Goal: Task Accomplishment & Management: Complete application form

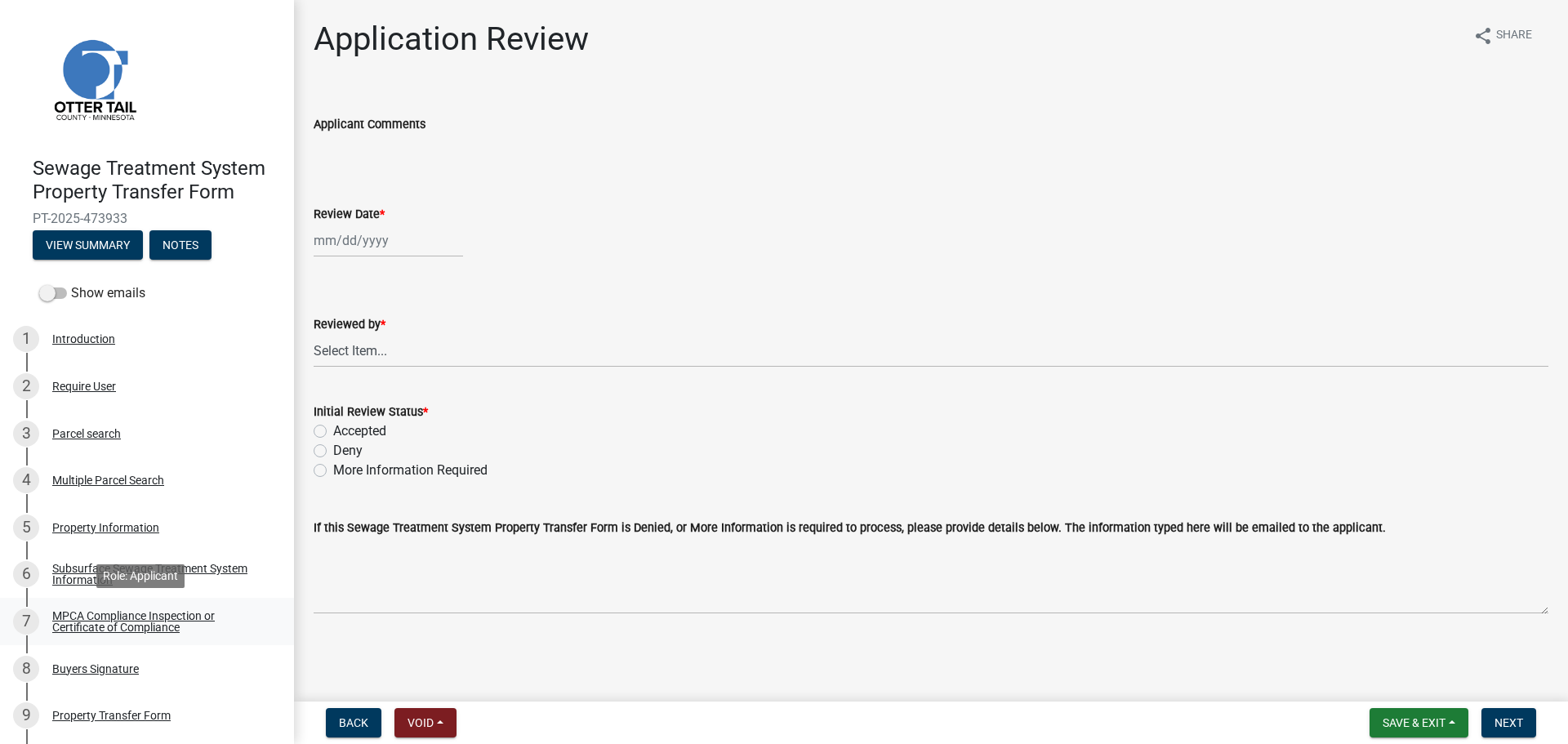
click at [168, 613] on div "MPCA Compliance Inspection or Certificate of Compliance" at bounding box center [160, 621] width 216 height 23
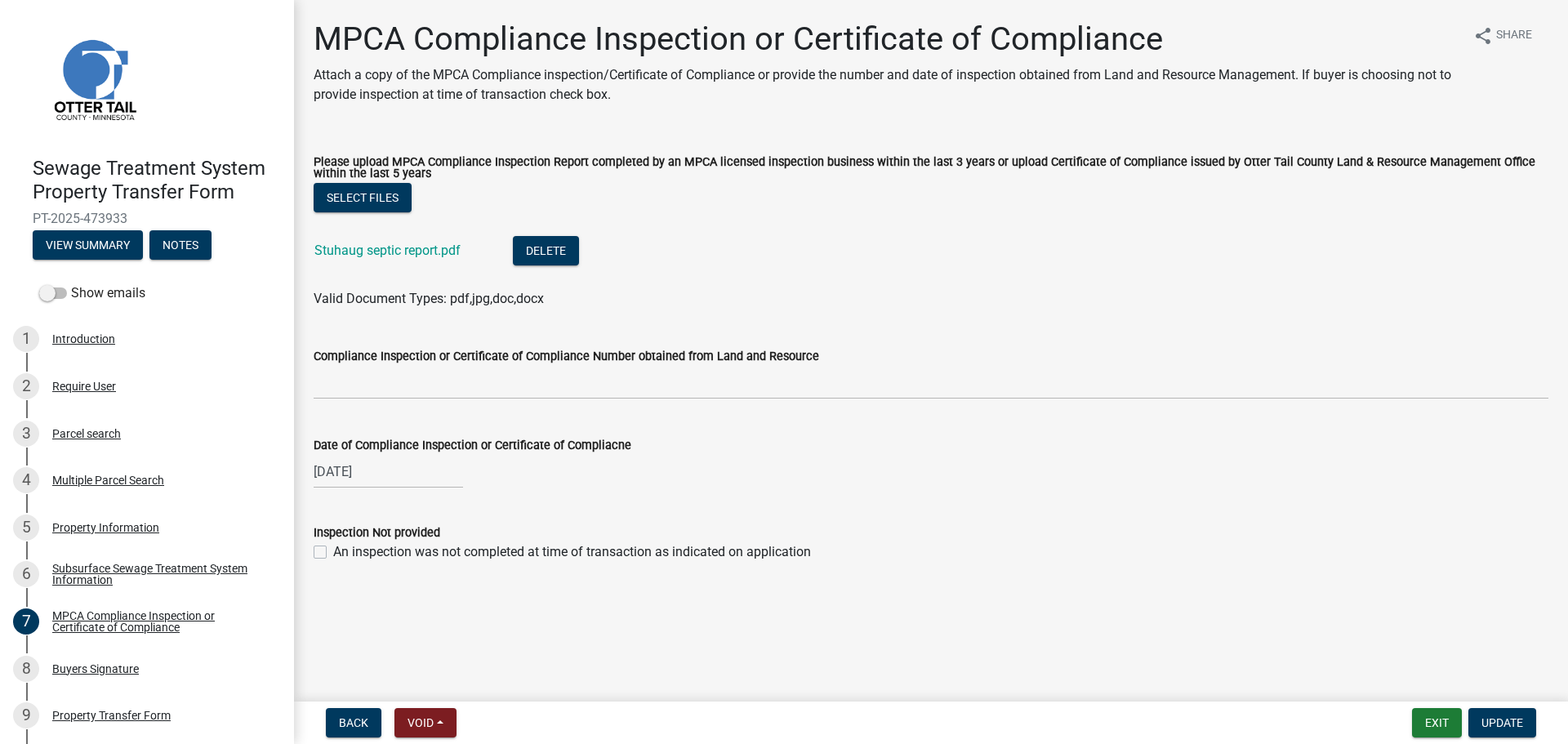
click at [401, 236] on li "Stuhaug septic report.pdf Delete" at bounding box center [931, 252] width 1235 height 59
click at [402, 251] on link "Stuhaug septic report.pdf" at bounding box center [388, 250] width 146 height 15
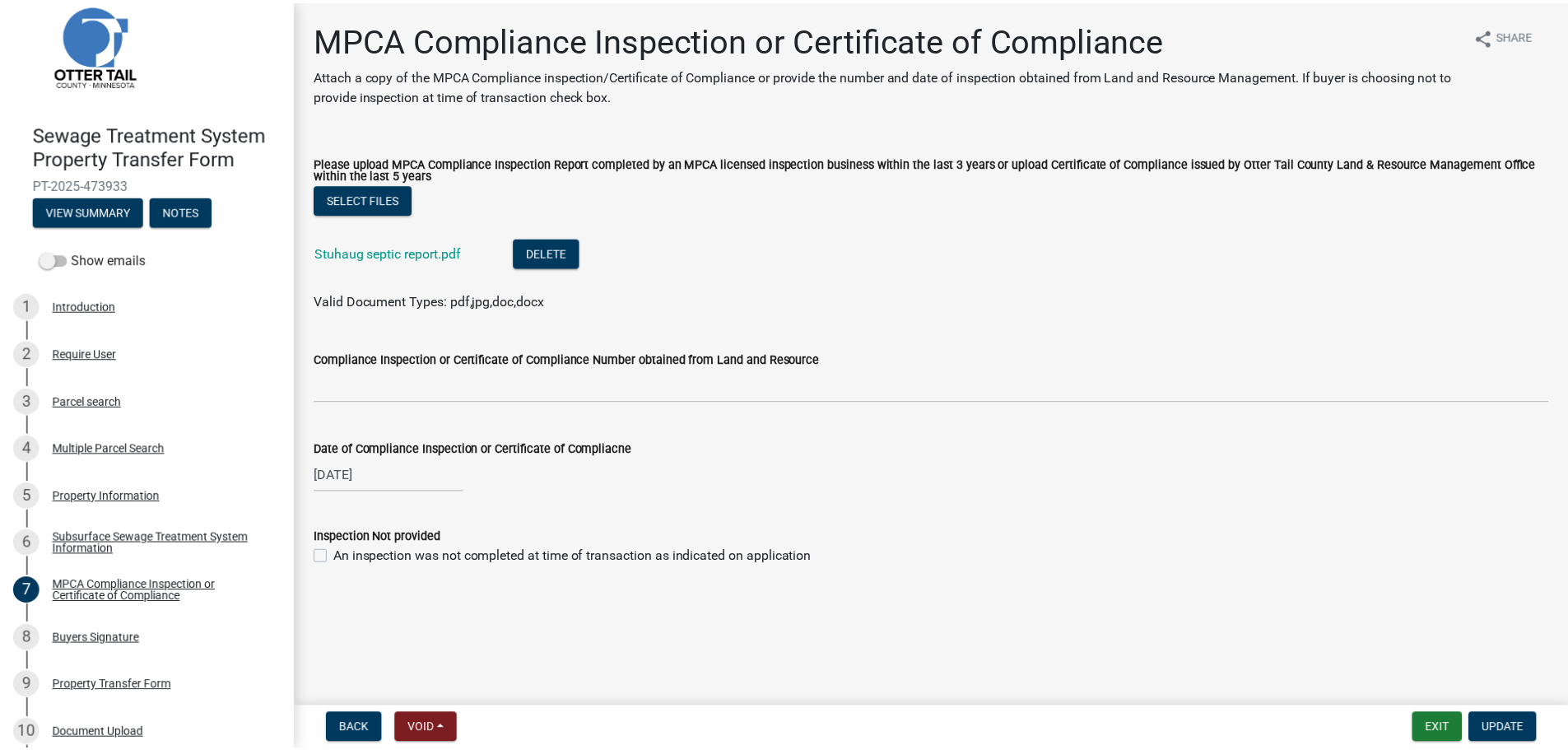
scroll to position [144, 0]
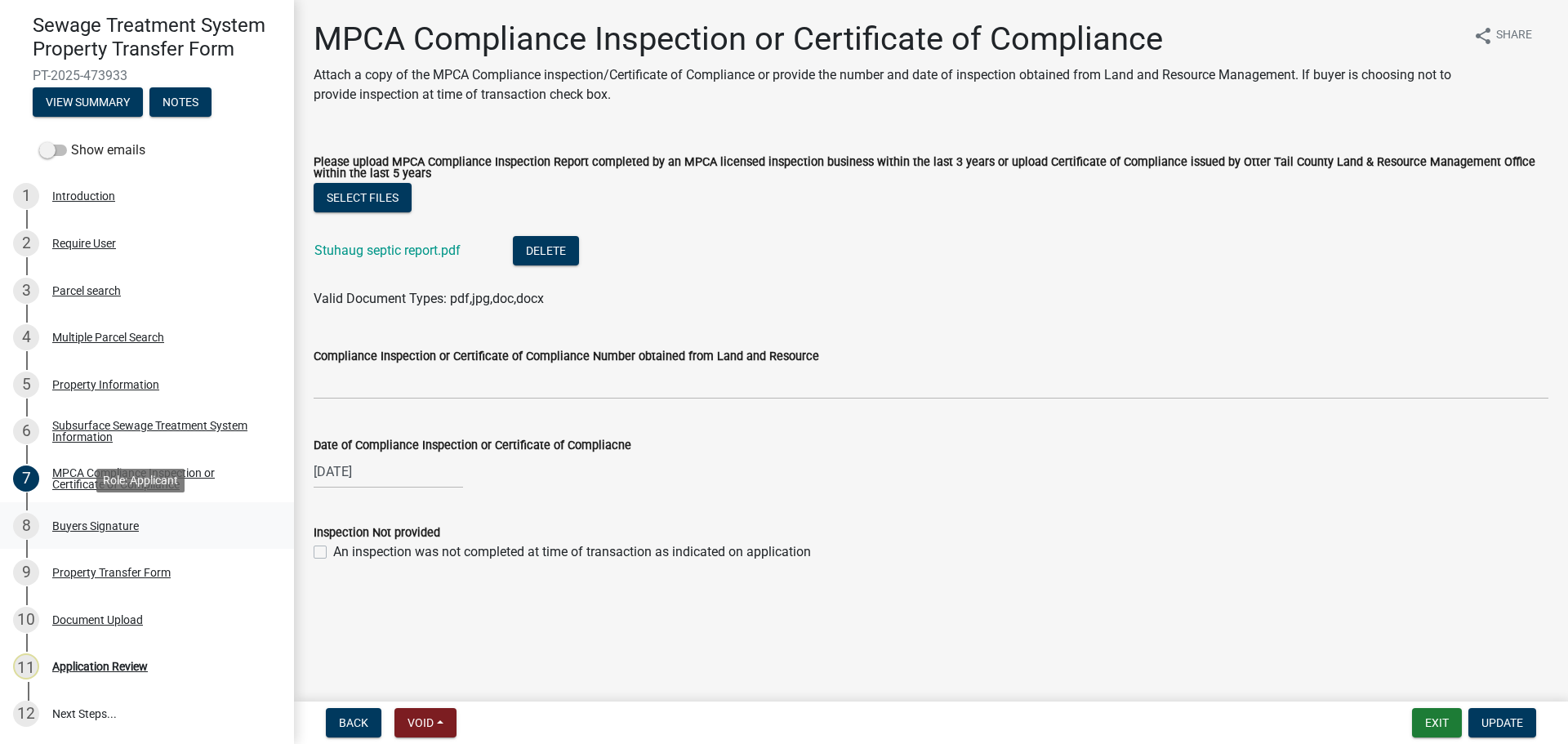
click at [99, 523] on div "Buyers Signature" at bounding box center [95, 525] width 87 height 11
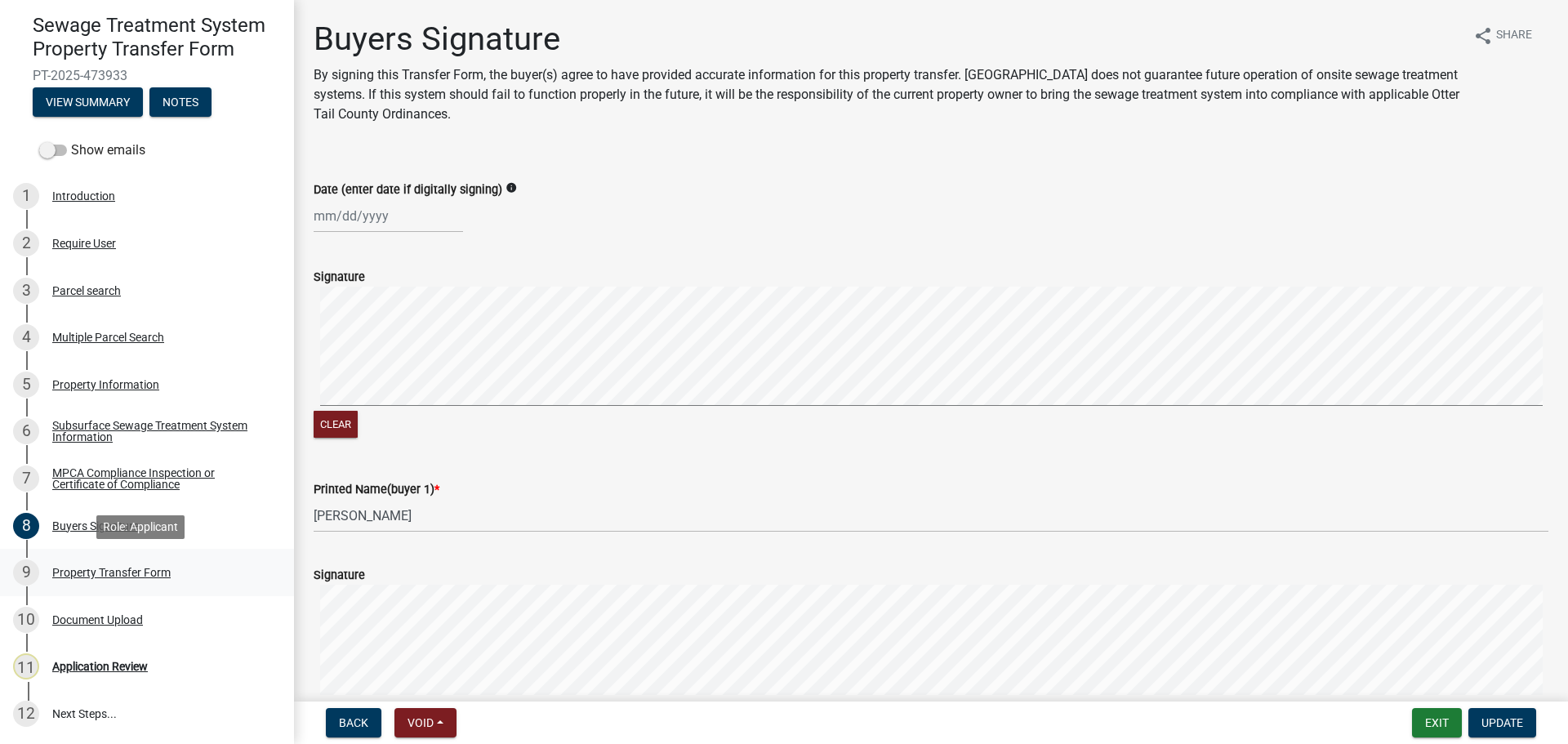
click at [105, 559] on div "9 Property Transfer Form" at bounding box center [140, 572] width 254 height 26
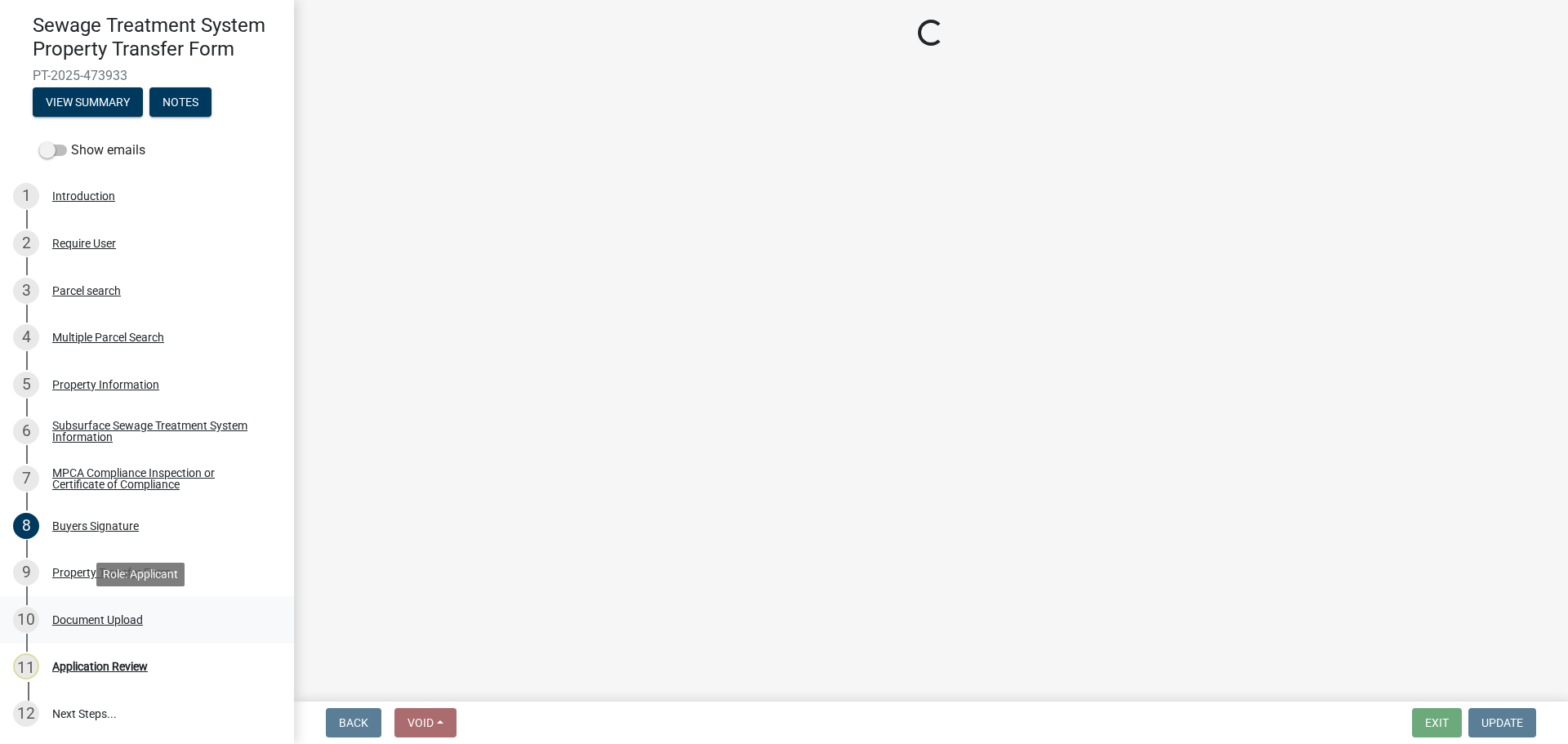
click at [103, 616] on div "Document Upload" at bounding box center [97, 619] width 90 height 11
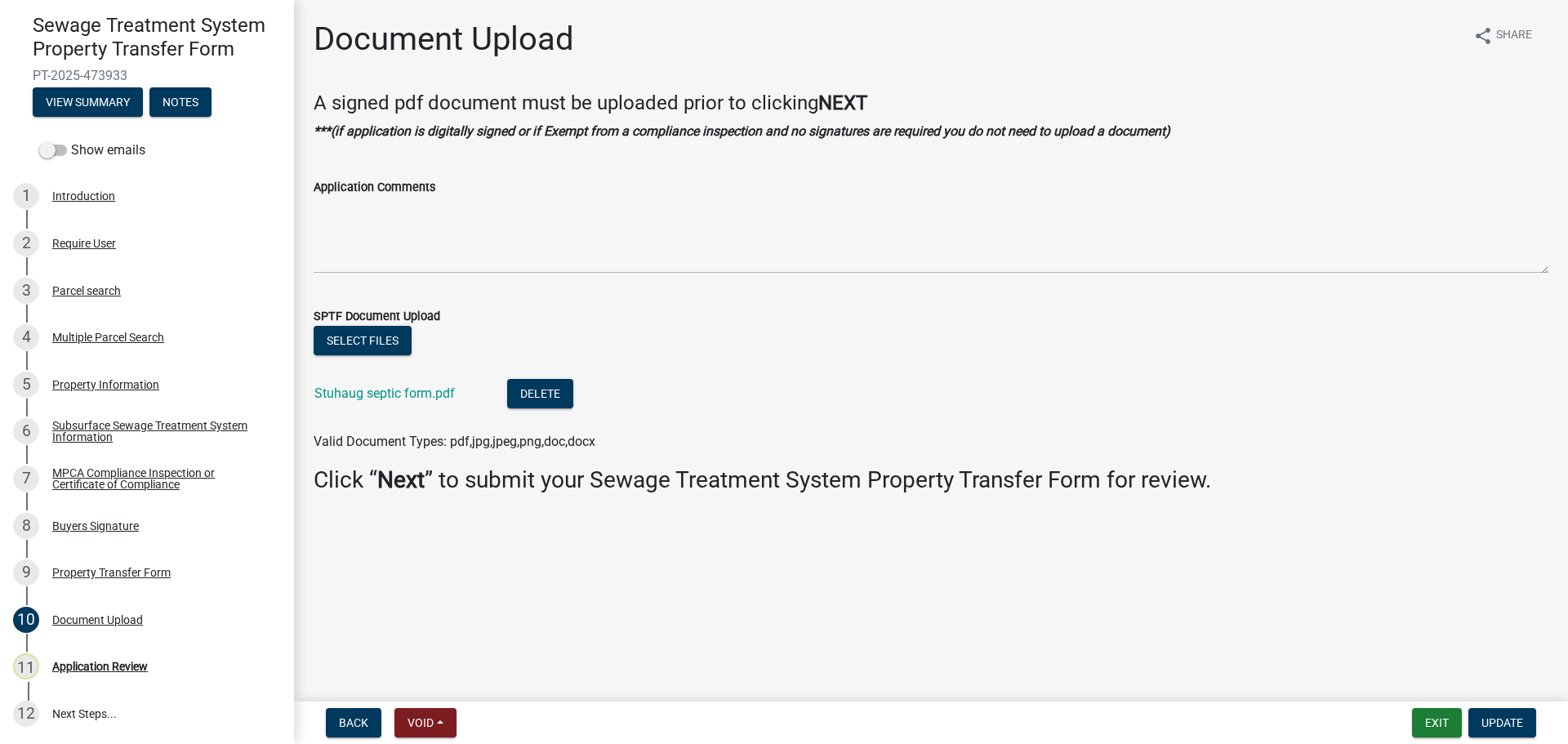
click at [421, 405] on div "Stuhaug septic form.pdf" at bounding box center [398, 395] width 167 height 34
click at [419, 393] on link "Stuhaug septic form.pdf" at bounding box center [384, 393] width 140 height 15
click at [138, 299] on div "3 Parcel search" at bounding box center [140, 290] width 254 height 26
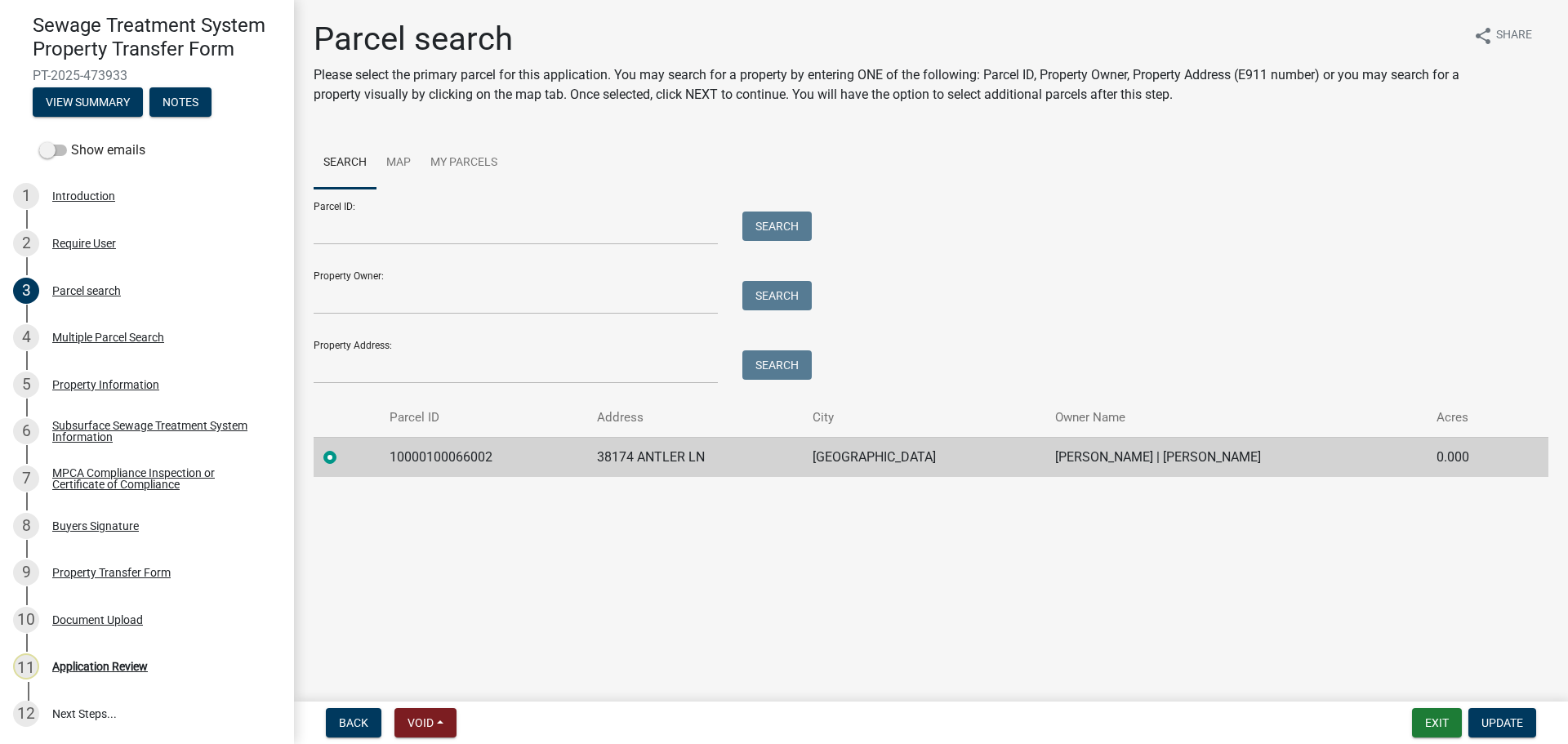
click at [444, 455] on td "10000100066002" at bounding box center [483, 456] width 207 height 40
copy td "10000100066002"
click at [162, 679] on div "11 Application Review" at bounding box center [140, 666] width 254 height 26
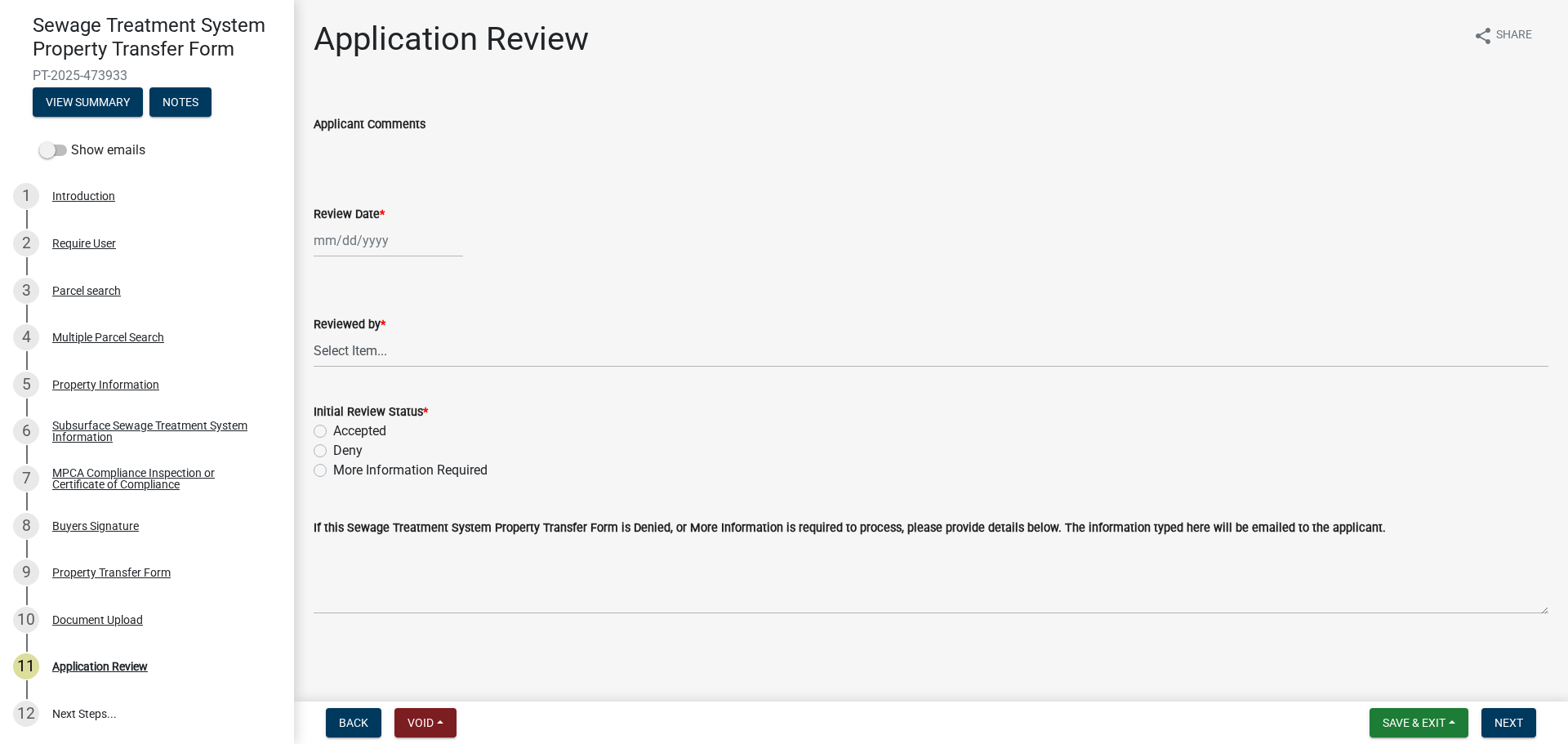
click at [384, 234] on div at bounding box center [389, 240] width 150 height 34
select select "9"
select select "2025"
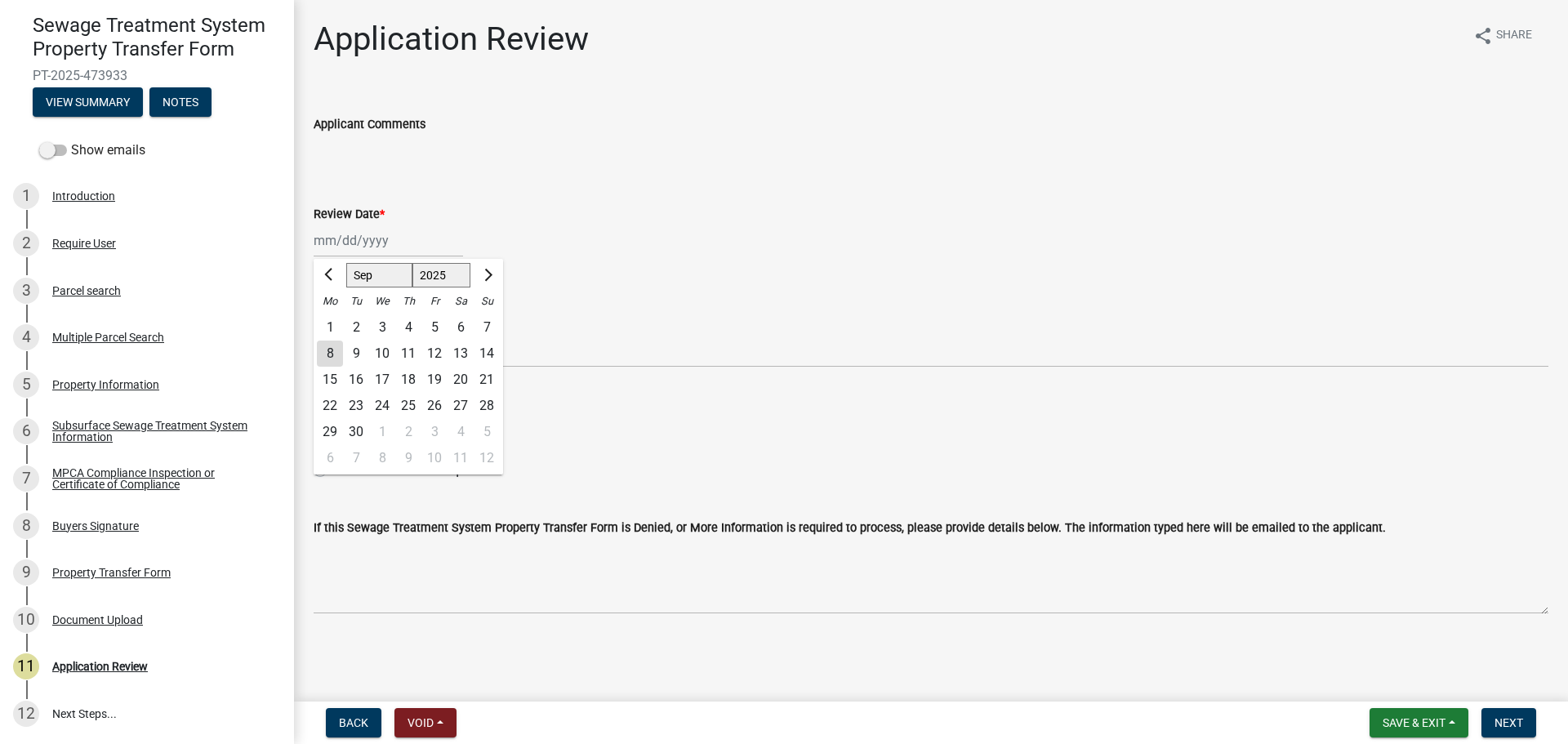
click at [324, 355] on div "8" at bounding box center [330, 353] width 26 height 26
type input "[DATE]"
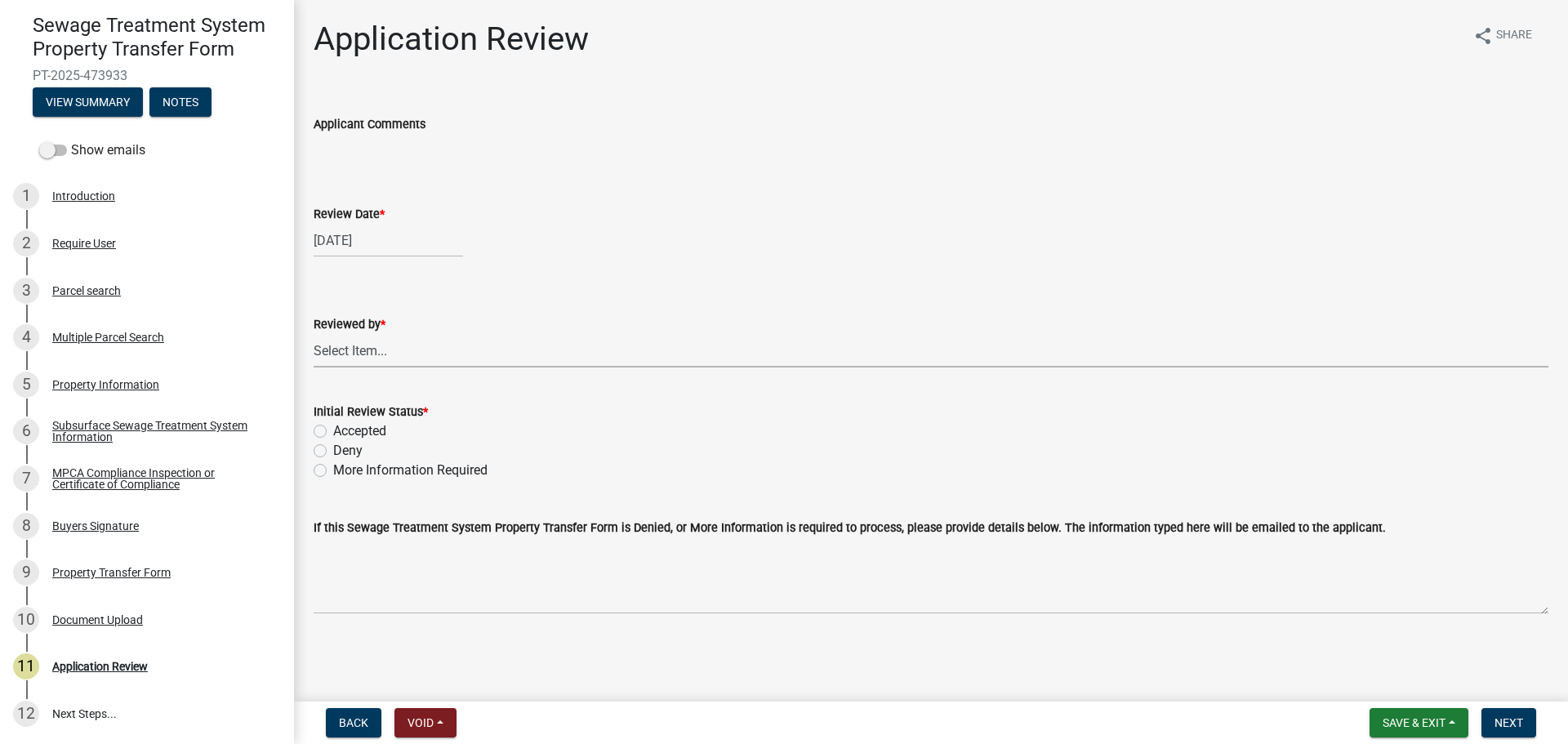
click at [379, 351] on select "Select Item... [PERSON_NAME] [PERSON_NAME] [PERSON_NAME] [PERSON_NAME] [PERSON_…" at bounding box center [931, 351] width 1235 height 34
click at [314, 334] on select "Select Item... [PERSON_NAME] [PERSON_NAME] [PERSON_NAME] [PERSON_NAME] [PERSON_…" at bounding box center [931, 351] width 1235 height 34
select select "2217fab6-25d2-4df2-8e35-18ddd05e0fe8"
click at [369, 430] on label "Accepted" at bounding box center [360, 430] width 53 height 20
click at [344, 430] on input "Accepted" at bounding box center [339, 426] width 10 height 10
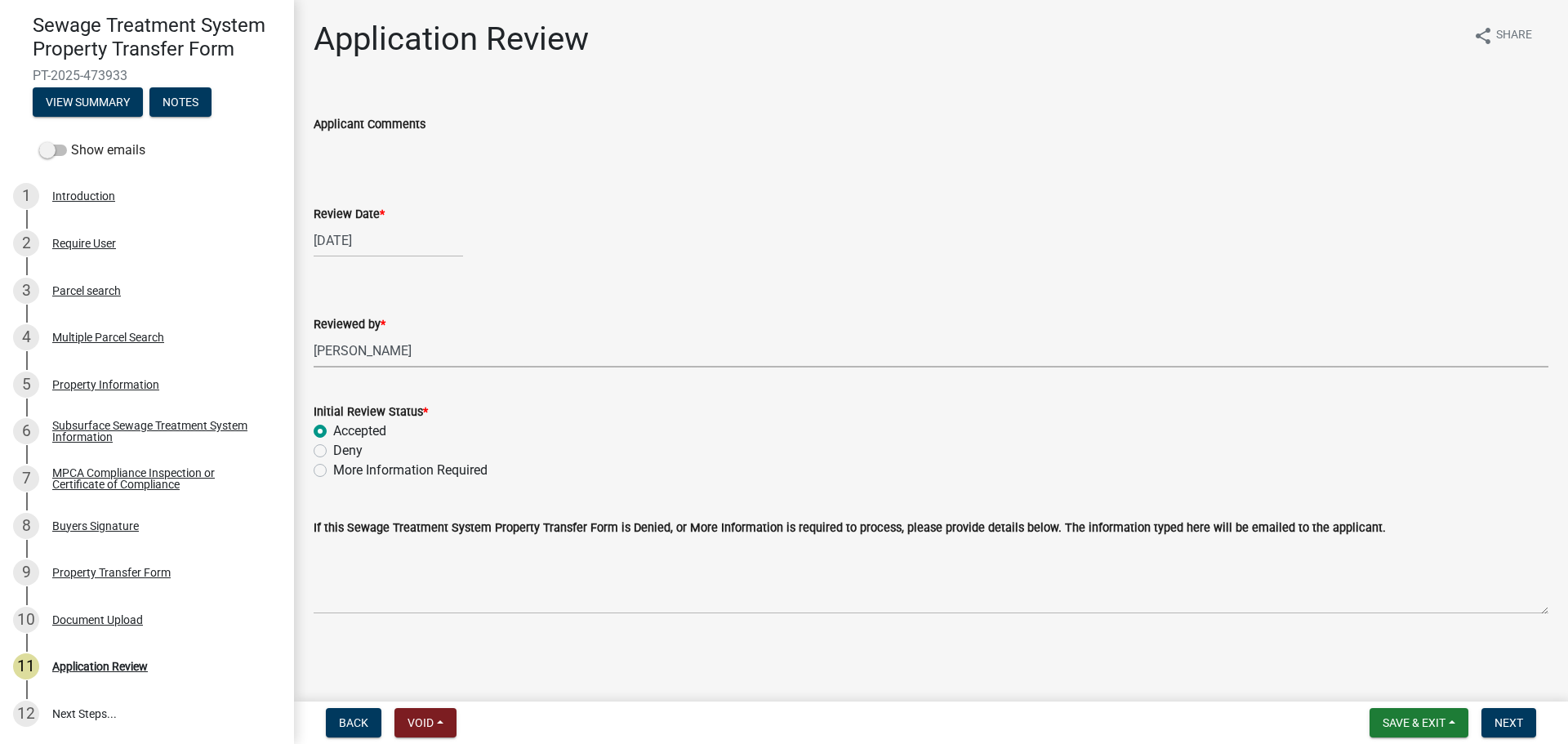
radio input "true"
click at [1523, 720] on span "Next" at bounding box center [1509, 722] width 28 height 13
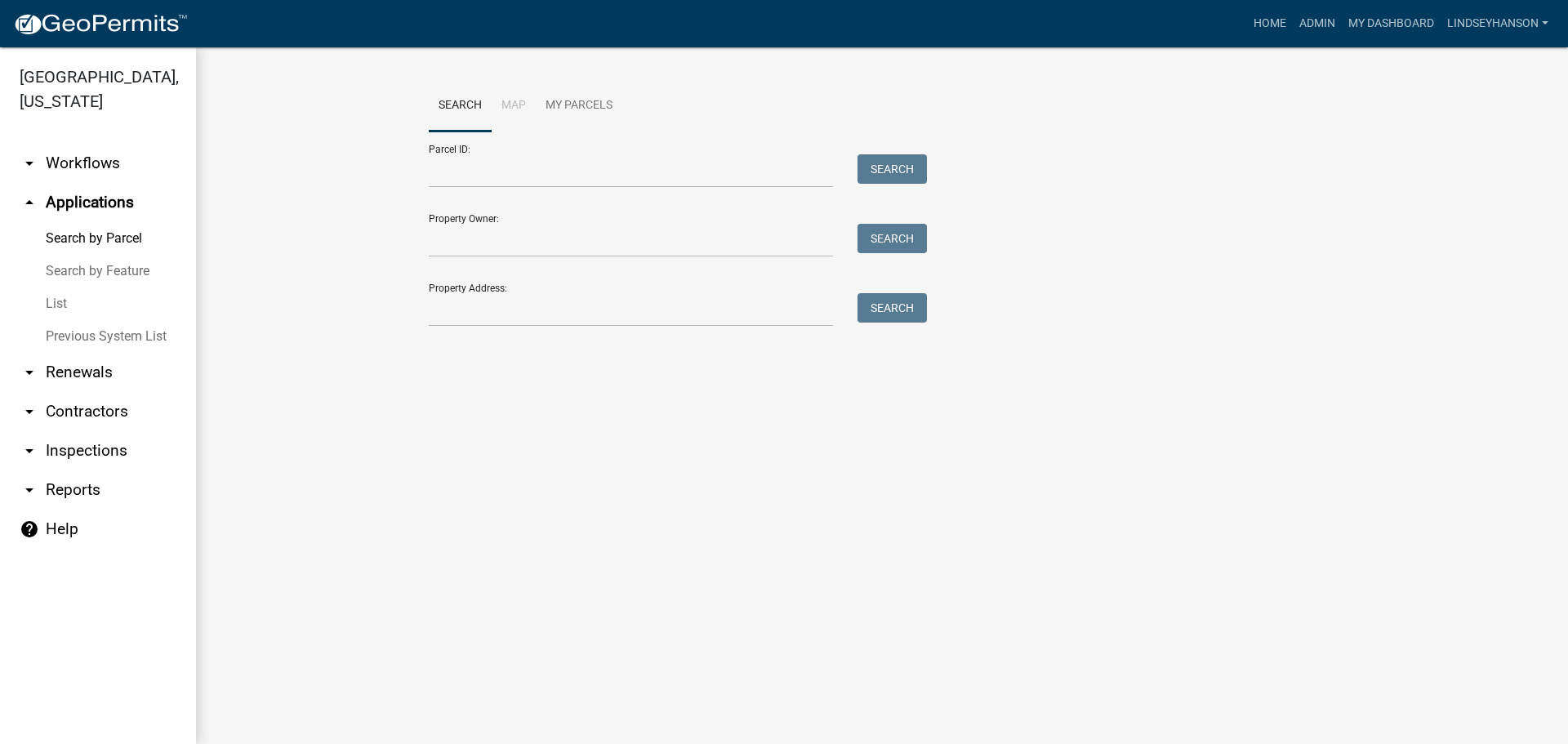
click at [108, 162] on link "arrow_drop_down Workflows" at bounding box center [98, 163] width 196 height 40
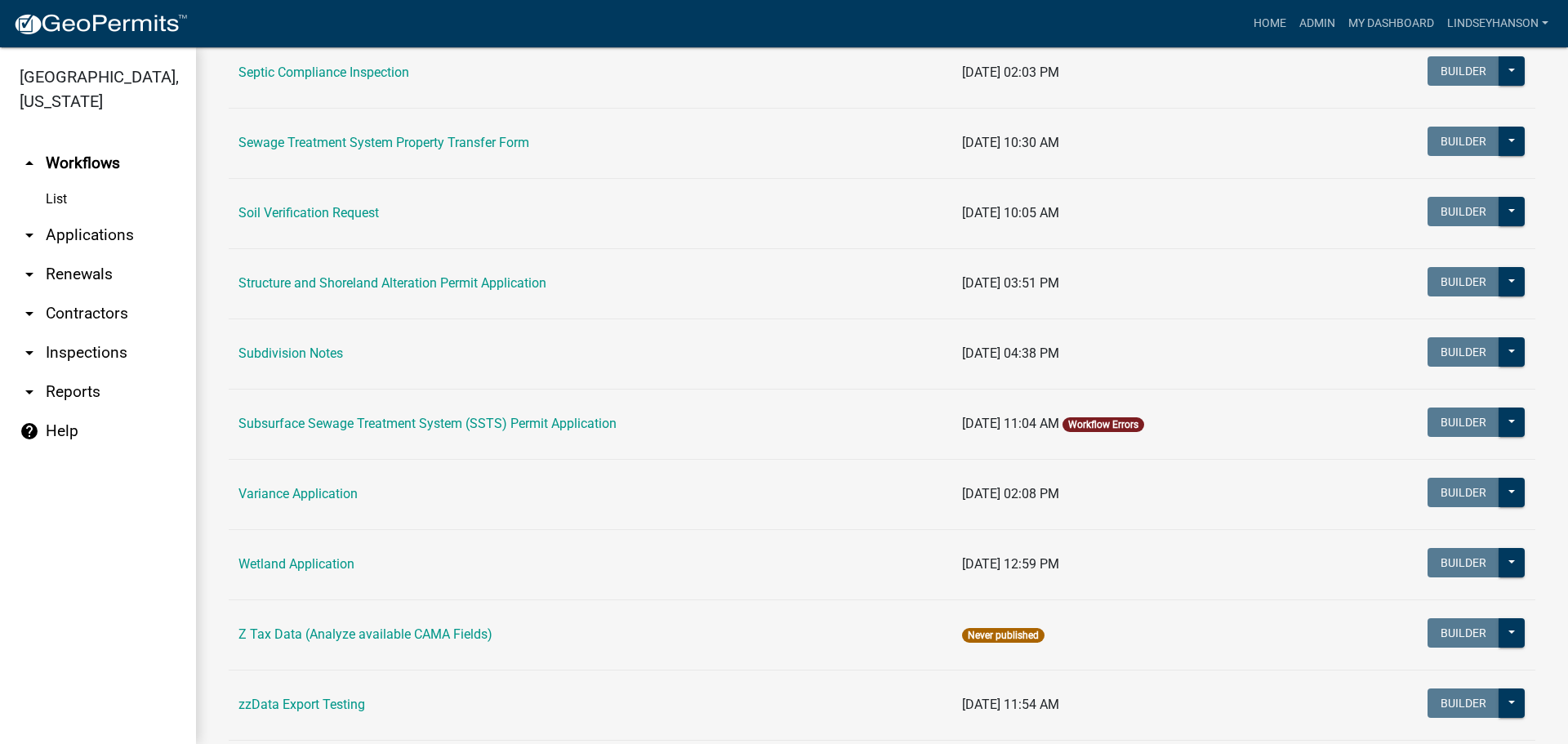
scroll to position [988, 0]
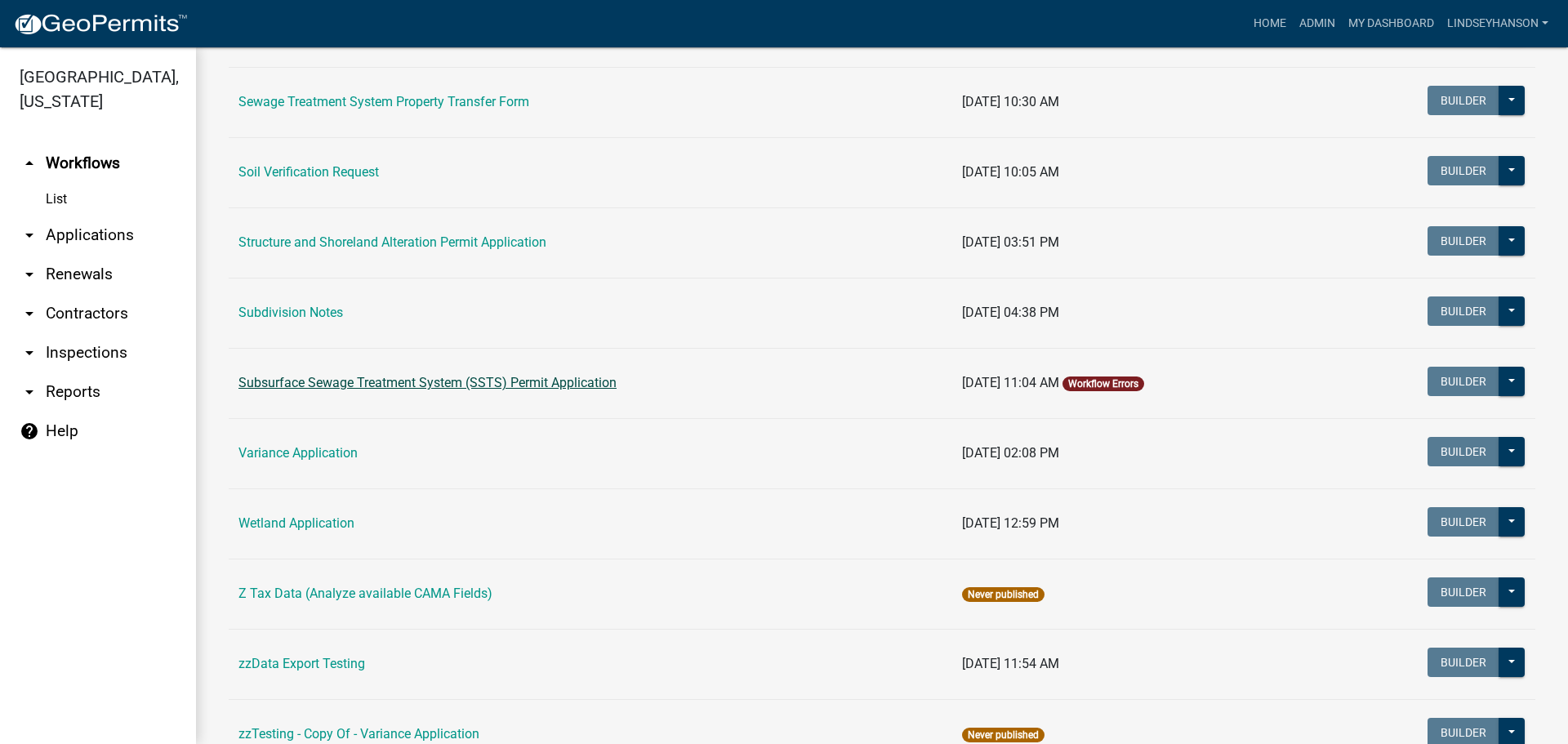
click at [518, 381] on link "Subsurface Sewage Treatment System (SSTS) Permit Application" at bounding box center [427, 382] width 378 height 15
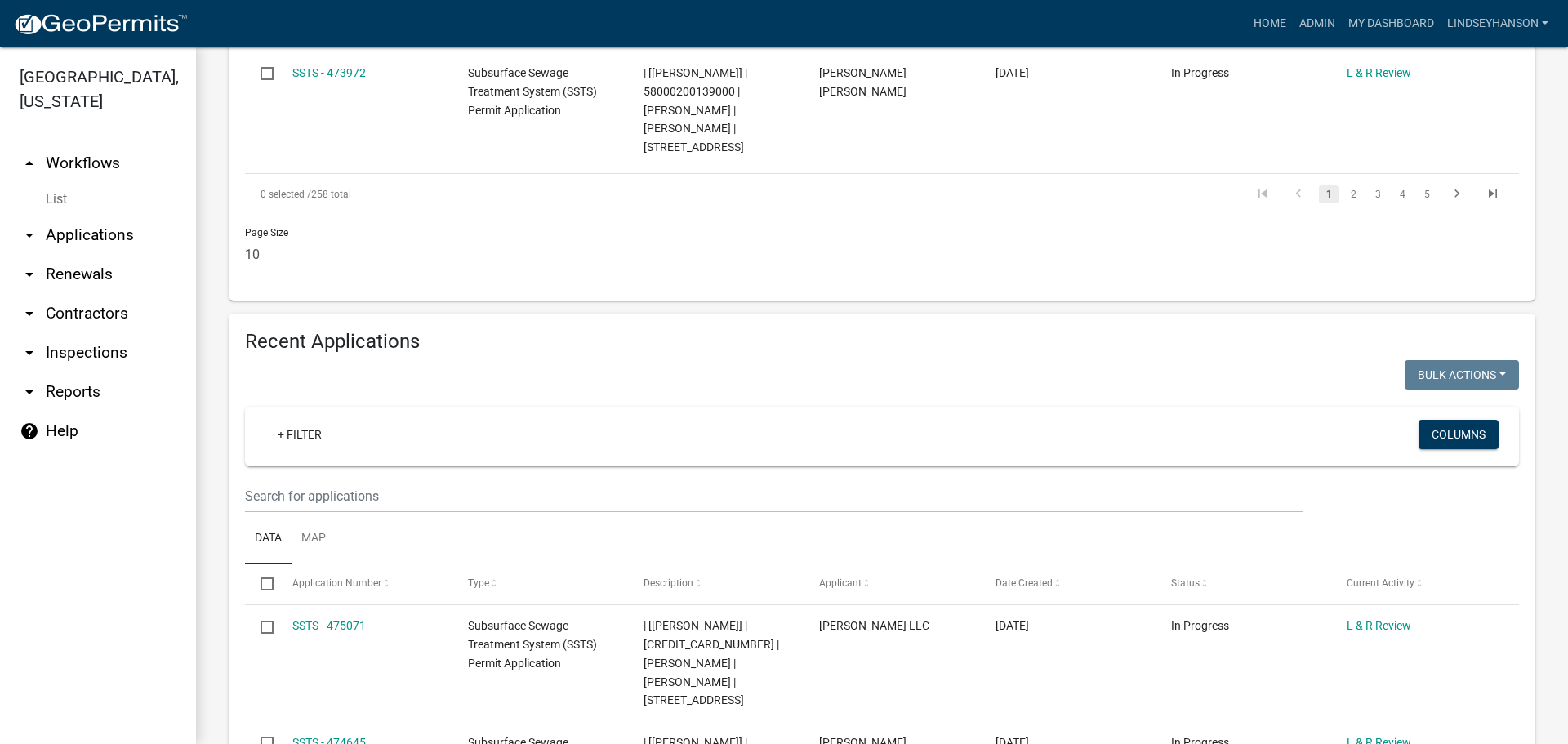
scroll to position [1494, 0]
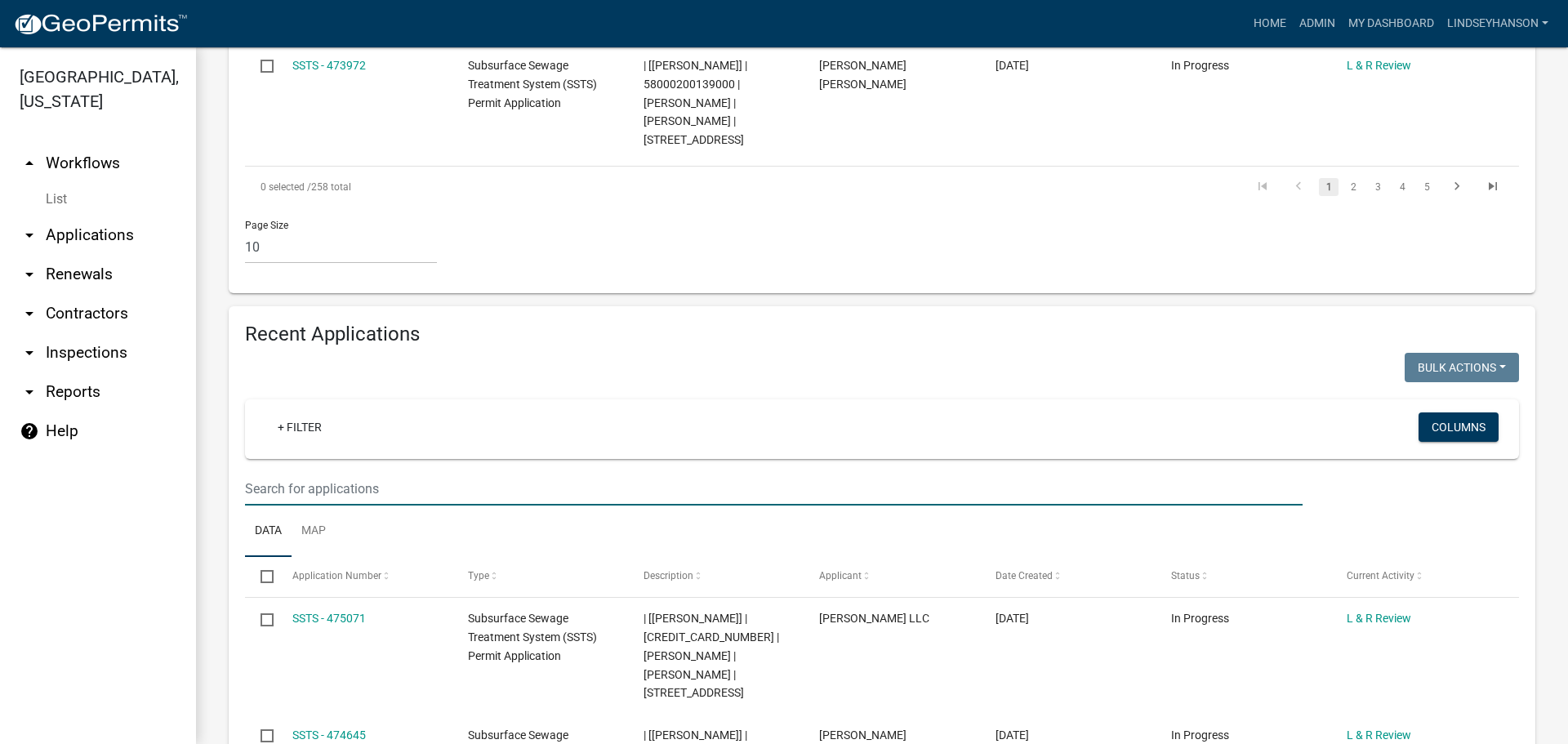
click at [673, 472] on input "text" at bounding box center [774, 488] width 1058 height 34
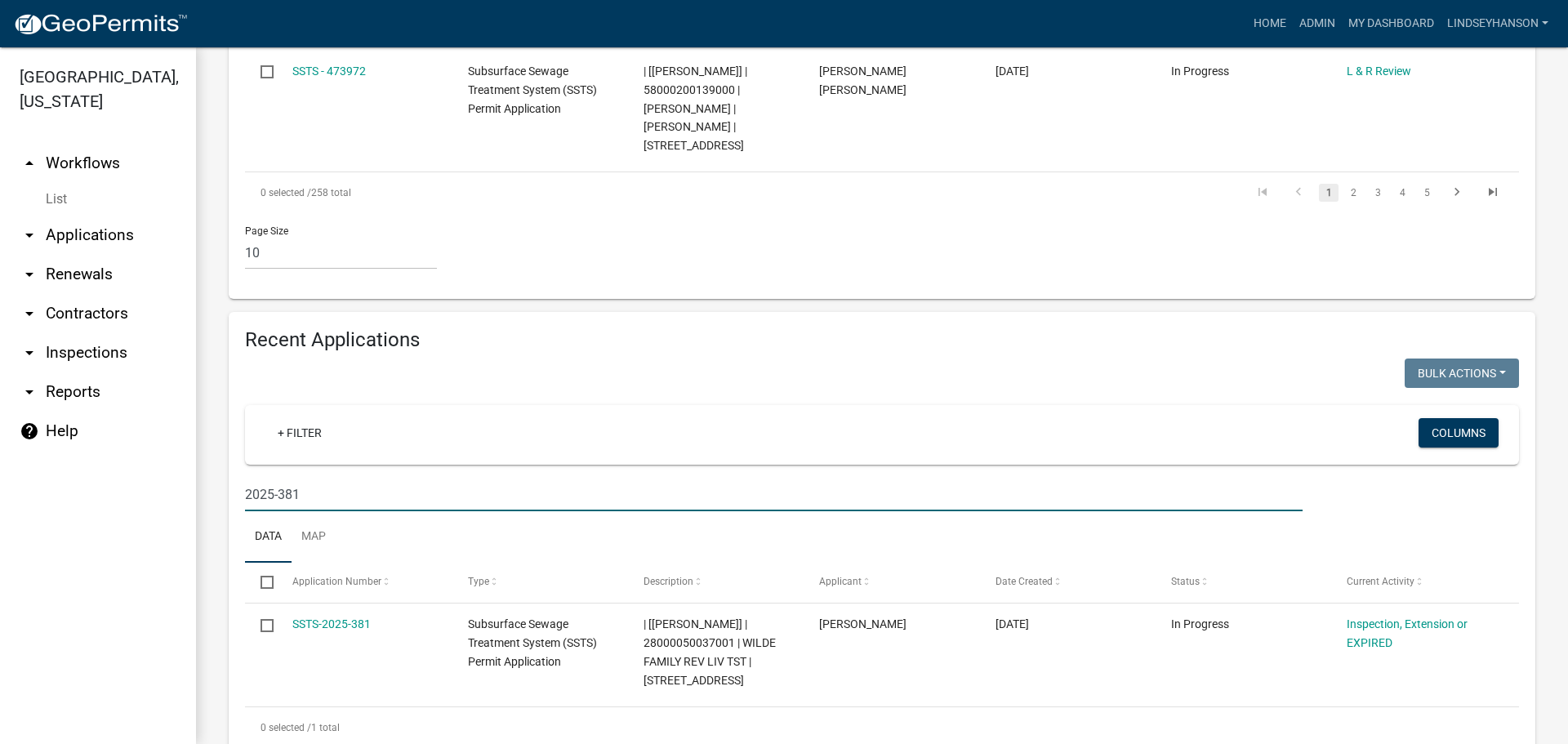
scroll to position [1503, 0]
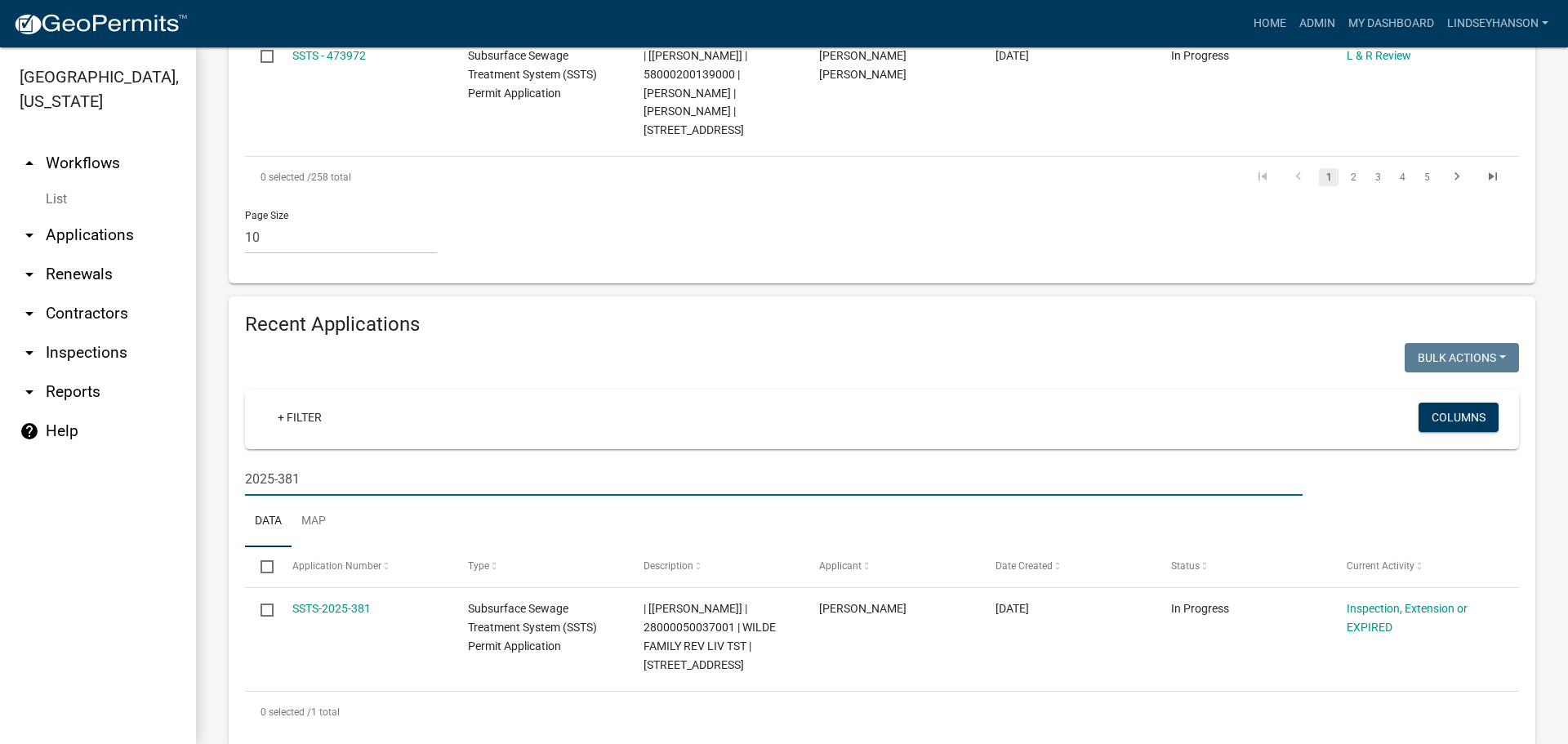
type input "2025-381"
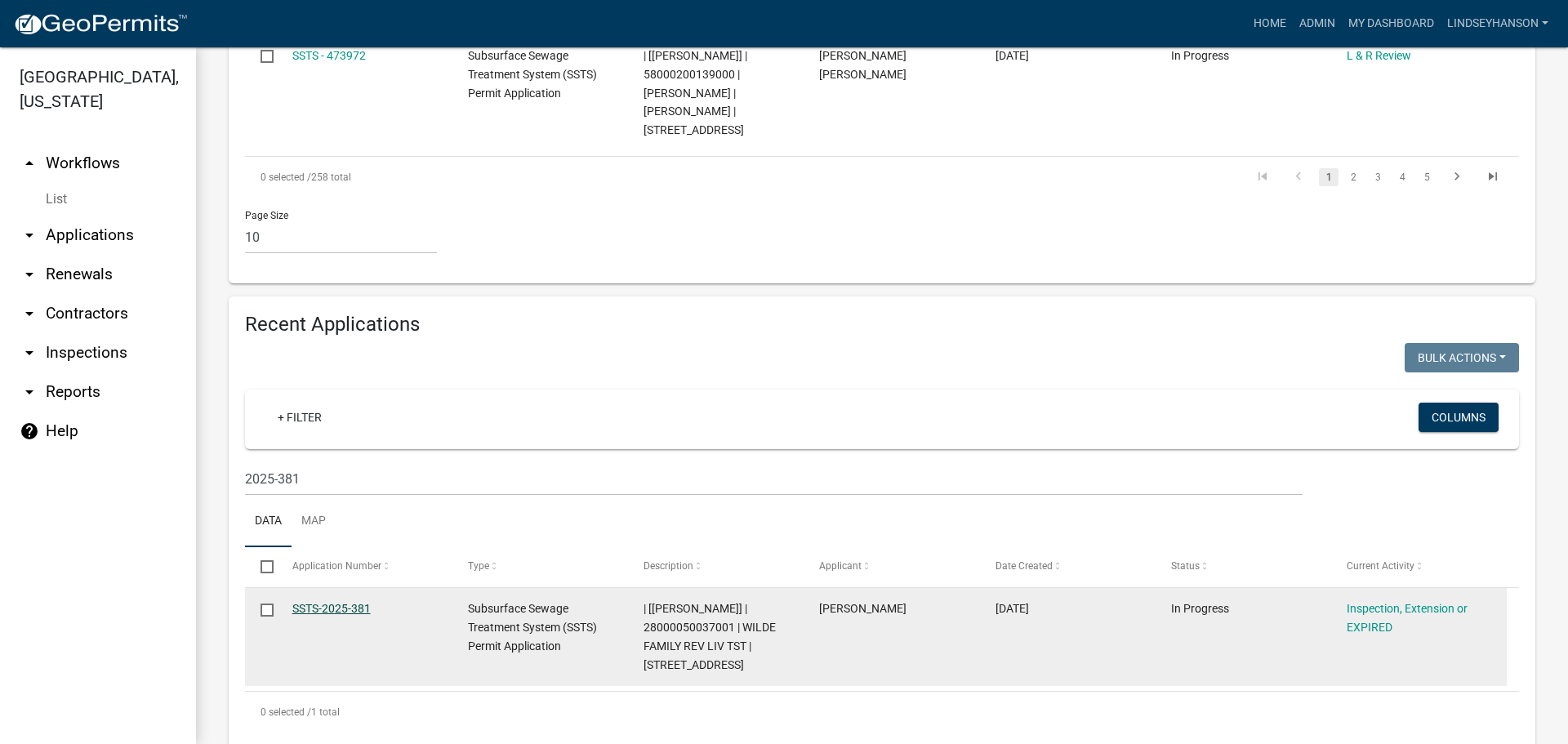
click at [354, 601] on link "SSTS-2025-381" at bounding box center [331, 607] width 78 height 13
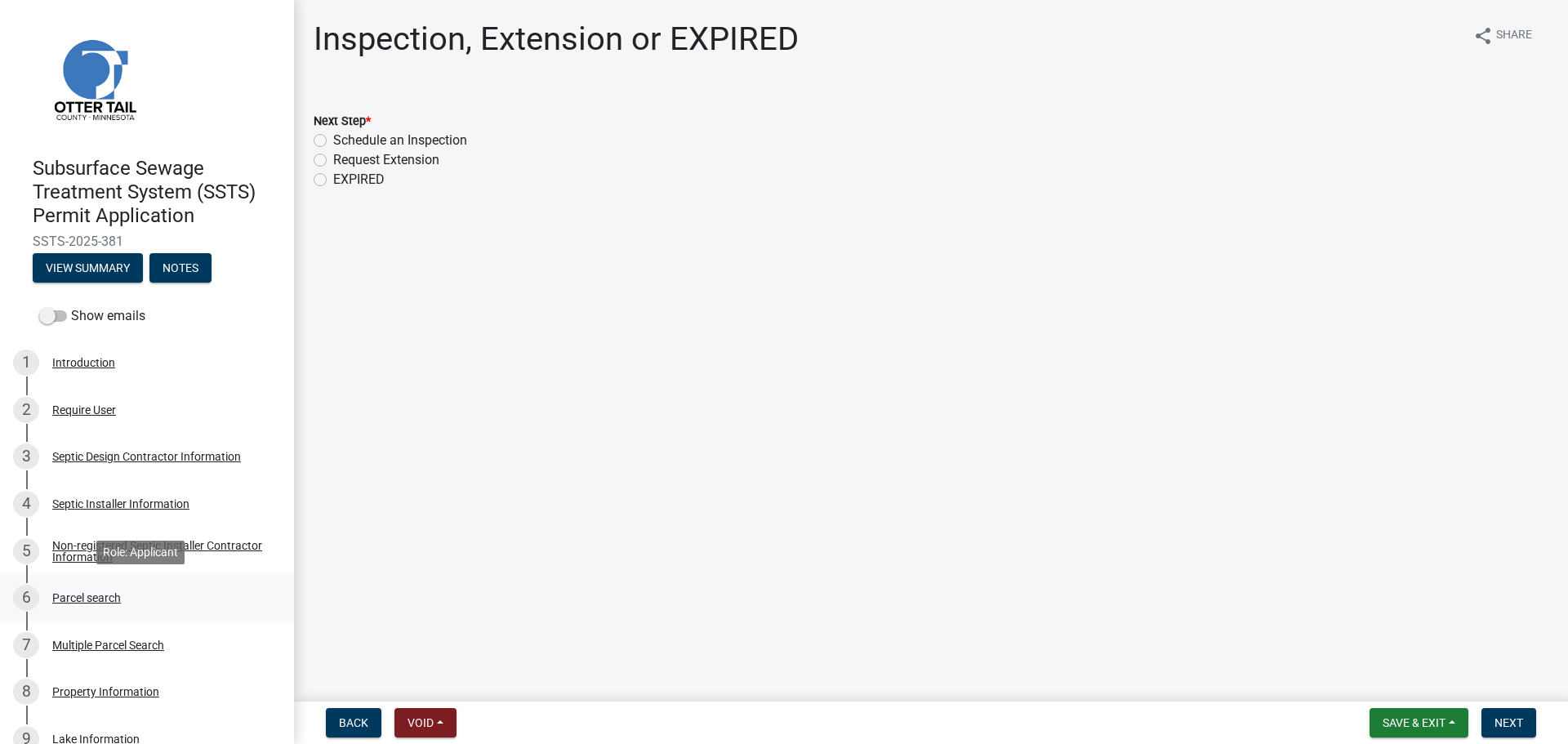
click at [119, 582] on link "6 Parcel search" at bounding box center [147, 597] width 294 height 47
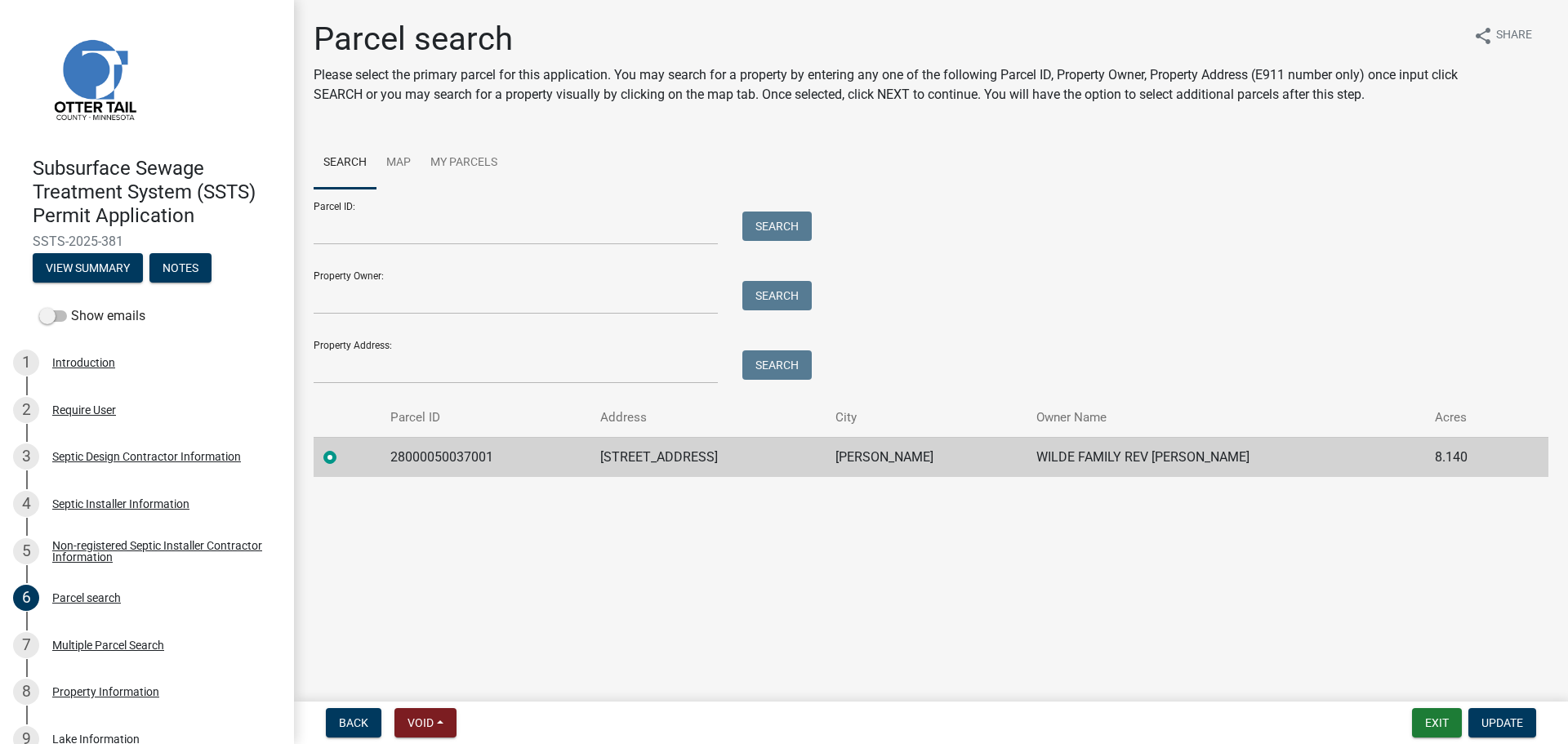
click at [463, 466] on td "28000050037001" at bounding box center [486, 456] width 210 height 40
click at [462, 466] on td "28000050037001" at bounding box center [486, 456] width 210 height 40
copy td "28000050037001"
click at [682, 454] on td "33333 CO HWY 3" at bounding box center [708, 456] width 236 height 40
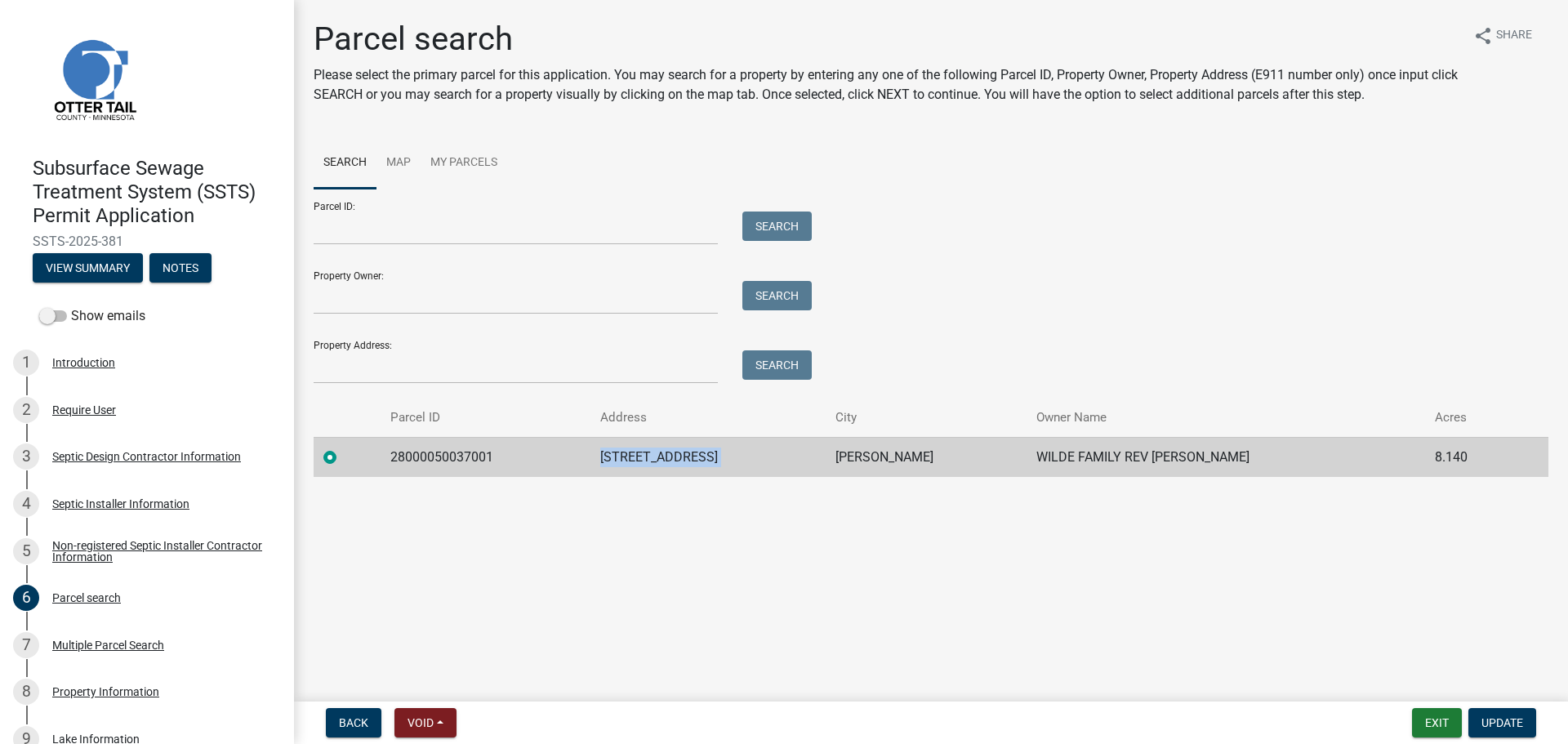
click at [682, 454] on td "33333 CO HWY 3" at bounding box center [708, 456] width 236 height 40
copy td "33333 CO HWY 3"
click at [154, 438] on link "3 Septic Design Contractor Information" at bounding box center [147, 457] width 294 height 47
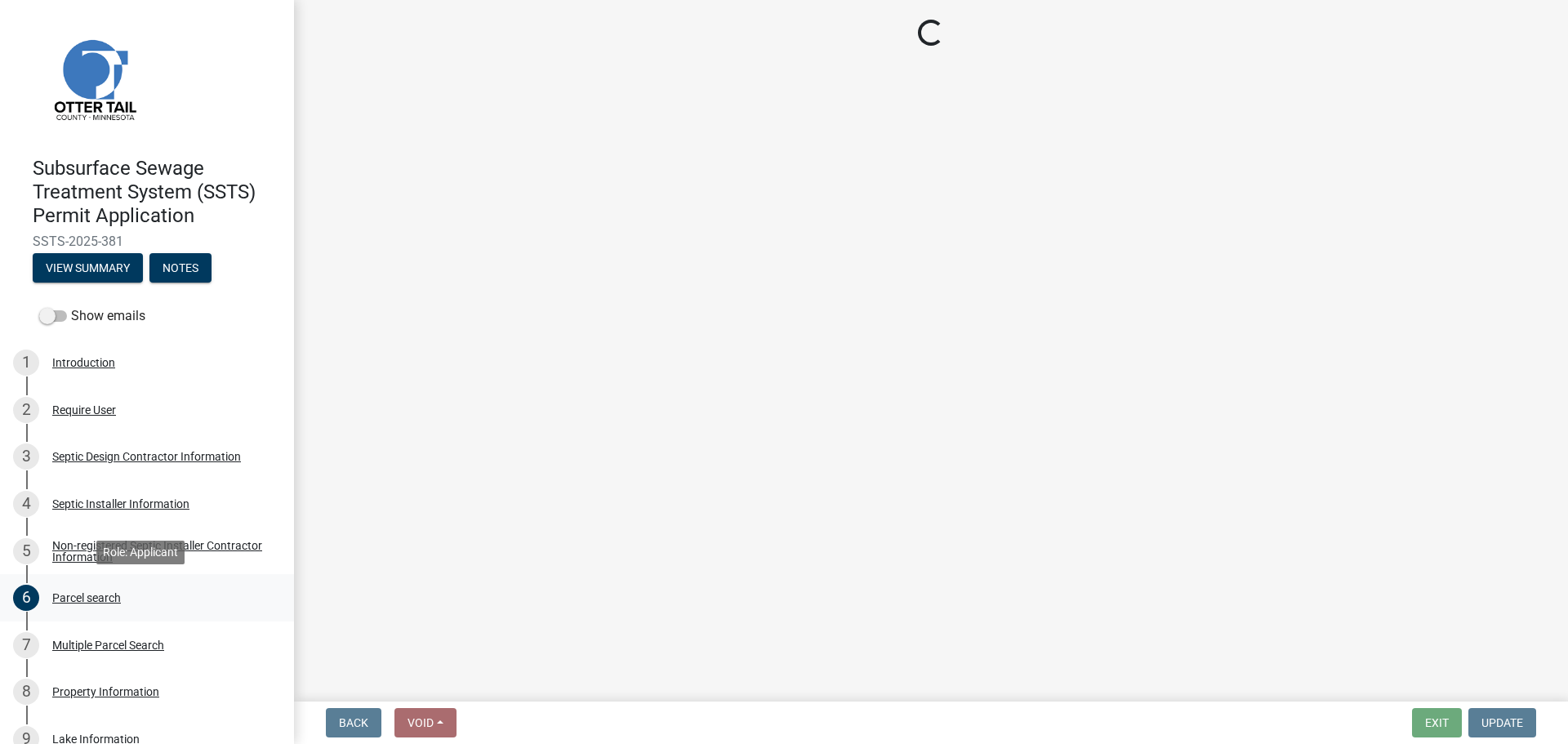
click at [111, 588] on div "6 Parcel search" at bounding box center [140, 597] width 254 height 26
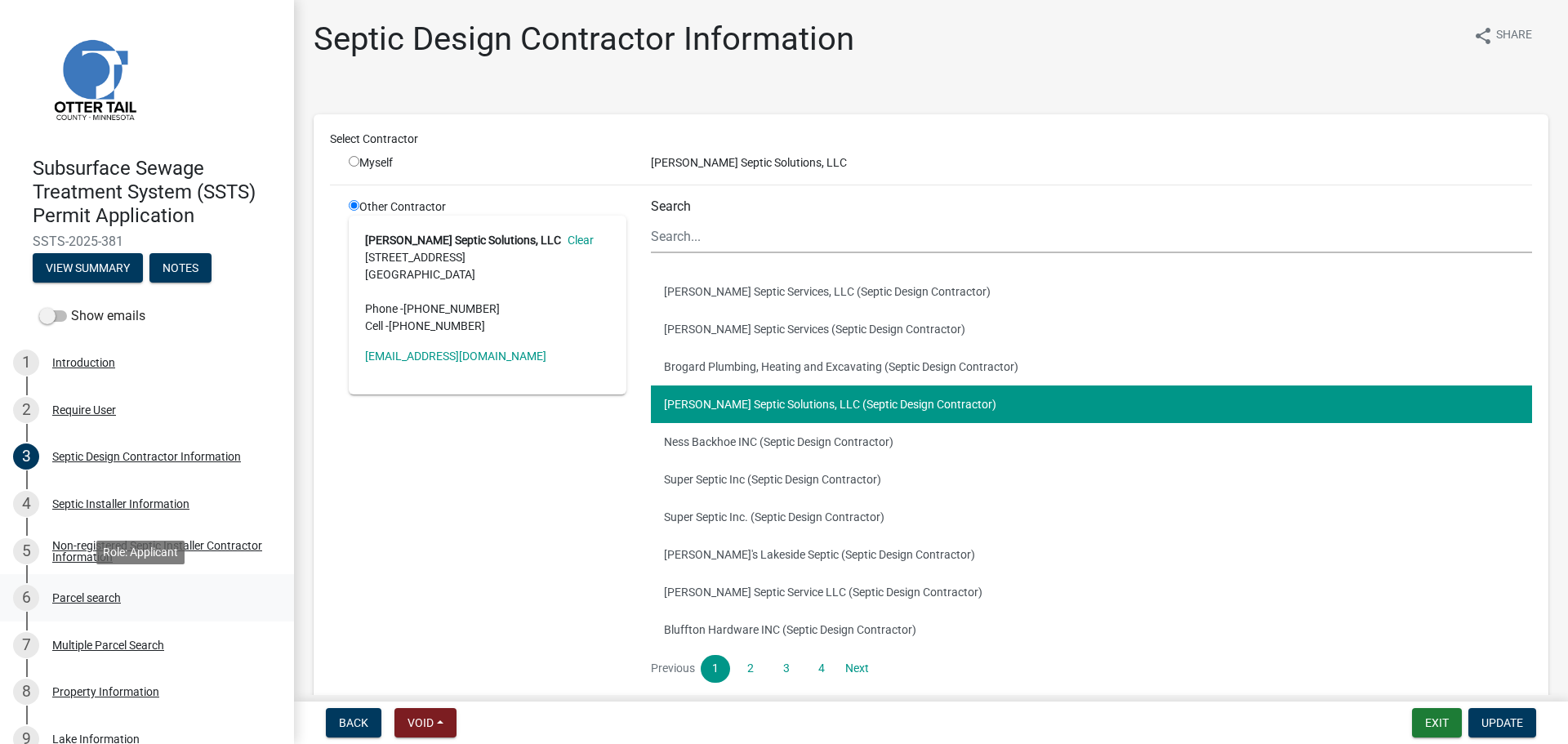
click at [111, 595] on div "Parcel search" at bounding box center [87, 597] width 69 height 11
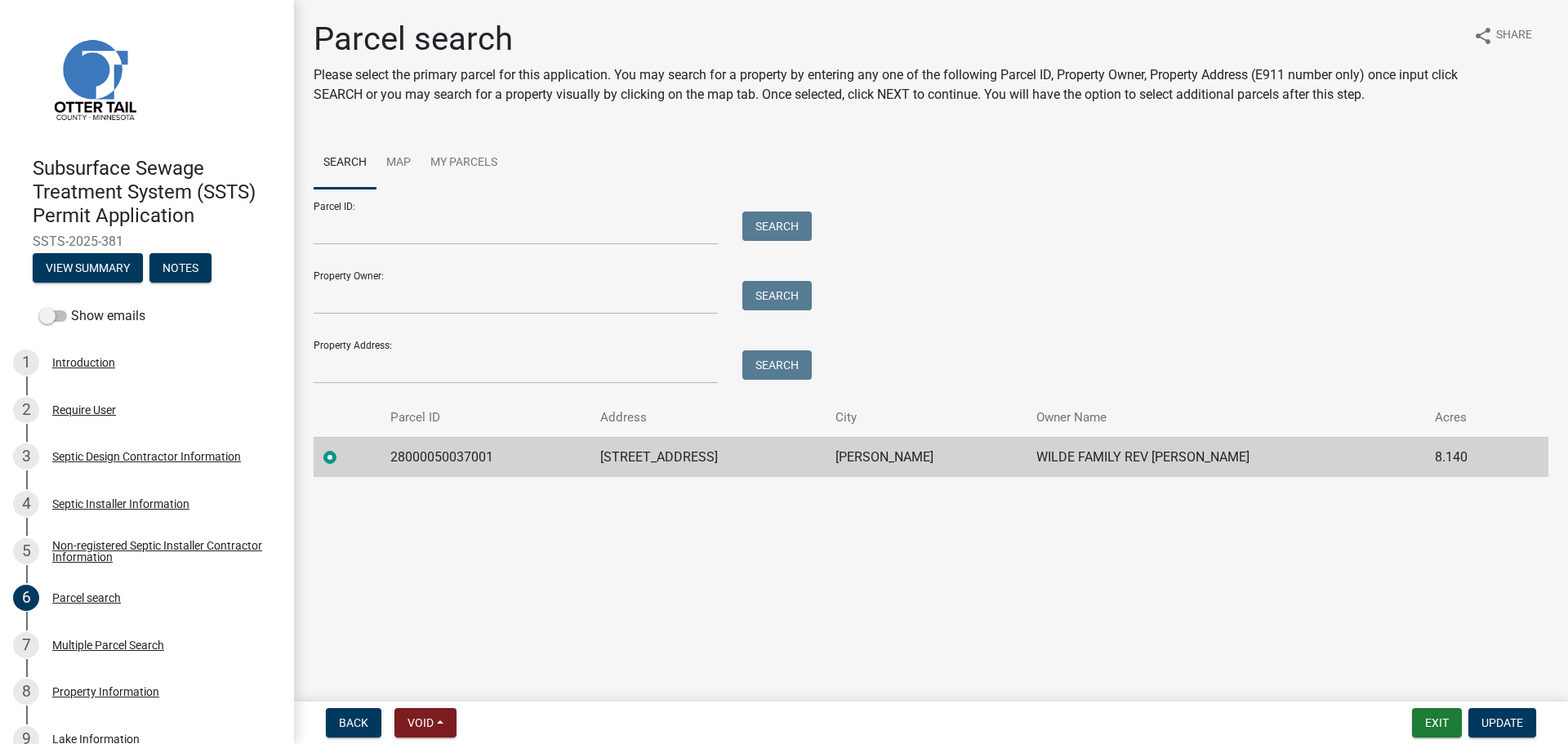
click at [915, 451] on td "ERHARD" at bounding box center [927, 456] width 202 height 40
copy td "ERHARD"
click at [1113, 466] on td "WILDE FAMILY REV LIV TST" at bounding box center [1226, 456] width 399 height 40
click at [1110, 460] on td "WILDE FAMILY REV LIV TST" at bounding box center [1226, 456] width 399 height 40
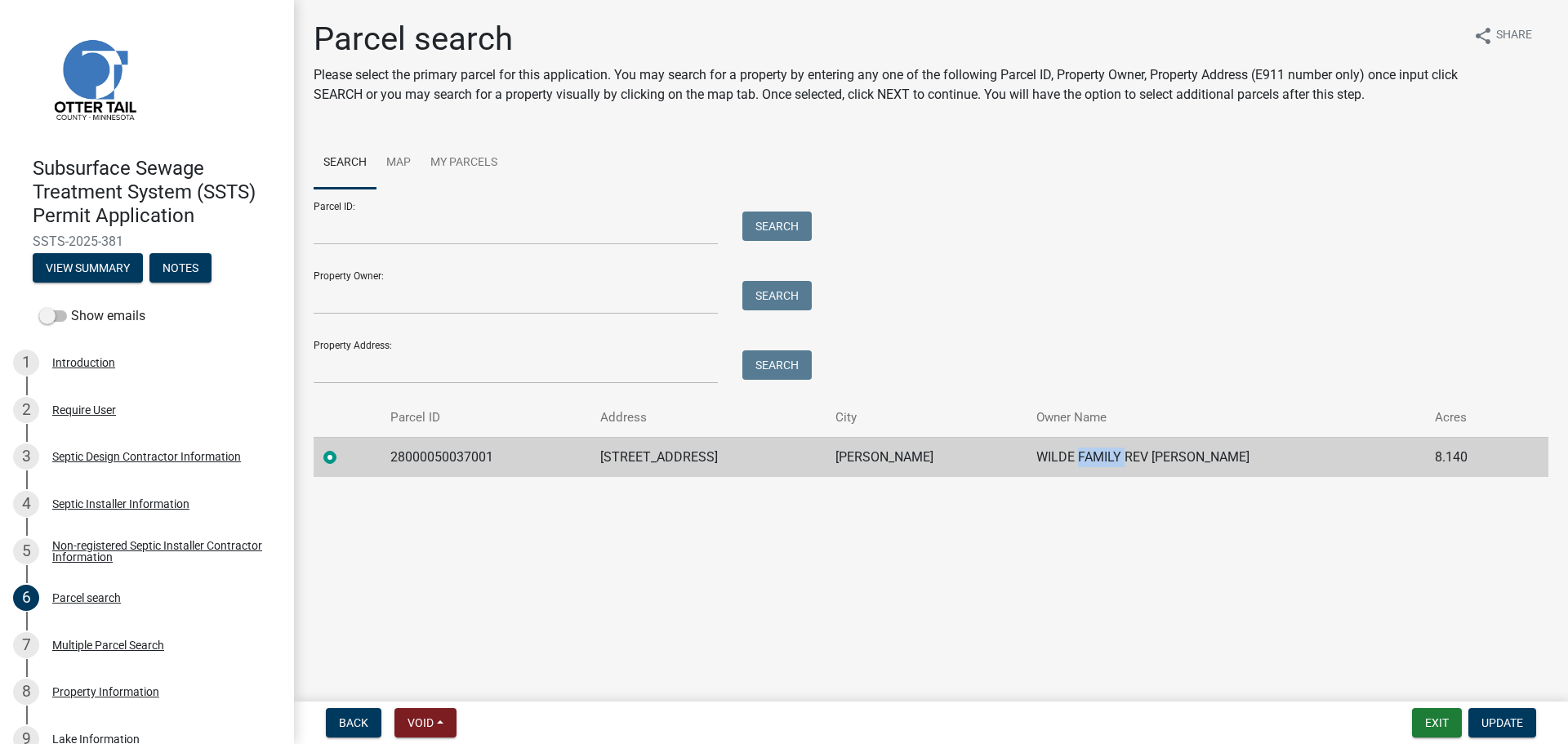
click at [1110, 460] on td "WILDE FAMILY REV LIV TST" at bounding box center [1226, 456] width 399 height 40
copy td "WILDE FAMILY REV LIV TST"
click at [413, 453] on td "28000050037001" at bounding box center [486, 456] width 210 height 40
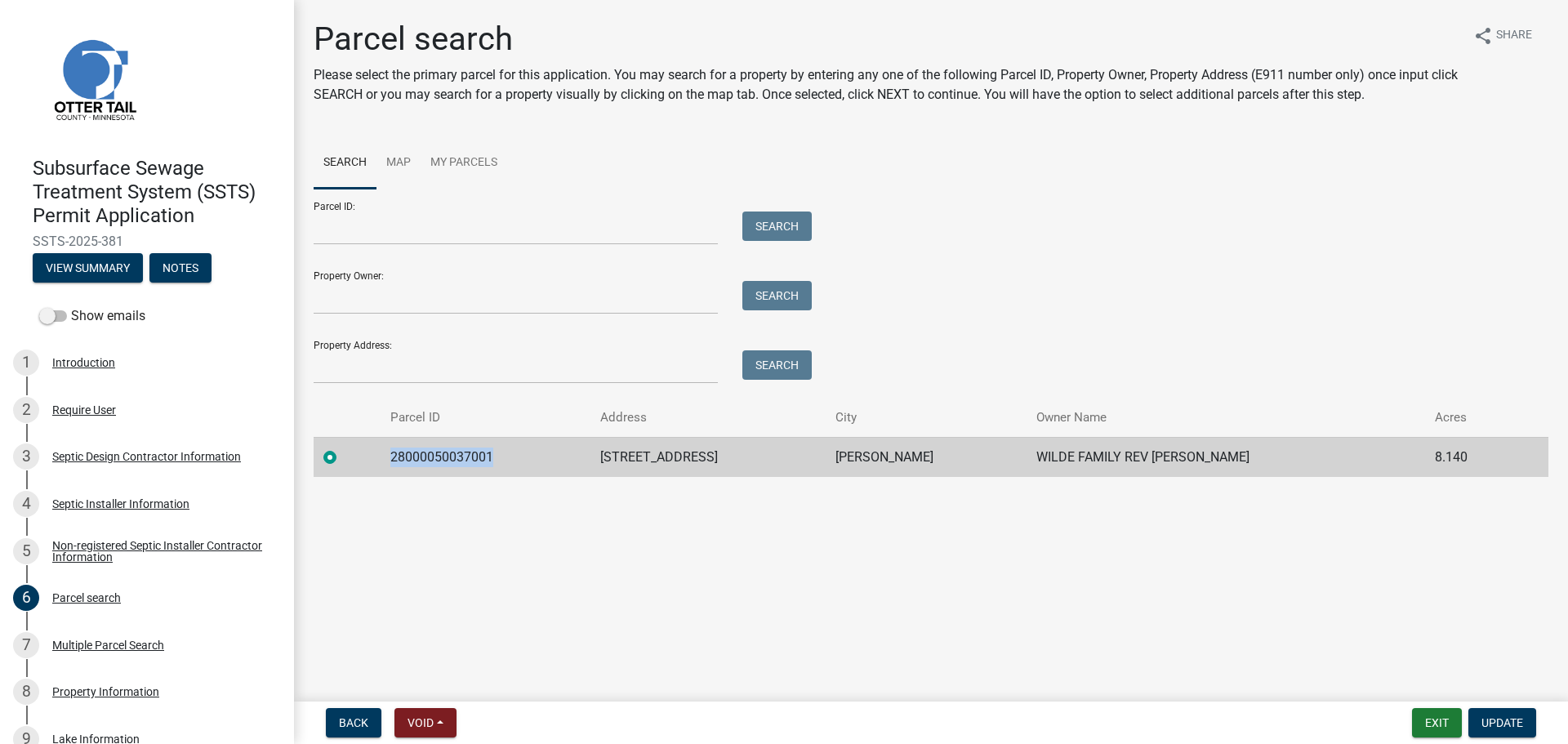
copy td "28000050037001"
click at [707, 459] on td "33333 CO HWY 3" at bounding box center [708, 456] width 236 height 40
copy td "33333 CO HWY 3"
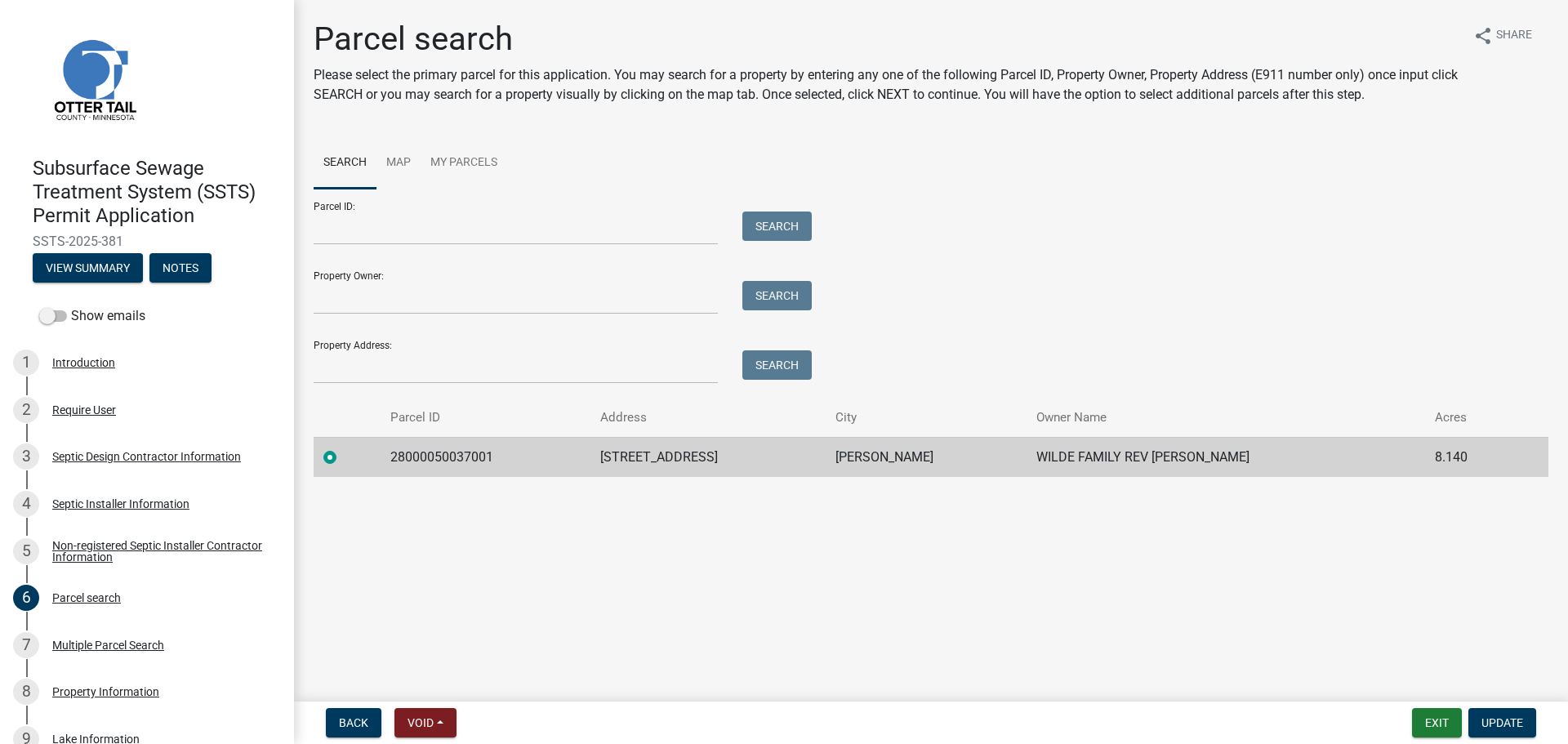
click at [934, 453] on td "ERHARD" at bounding box center [927, 456] width 202 height 40
copy td "ERHARD"
click at [1103, 454] on td "WILDE FAMILY REV LIV TST" at bounding box center [1226, 456] width 399 height 40
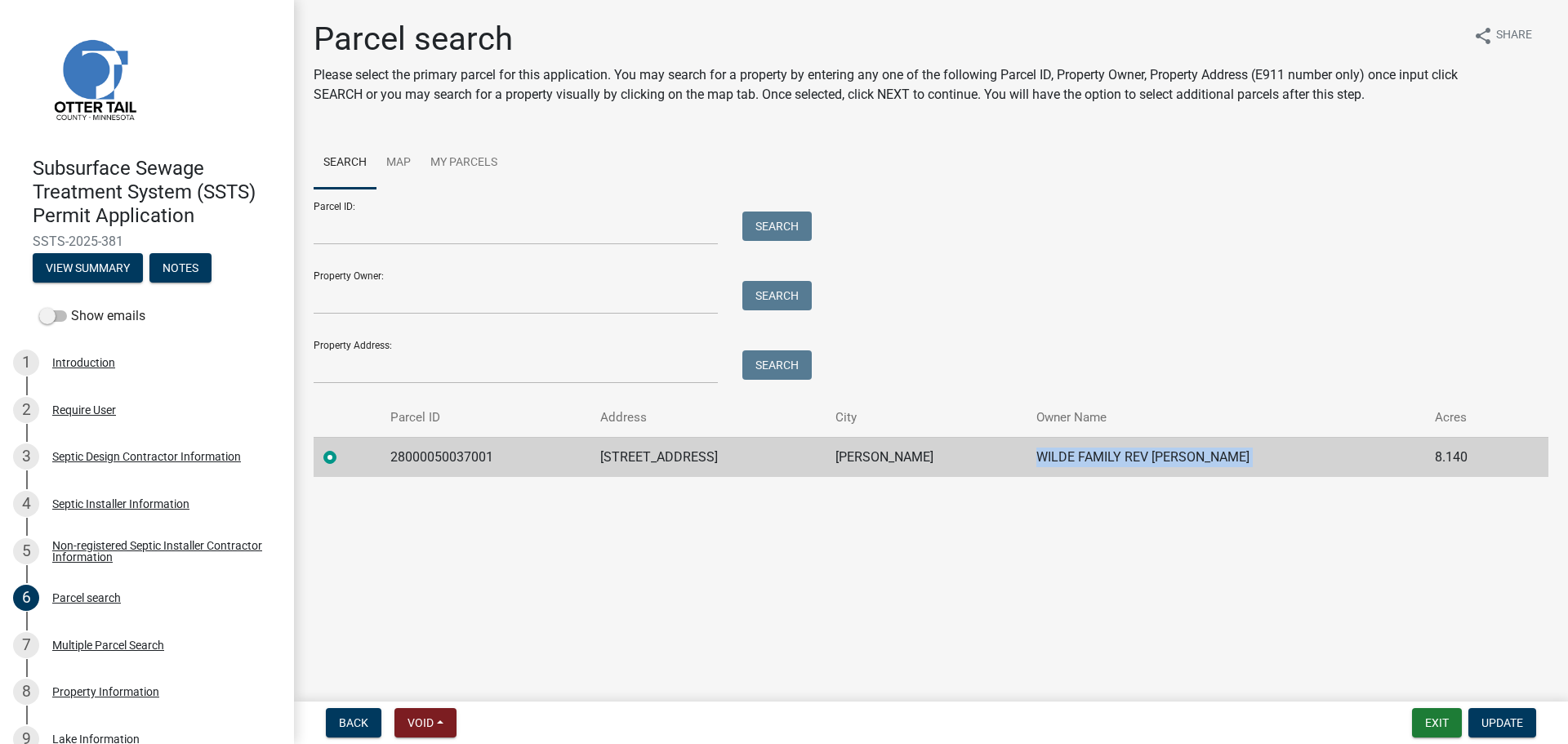
click at [1103, 454] on td "WILDE FAMILY REV LIV TST" at bounding box center [1226, 456] width 399 height 40
copy td "WILDE FAMILY REV LIV TST"
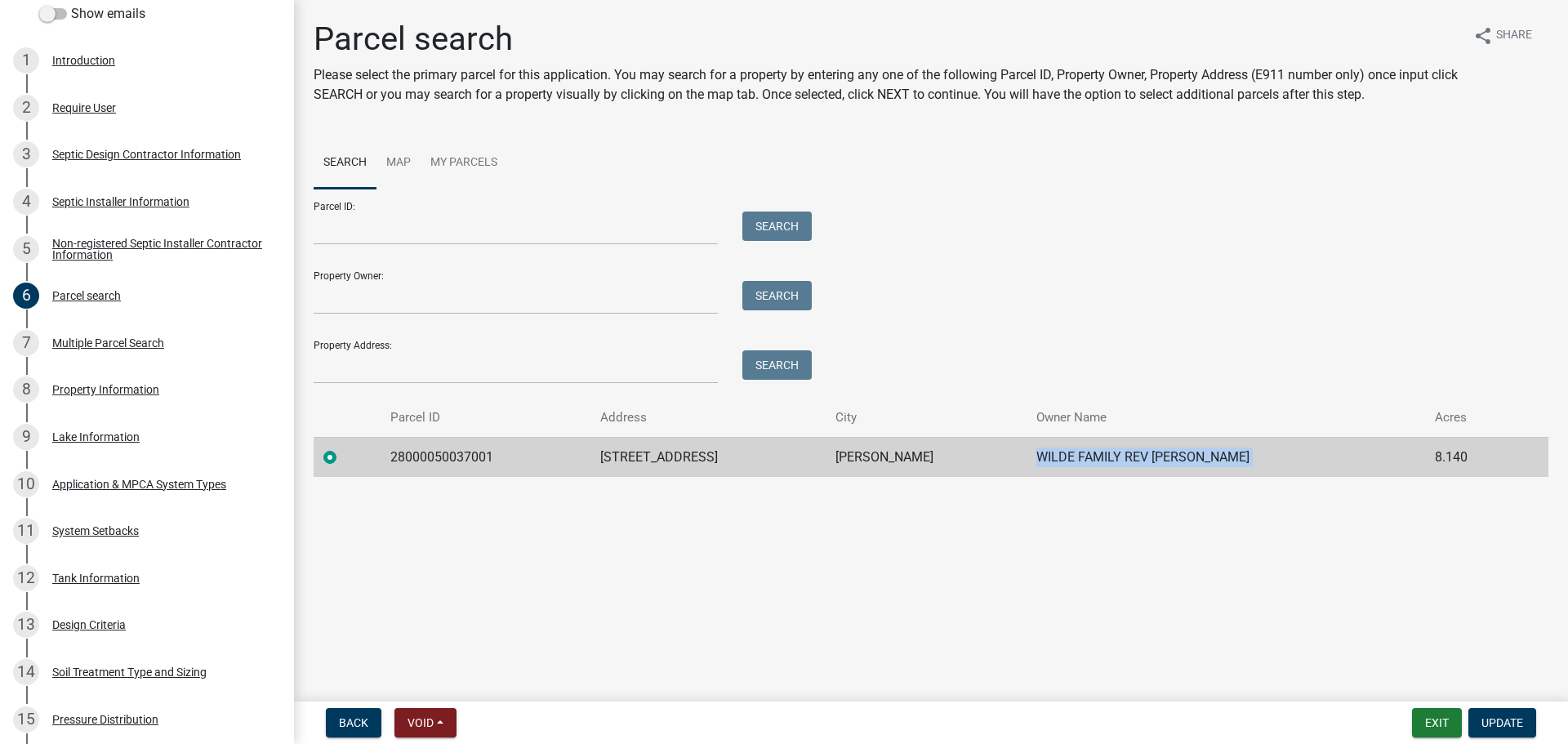
scroll to position [970, 0]
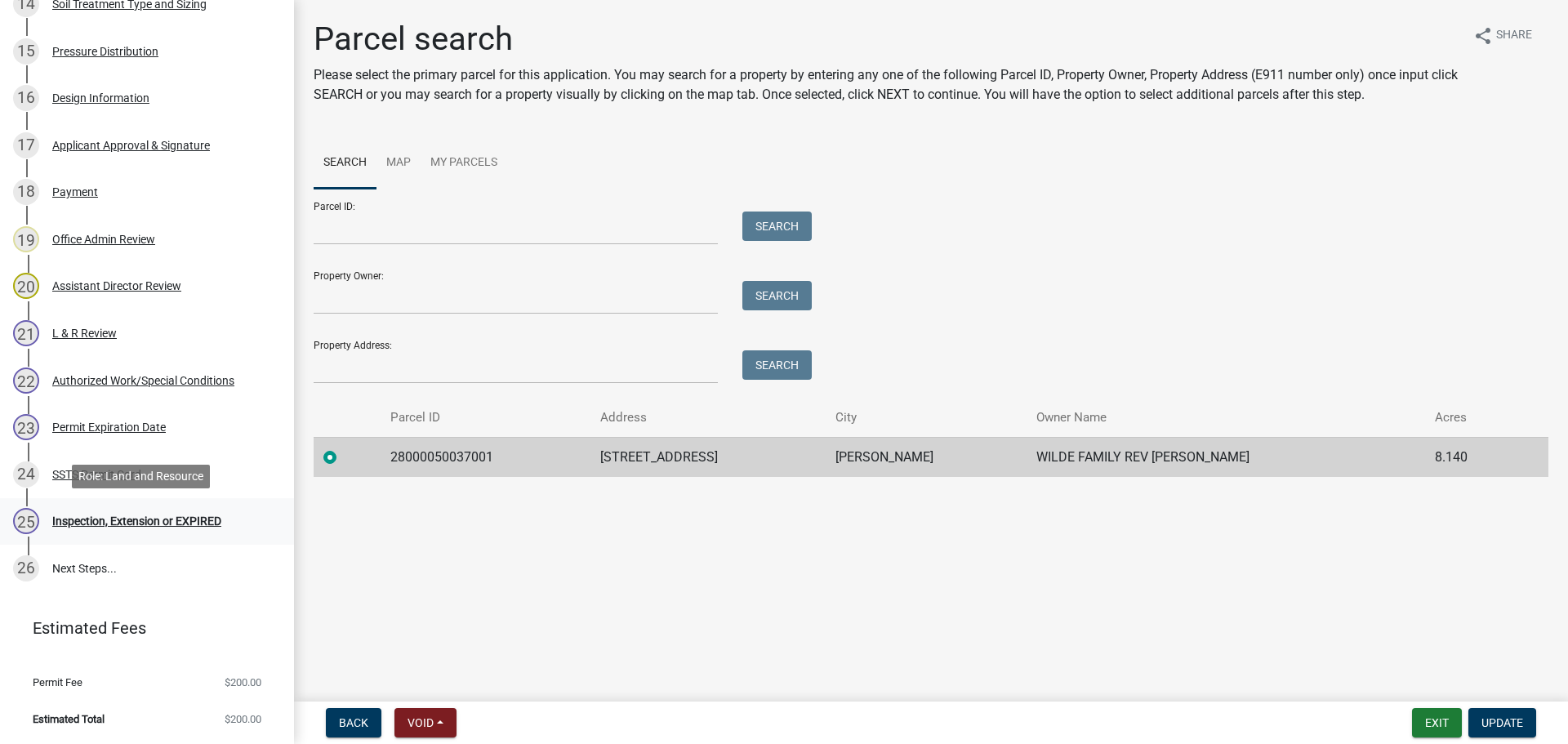
click at [95, 520] on div "Inspection, Extension or EXPIRED" at bounding box center [137, 521] width 169 height 11
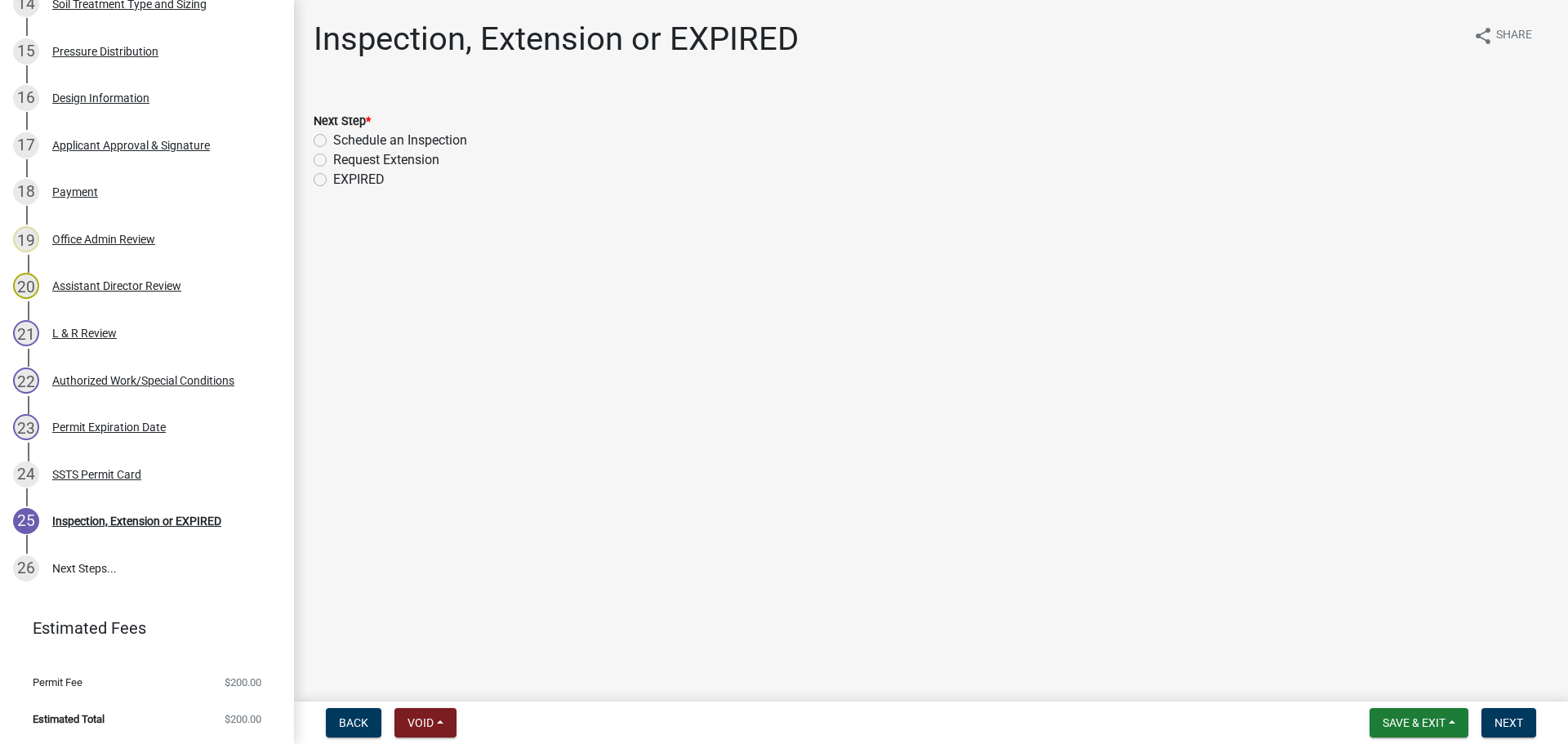
click at [406, 135] on label "Schedule an Inspection" at bounding box center [401, 140] width 134 height 20
click at [344, 135] on input "Schedule an Inspection" at bounding box center [339, 136] width 10 height 10
radio input "true"
click at [1524, 727] on button "Next" at bounding box center [1510, 723] width 55 height 29
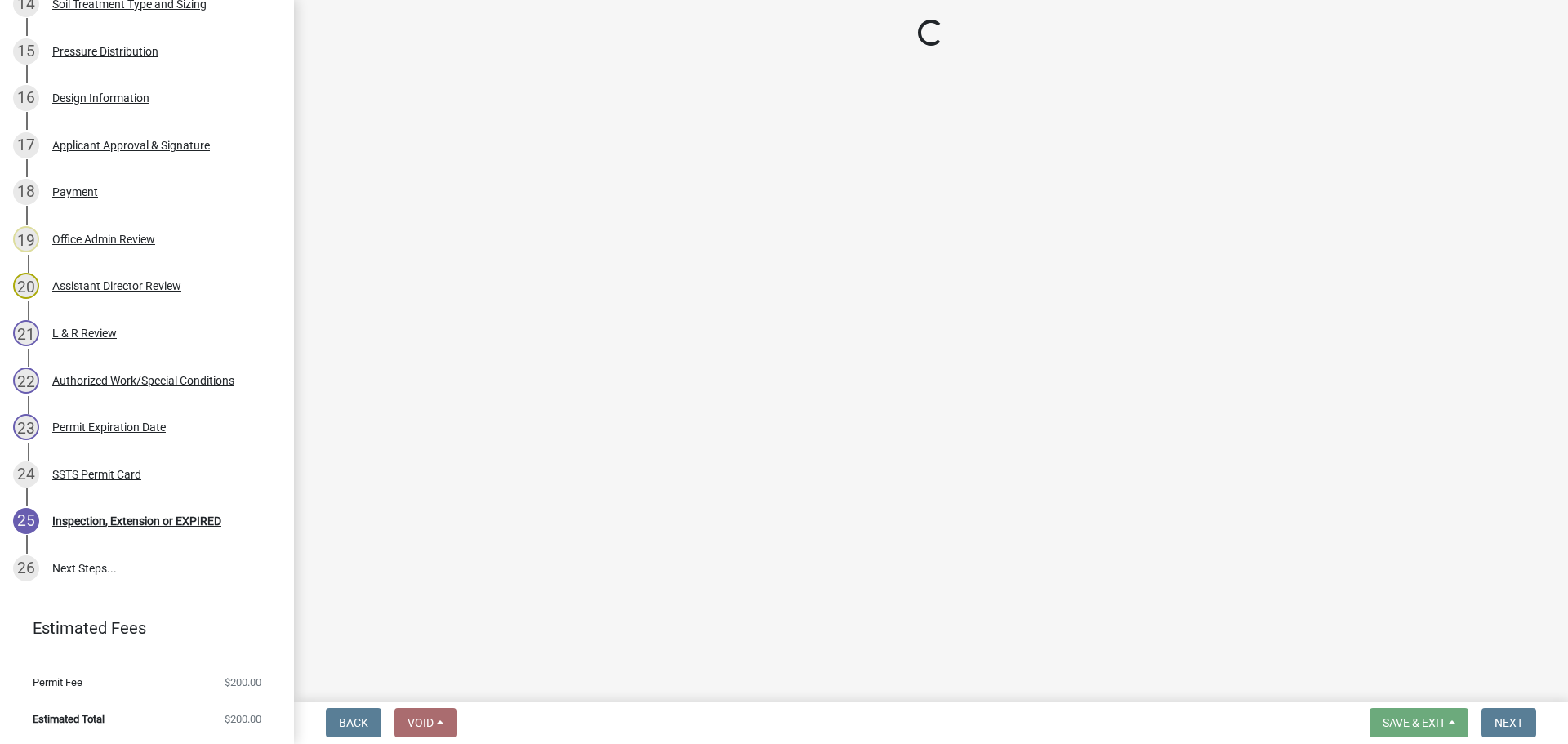
scroll to position [1016, 0]
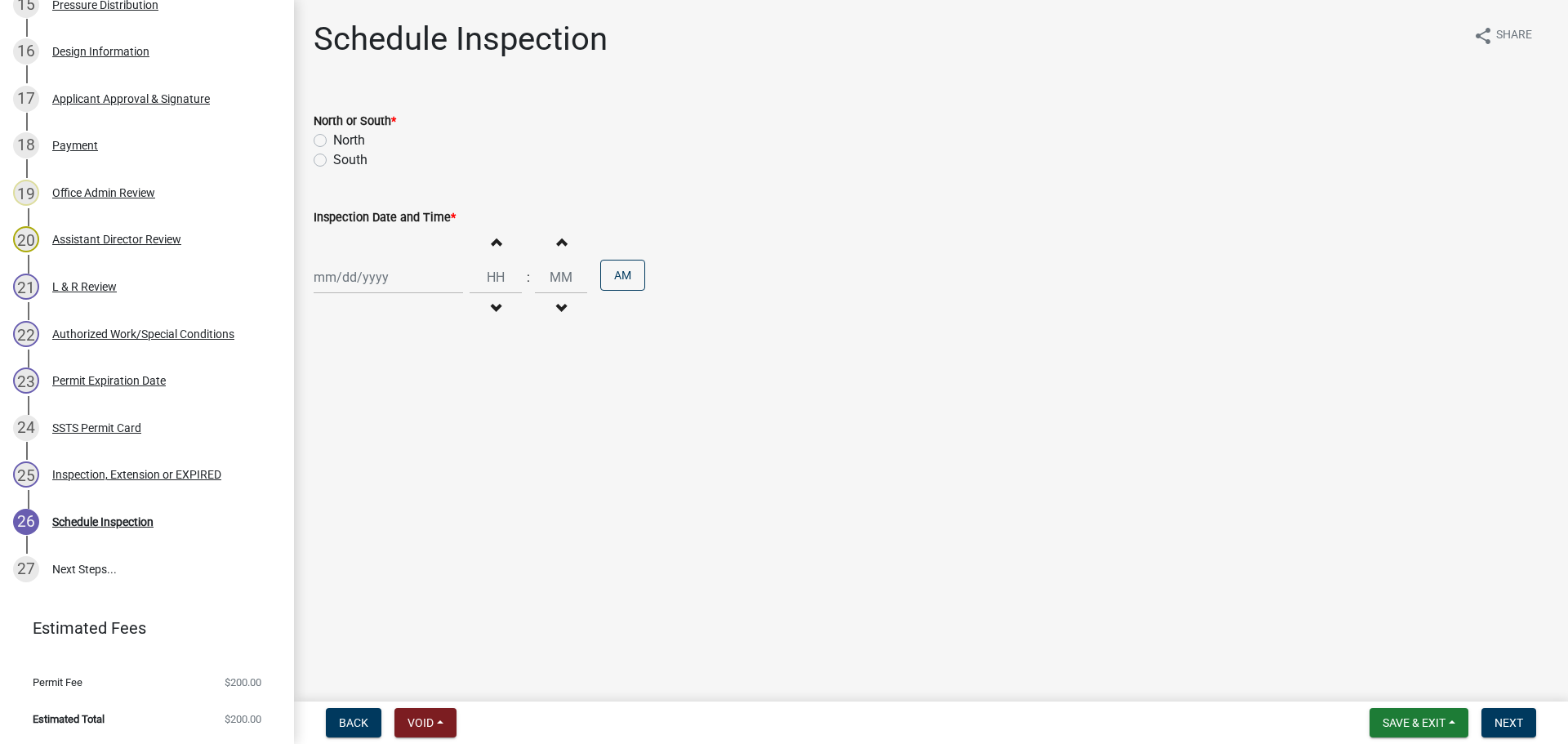
click at [348, 142] on label "North" at bounding box center [349, 140] width 32 height 20
click at [344, 141] on input "North" at bounding box center [339, 136] width 10 height 10
radio input "true"
click at [388, 271] on div at bounding box center [389, 277] width 150 height 34
select select "9"
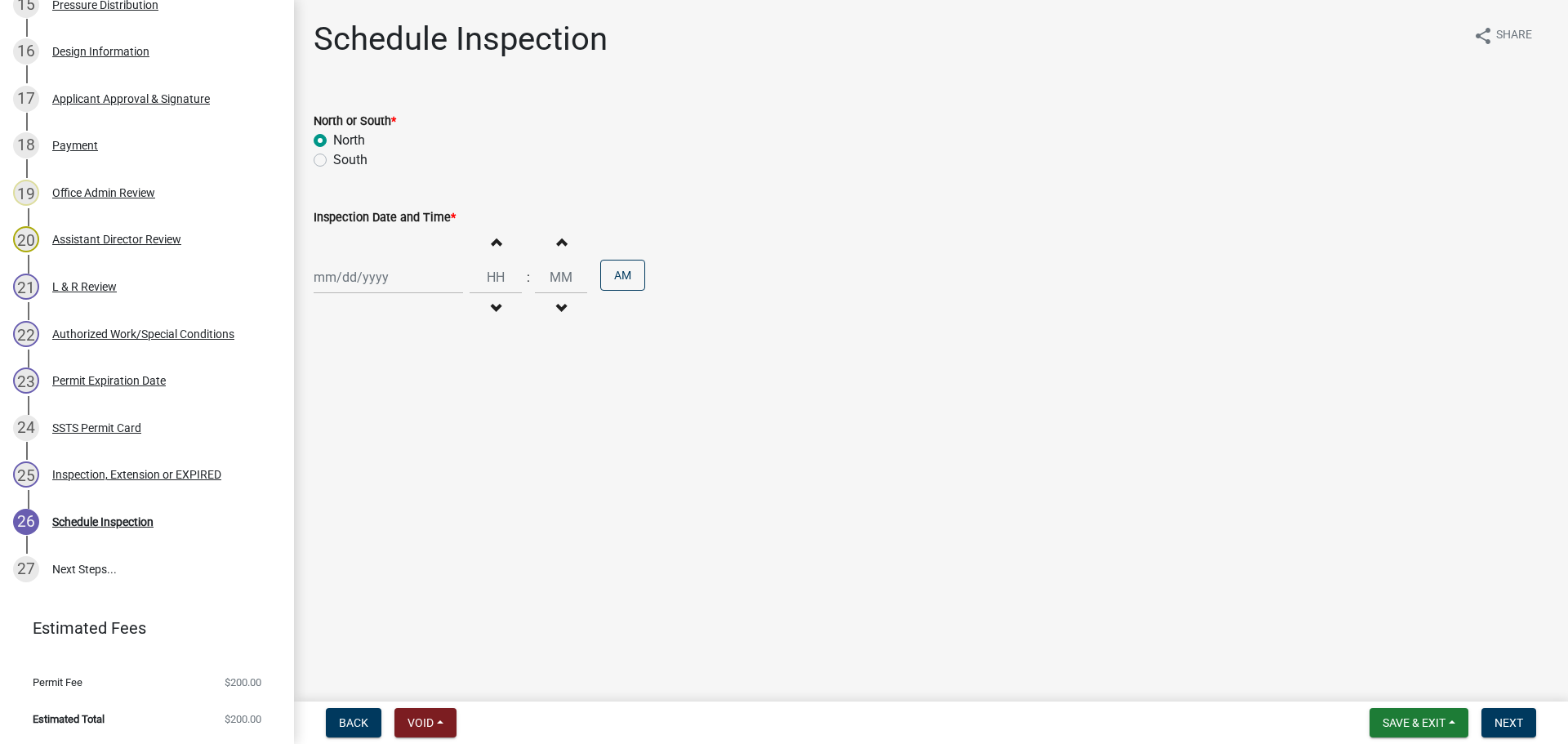
select select "2025"
click at [364, 387] on div "9" at bounding box center [356, 390] width 26 height 26
type input "09/09/2025"
click at [492, 302] on span "button" at bounding box center [496, 308] width 9 height 13
type input "11"
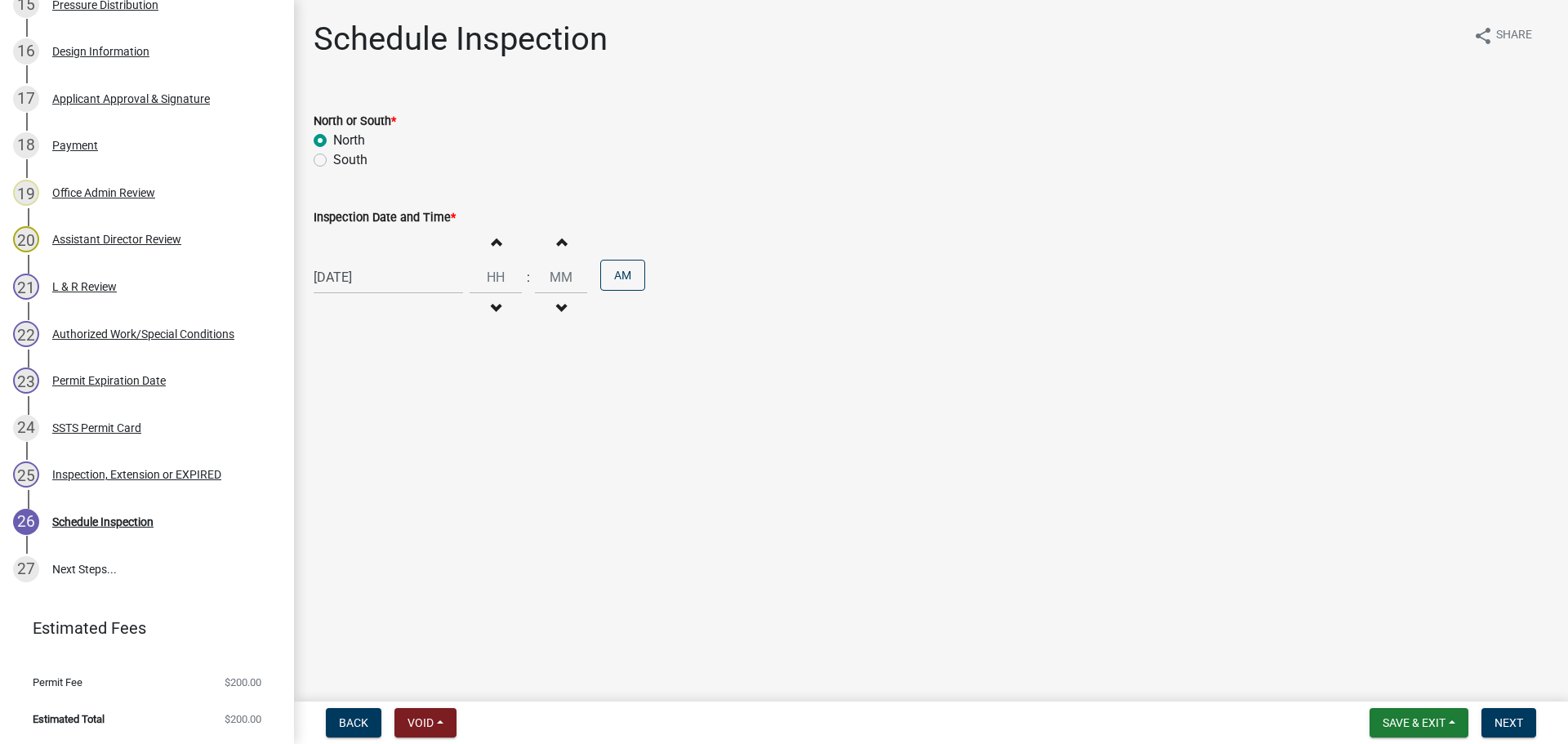
type input "00"
click at [502, 263] on input "11" at bounding box center [495, 277] width 52 height 34
click at [495, 236] on button "Increment hours" at bounding box center [496, 241] width 34 height 29
click at [492, 238] on span "button" at bounding box center [496, 241] width 9 height 13
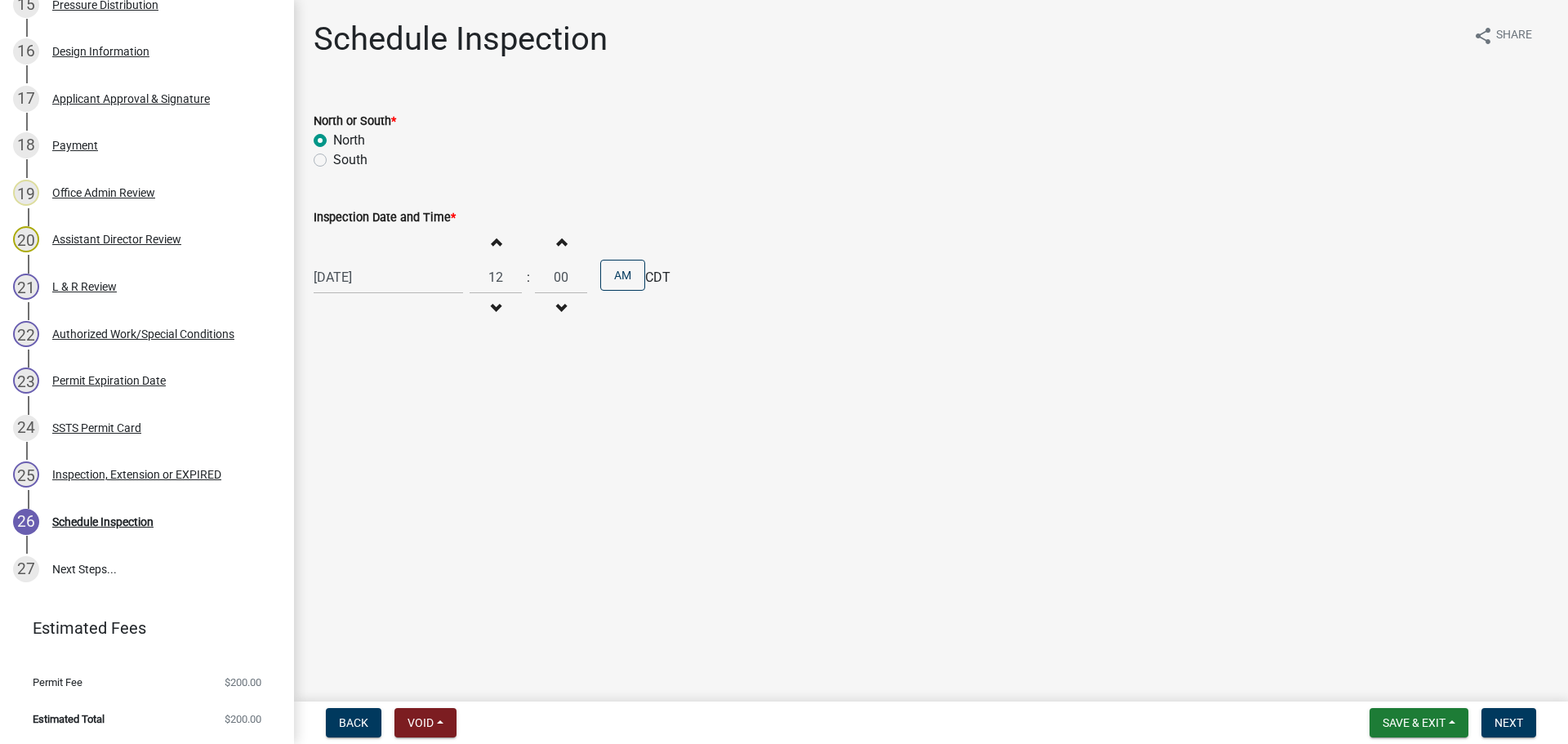
type input "01"
click at [622, 277] on button "AM" at bounding box center [622, 275] width 45 height 31
click at [1511, 722] on span "Next" at bounding box center [1509, 722] width 28 height 13
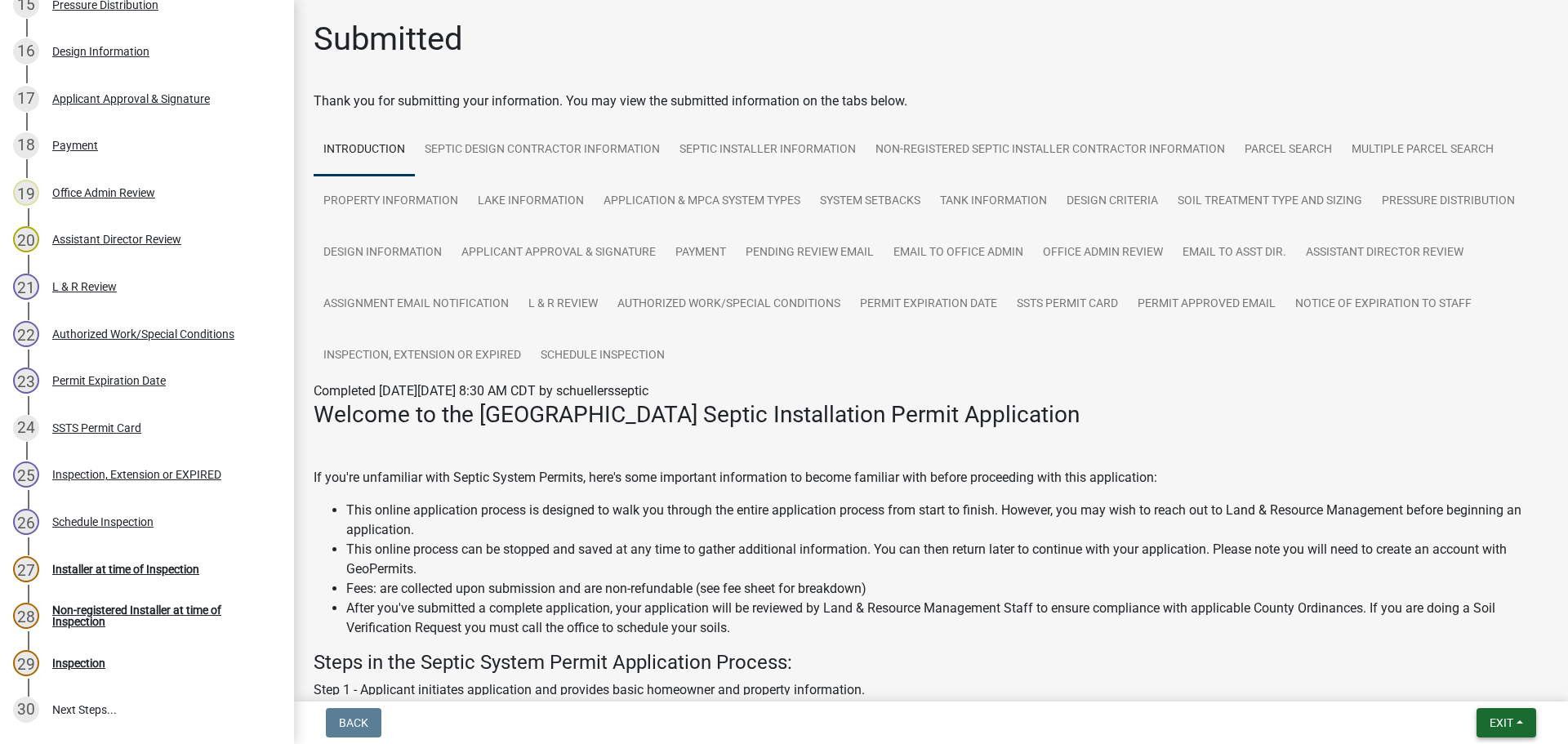
scroll to position [1157, 0]
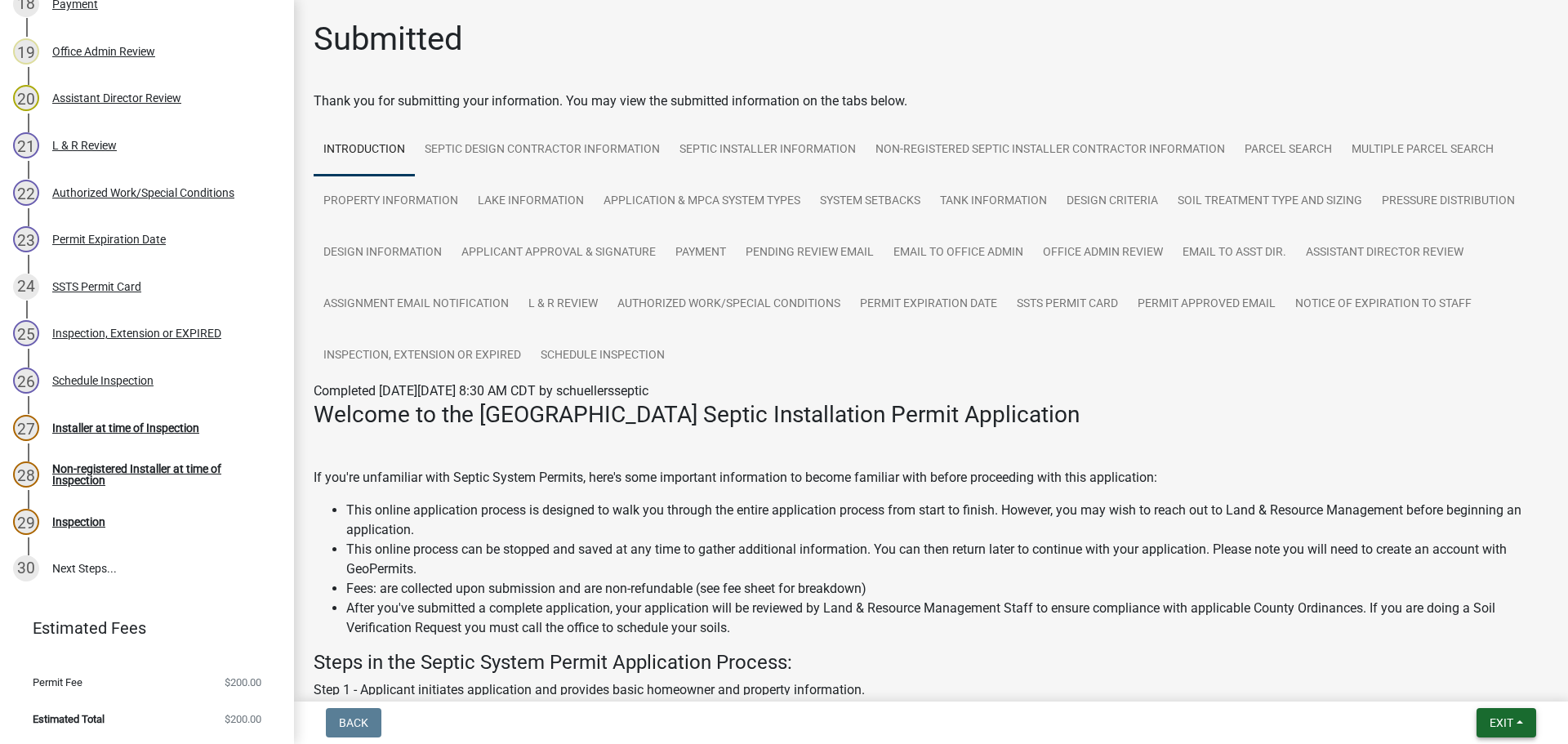
click at [1490, 720] on span "Exit" at bounding box center [1502, 722] width 24 height 13
click at [1480, 684] on button "Save & Exit" at bounding box center [1471, 680] width 131 height 40
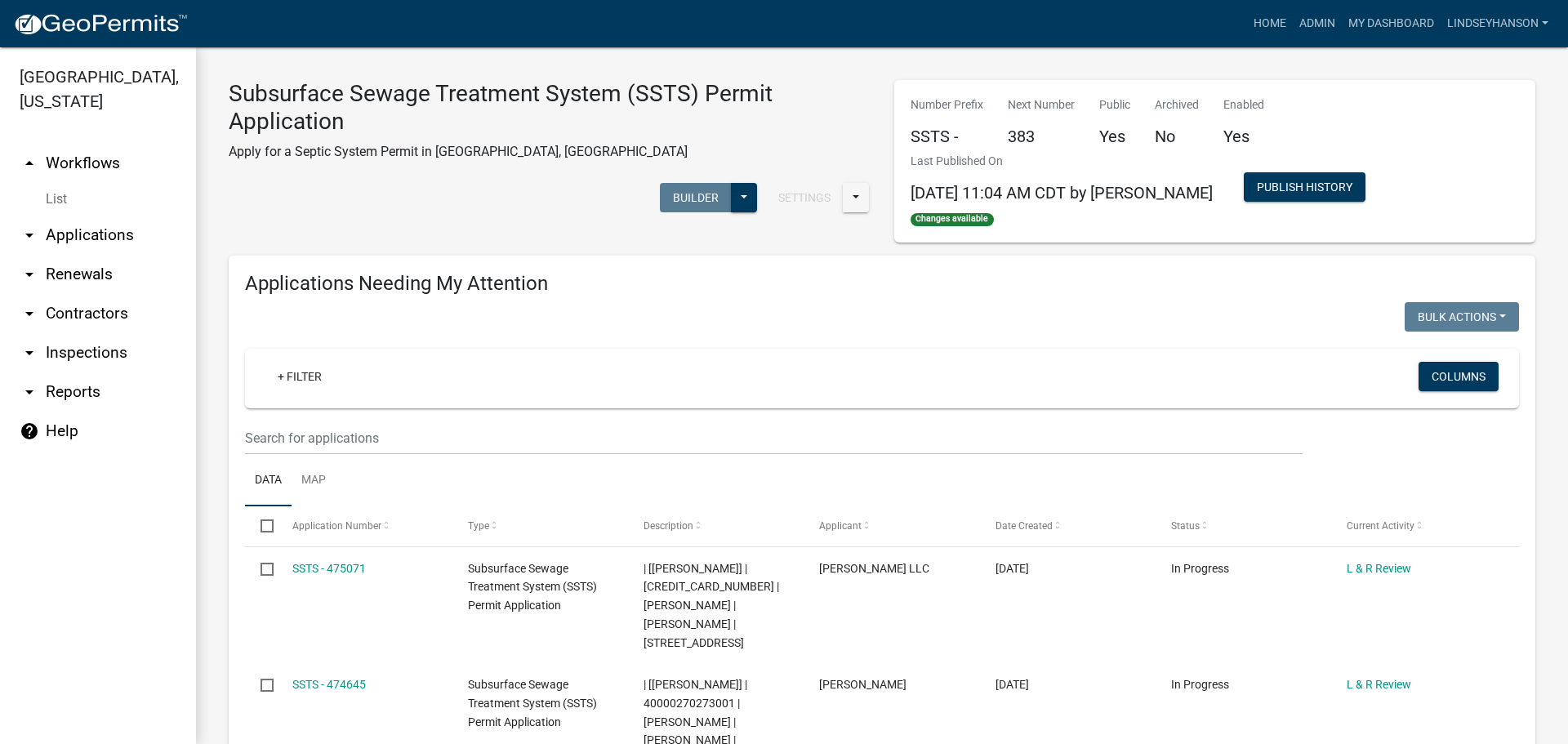
click at [123, 225] on link "arrow_drop_down Applications" at bounding box center [98, 235] width 196 height 40
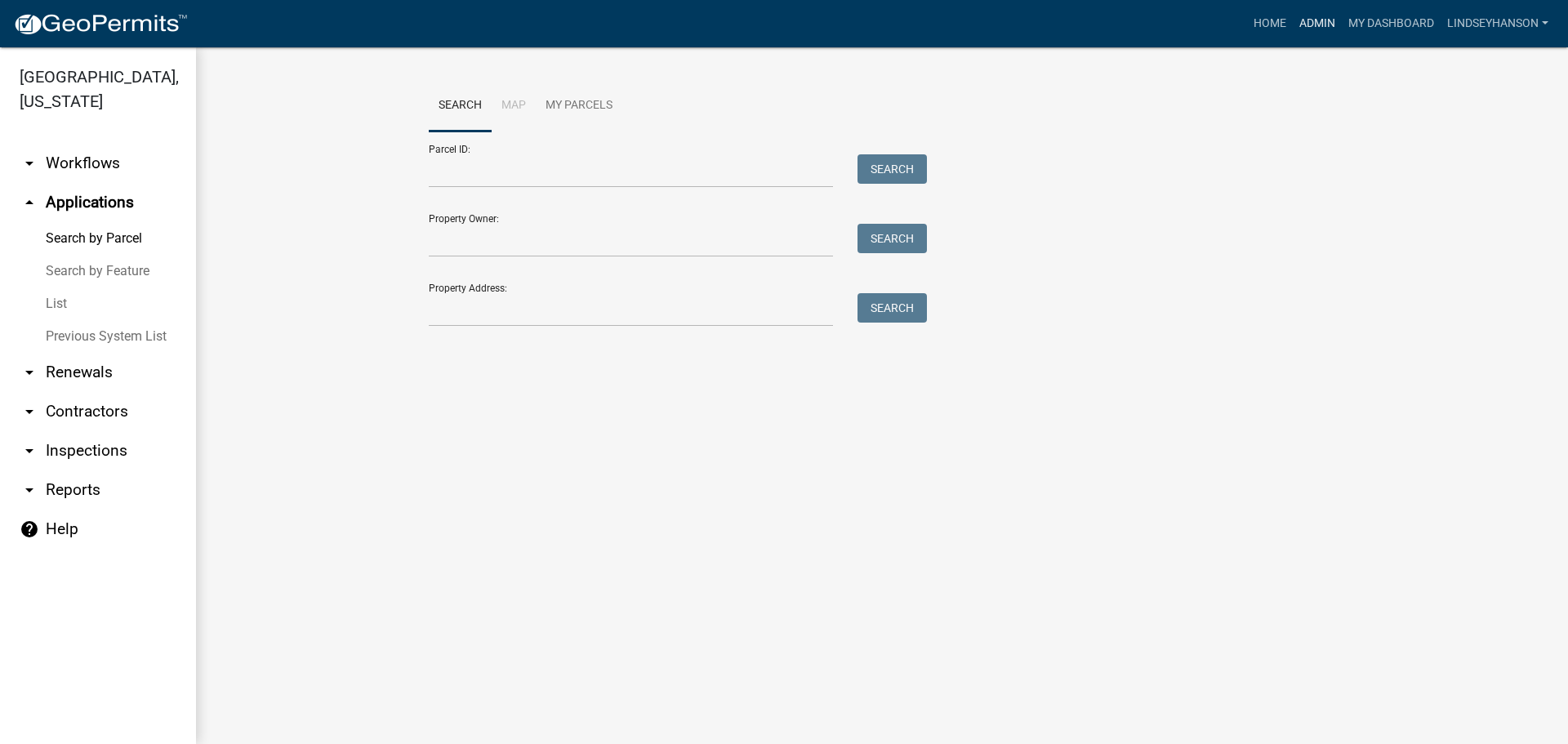
click at [1335, 14] on link "Admin" at bounding box center [1317, 24] width 49 height 31
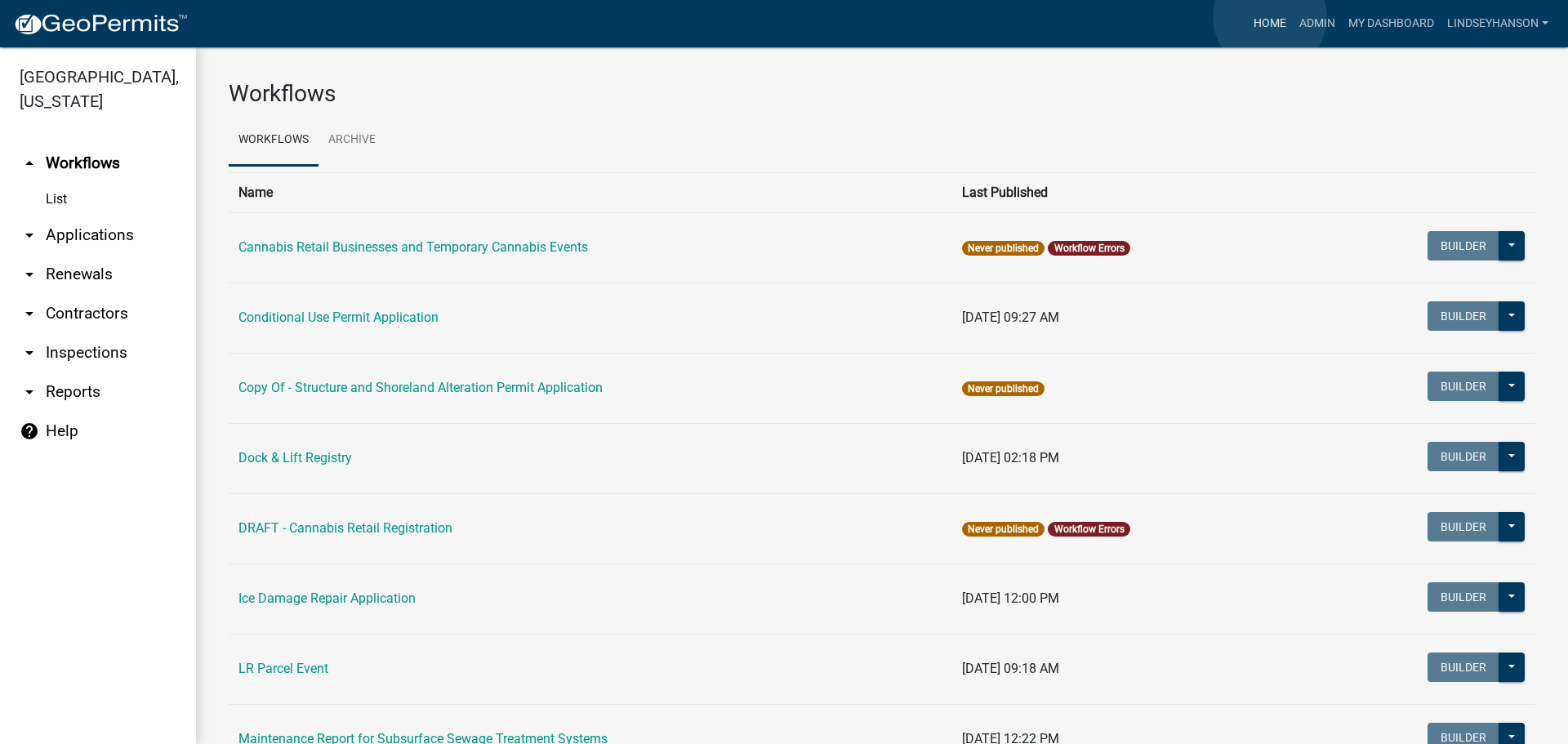
click at [1271, 17] on link "Home" at bounding box center [1270, 24] width 46 height 31
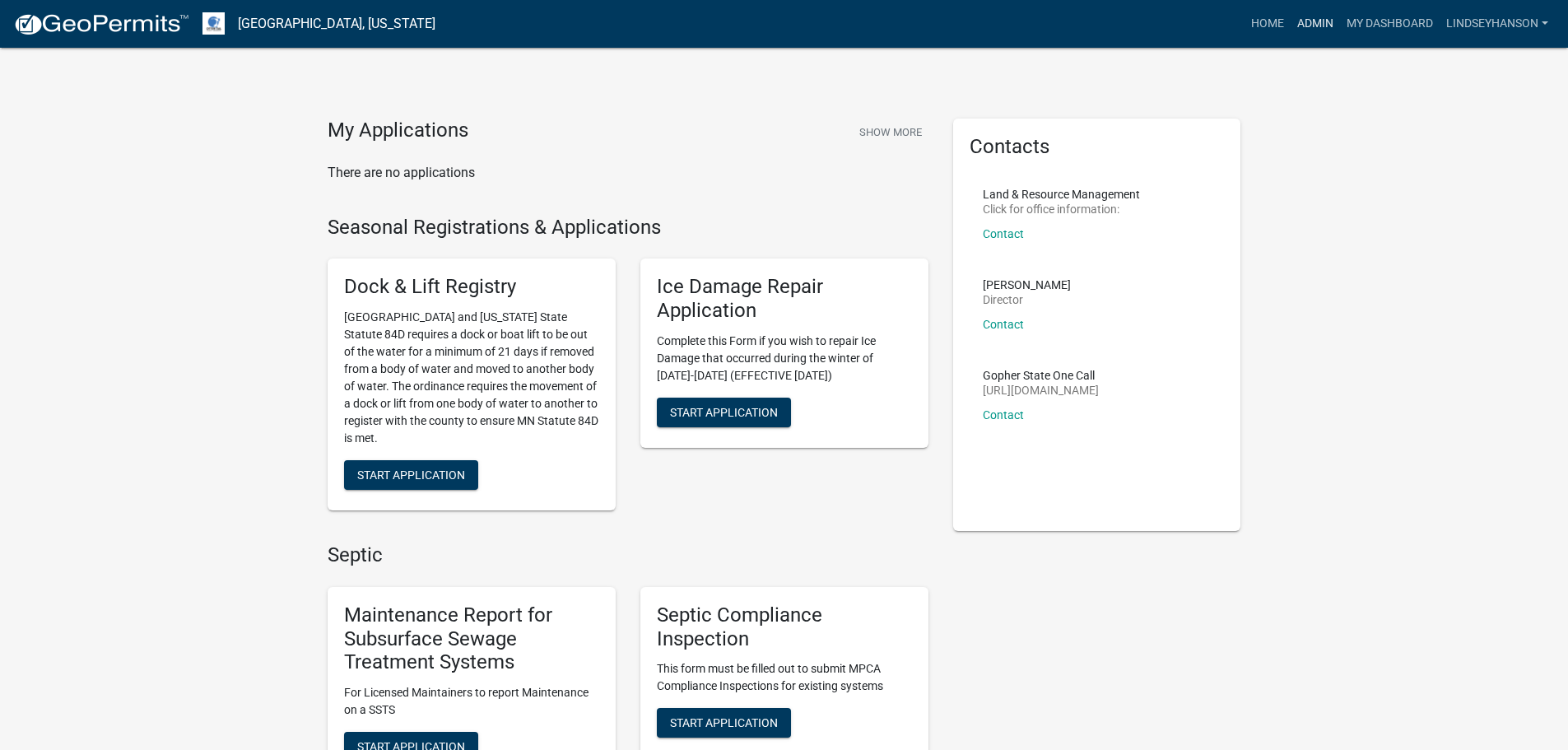
click at [1314, 28] on link "Admin" at bounding box center [1315, 24] width 49 height 31
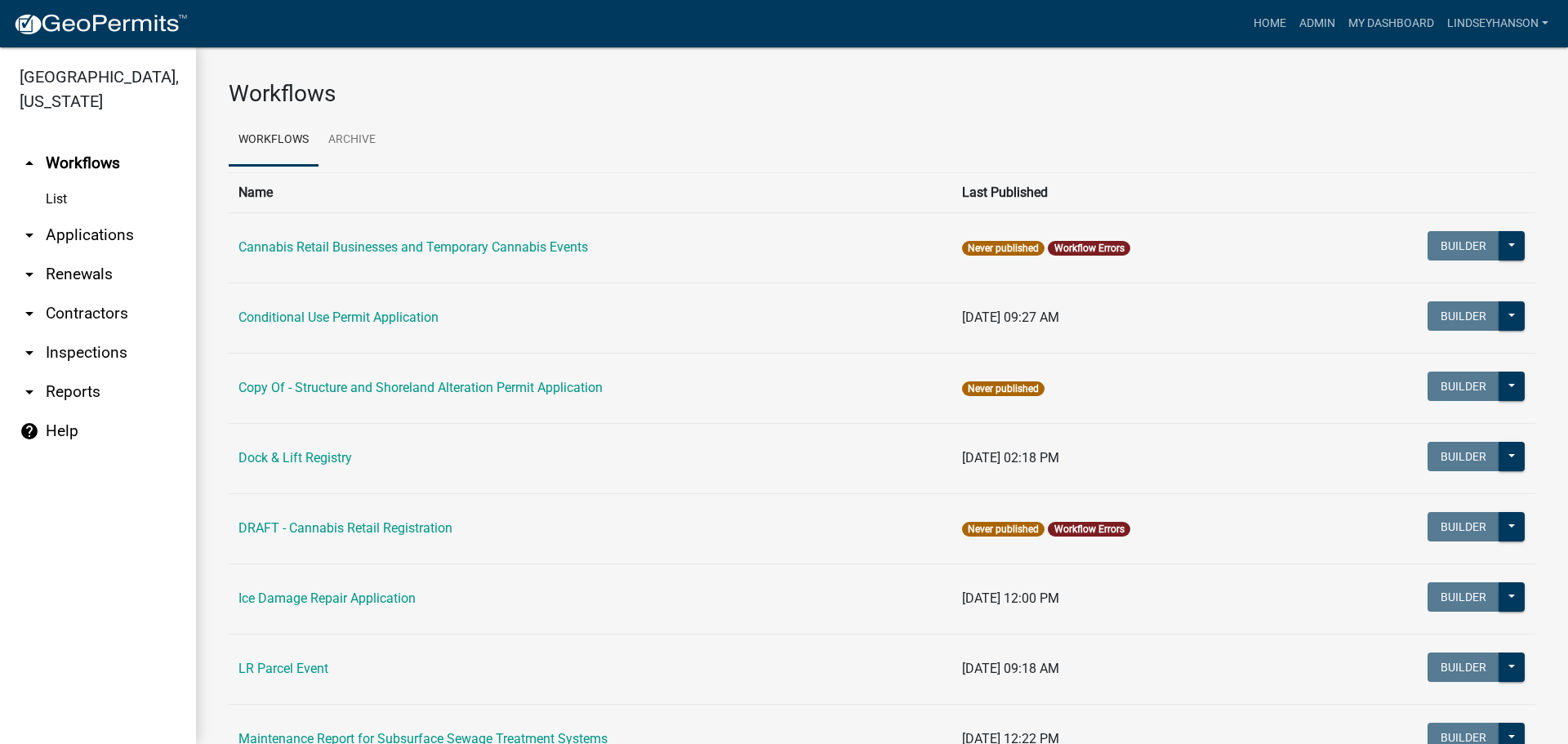
click at [119, 230] on link "arrow_drop_down Applications" at bounding box center [98, 235] width 196 height 40
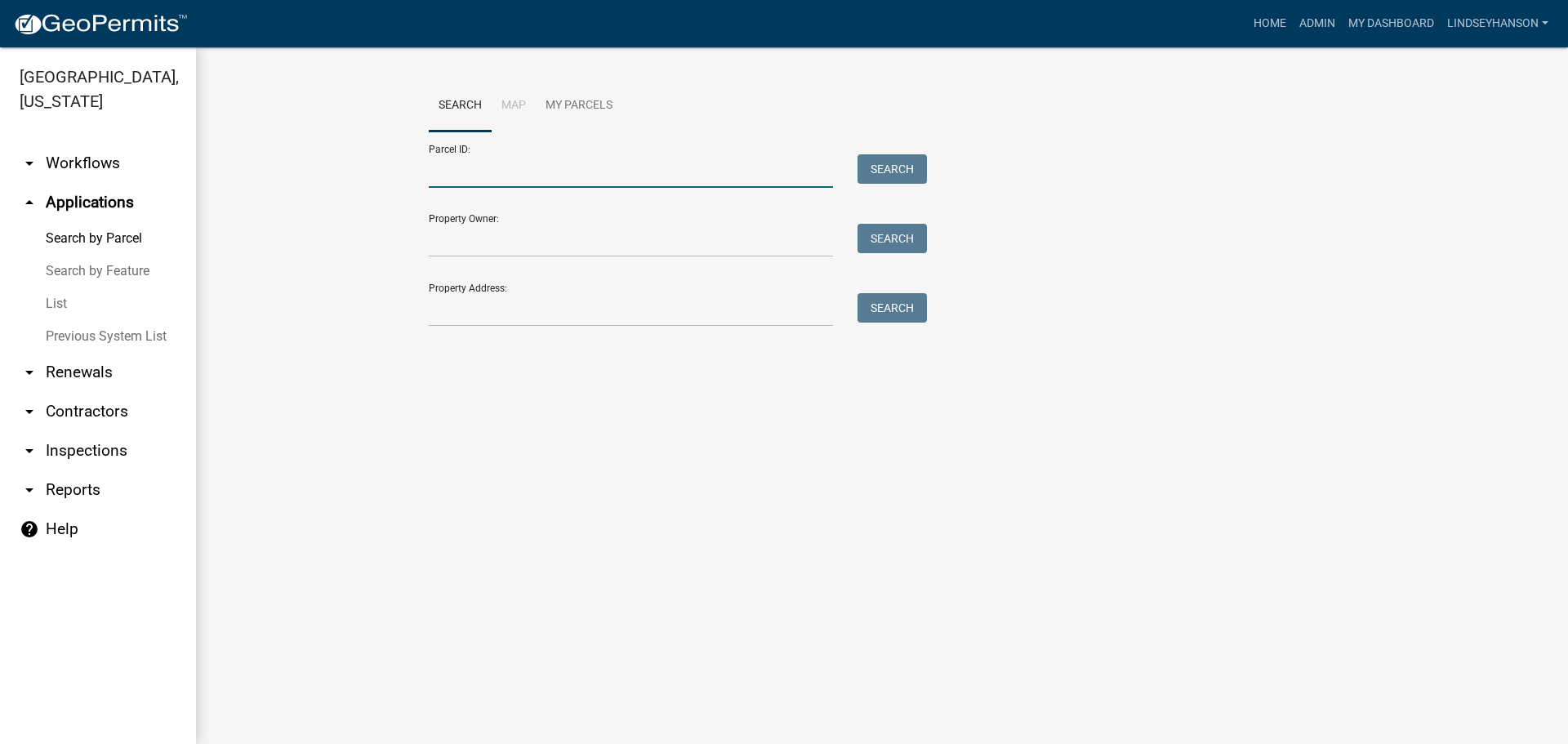
click at [499, 155] on input "Parcel ID:" at bounding box center [631, 171] width 404 height 34
paste input "49000210137002"
type input "49000210137002"
click at [884, 184] on div "Search" at bounding box center [888, 171] width 86 height 34
click at [889, 172] on button "Search" at bounding box center [892, 169] width 70 height 29
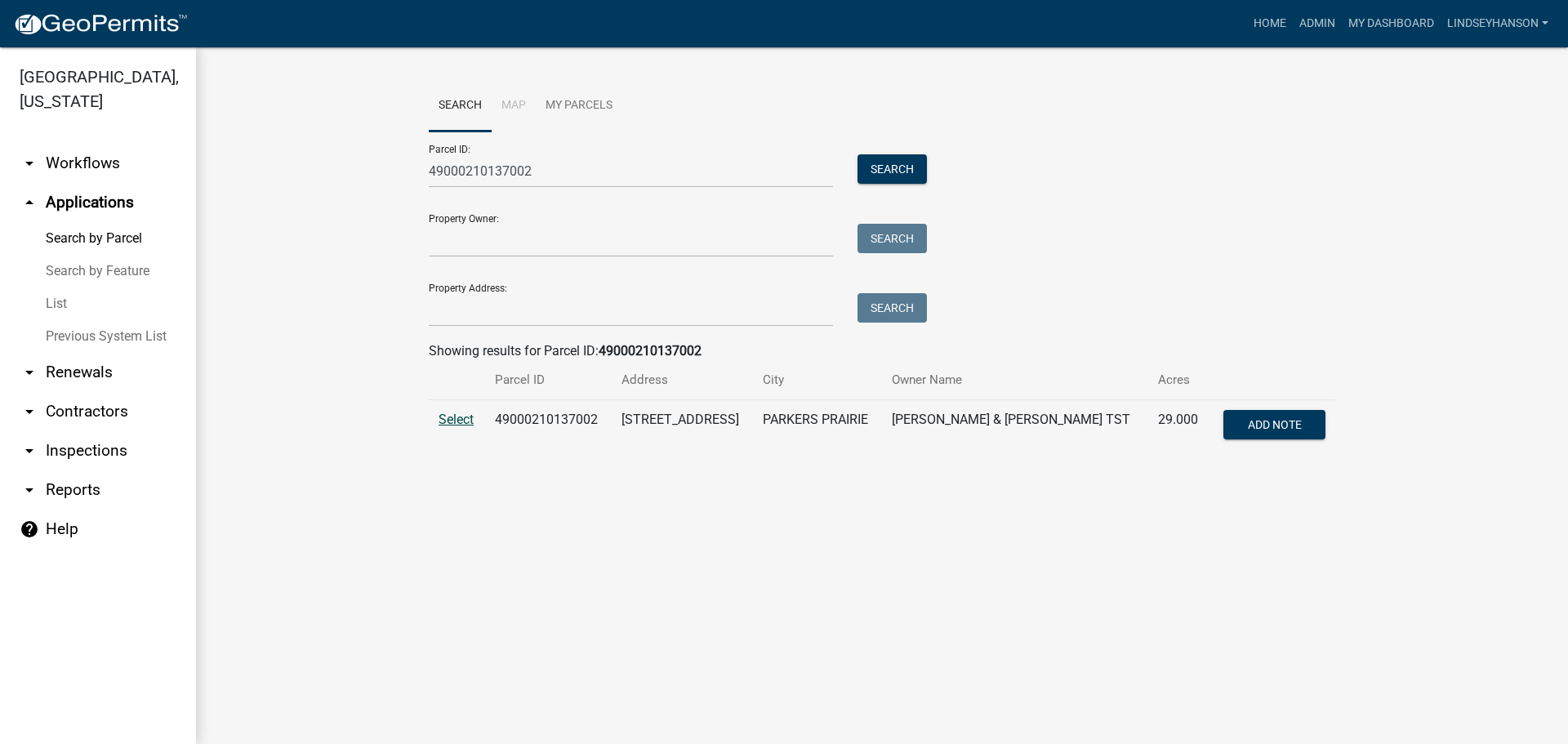
click at [458, 422] on span "Select" at bounding box center [456, 419] width 35 height 15
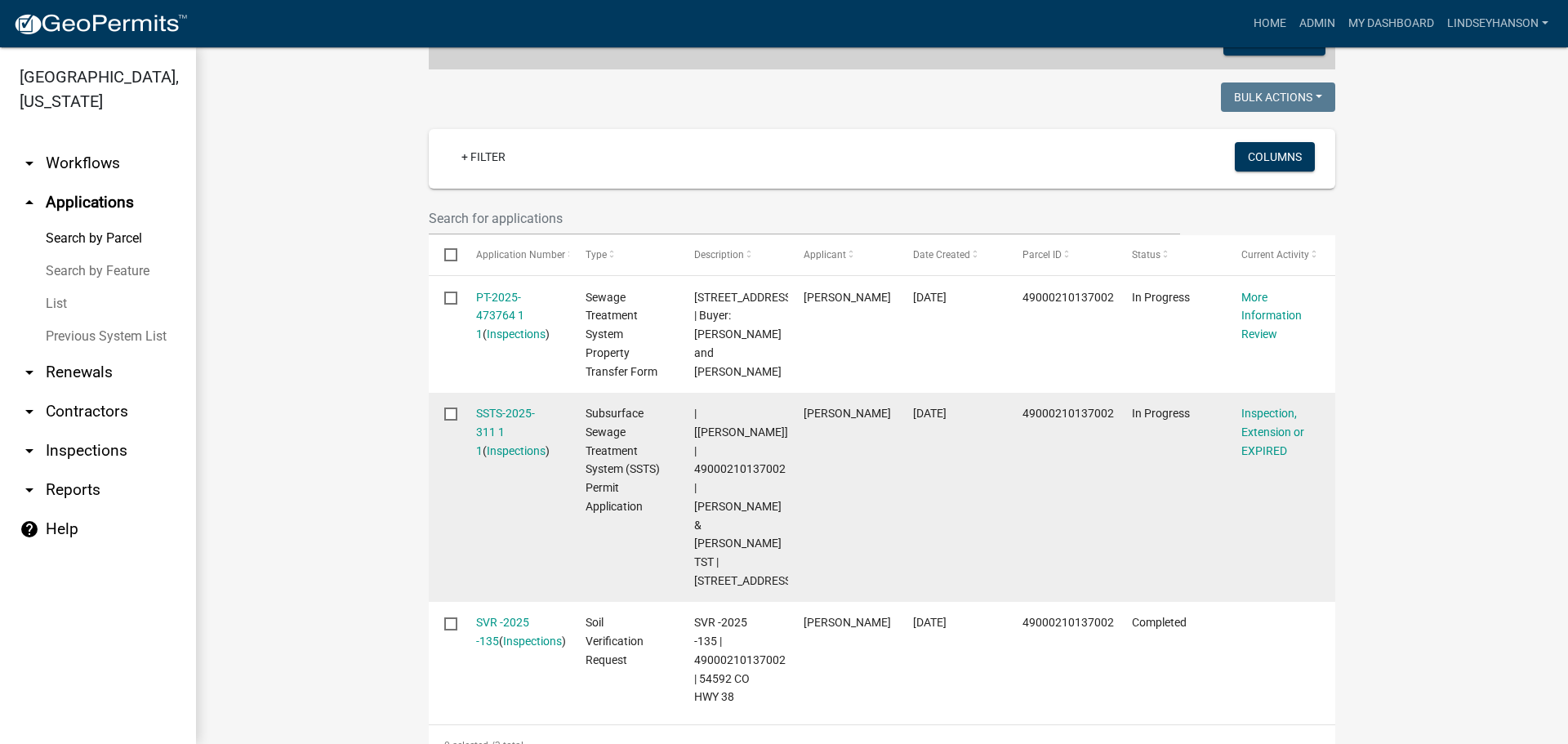
scroll to position [412, 0]
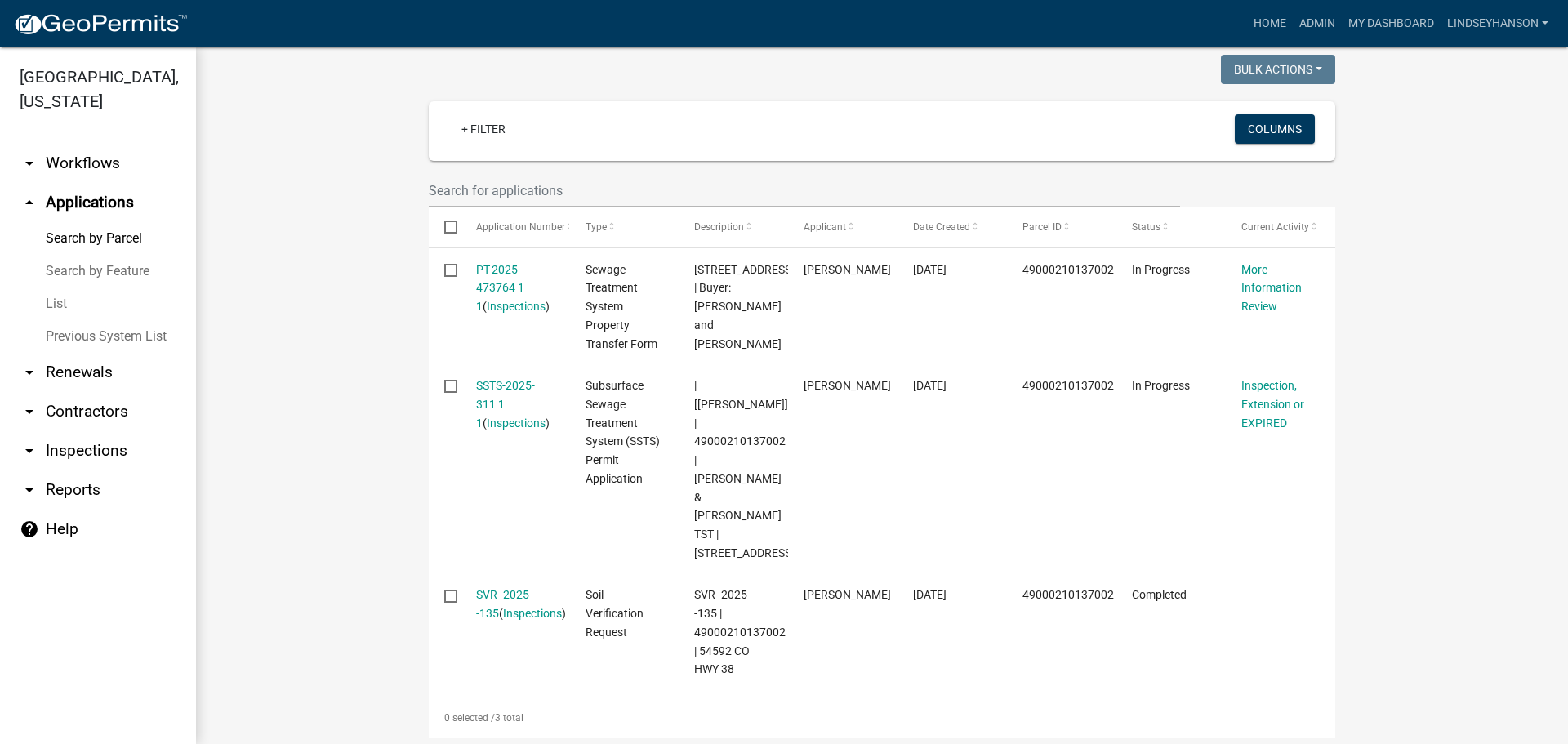
click at [103, 160] on link "arrow_drop_down Workflows" at bounding box center [98, 163] width 196 height 40
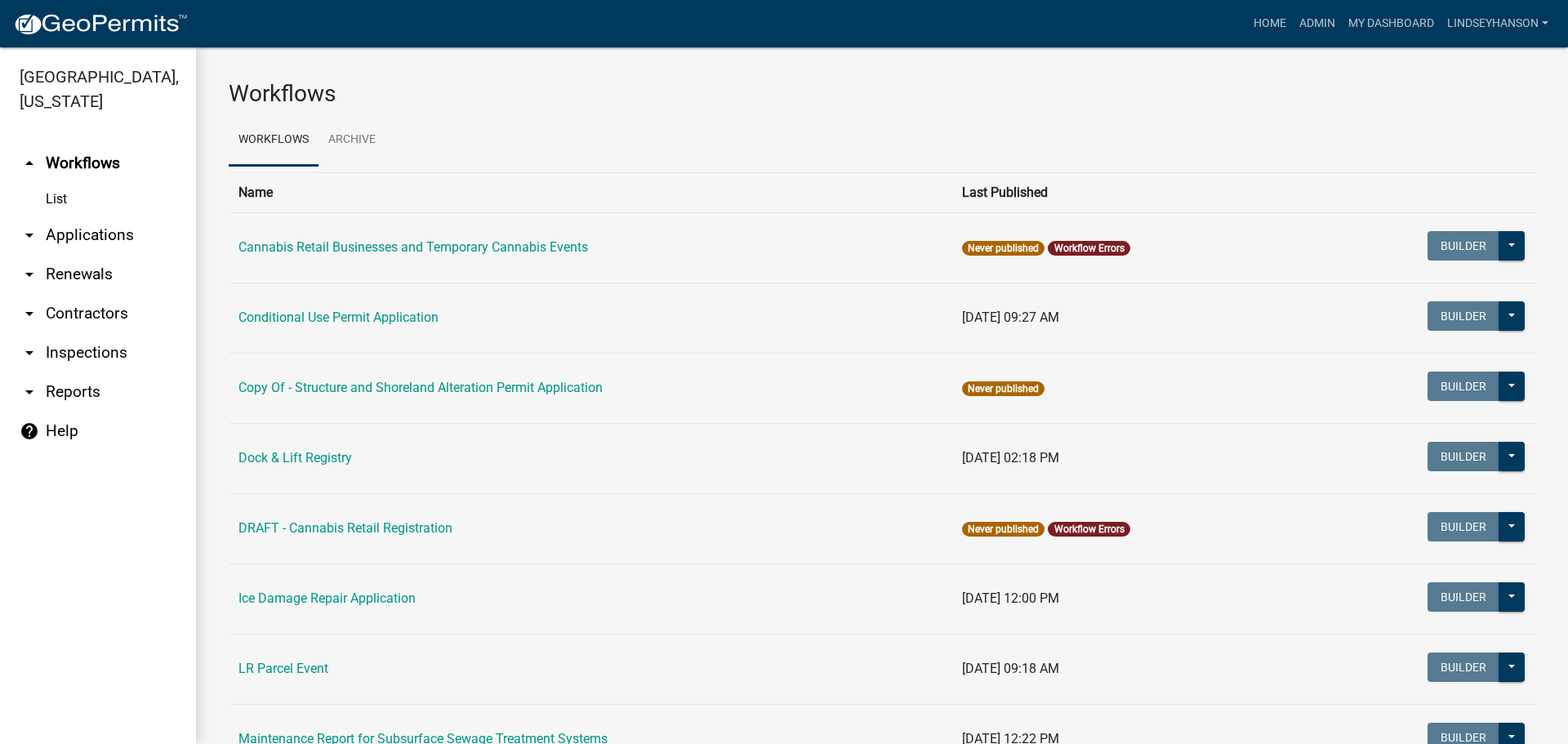
click at [121, 235] on link "arrow_drop_down Applications" at bounding box center [98, 235] width 196 height 40
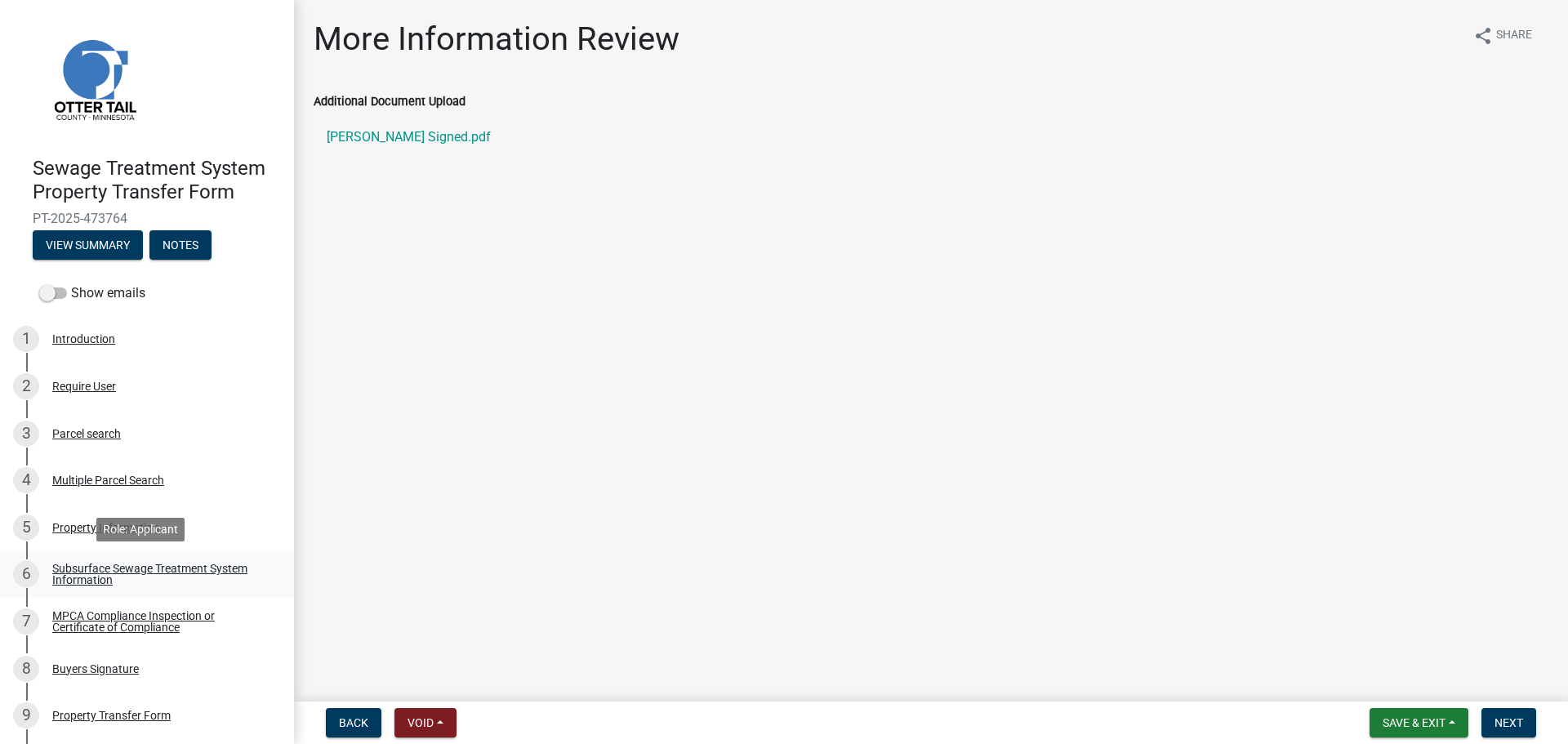
click at [220, 573] on div "Subsurface Sewage Treatment System Information" at bounding box center [160, 574] width 216 height 23
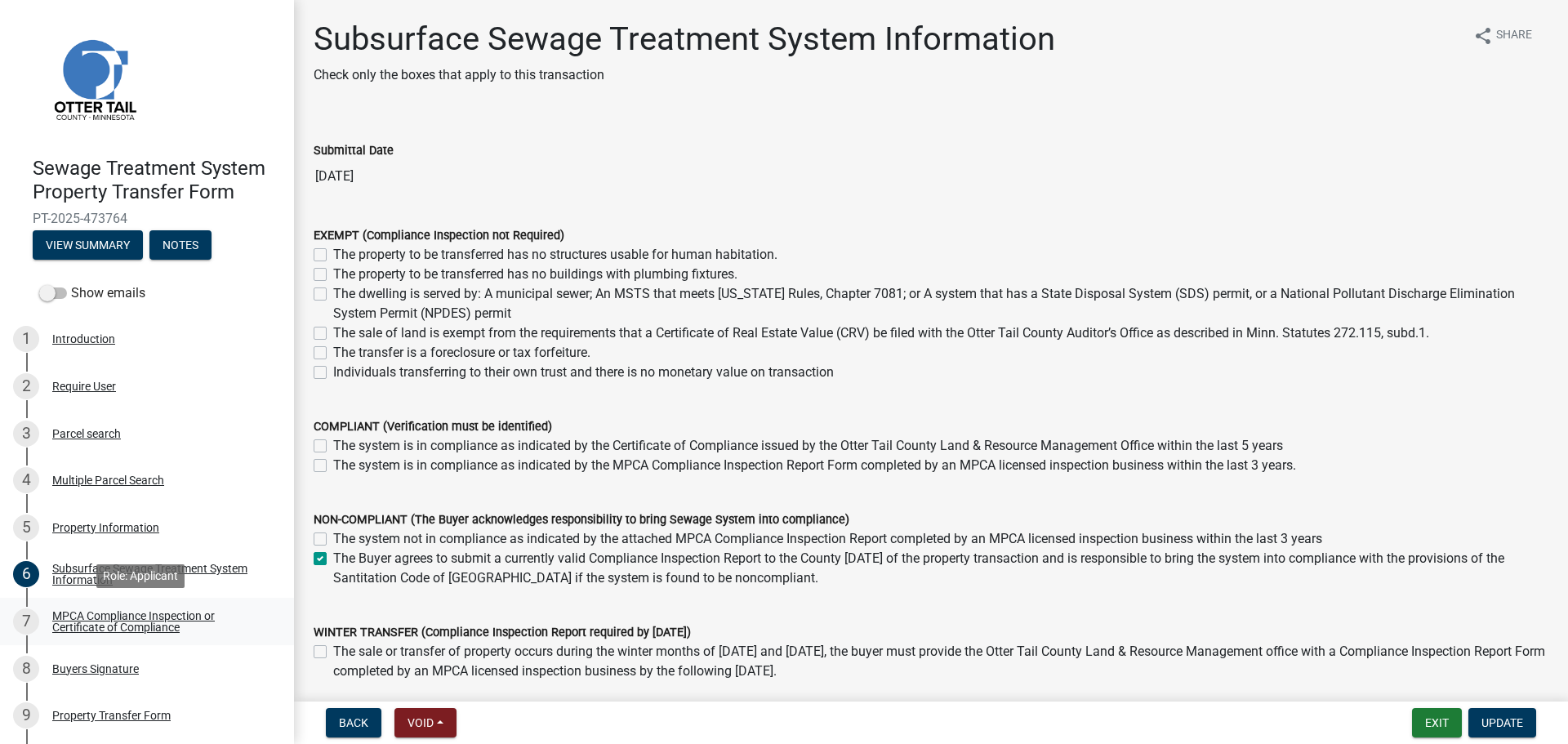
click at [198, 618] on div "MPCA Compliance Inspection or Certificate of Compliance" at bounding box center [160, 621] width 216 height 23
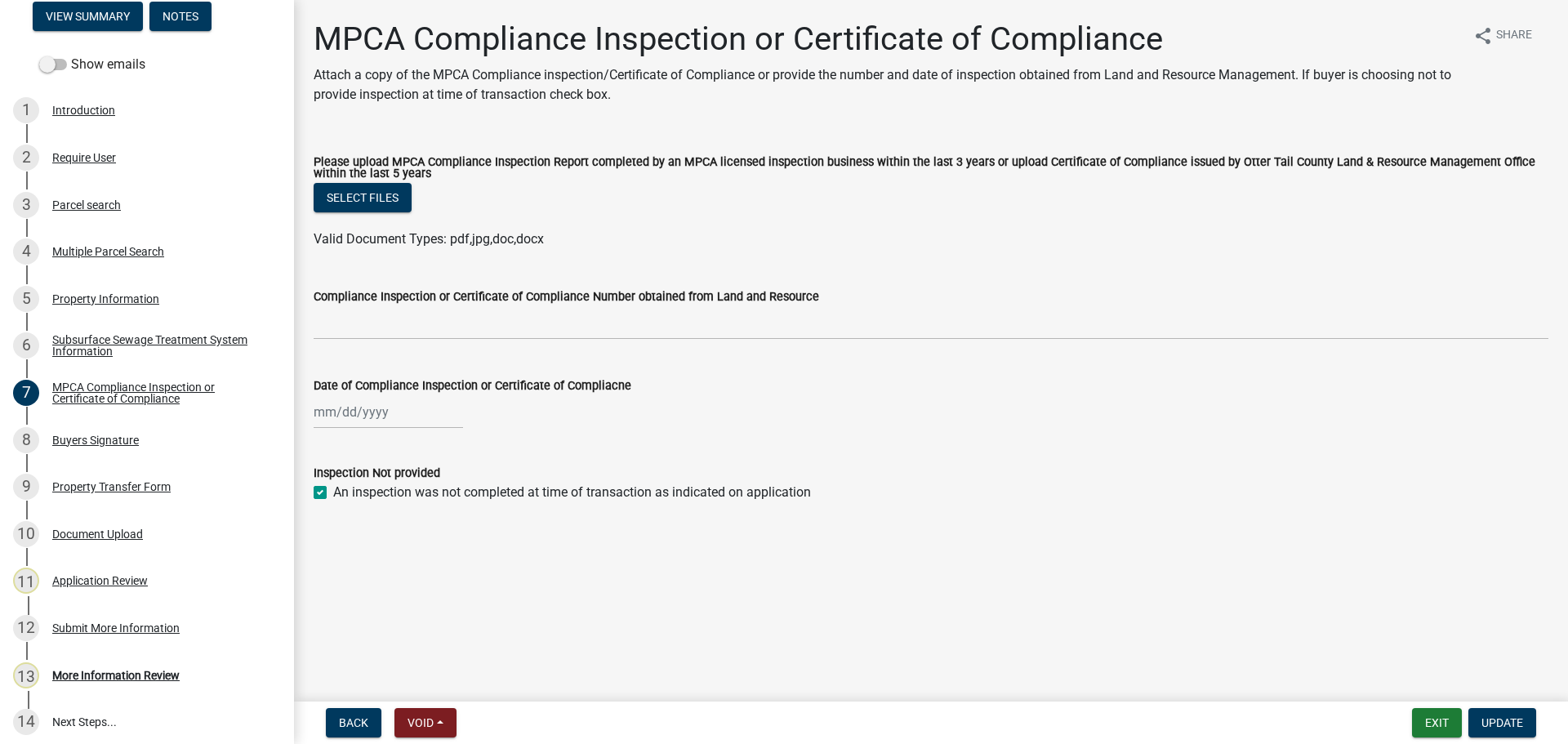
scroll to position [236, 0]
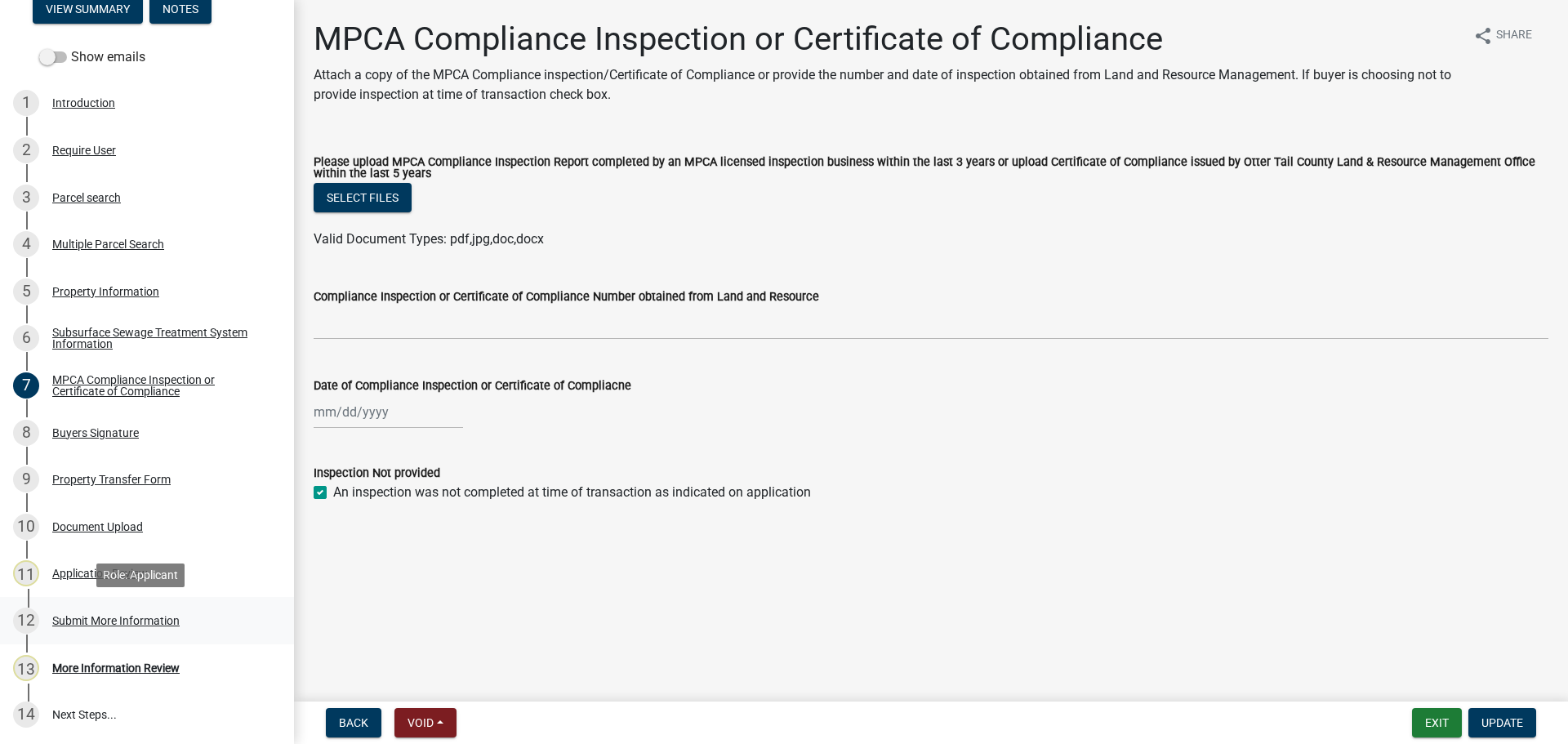
click at [152, 628] on div "12 Submit More Information" at bounding box center [140, 620] width 254 height 26
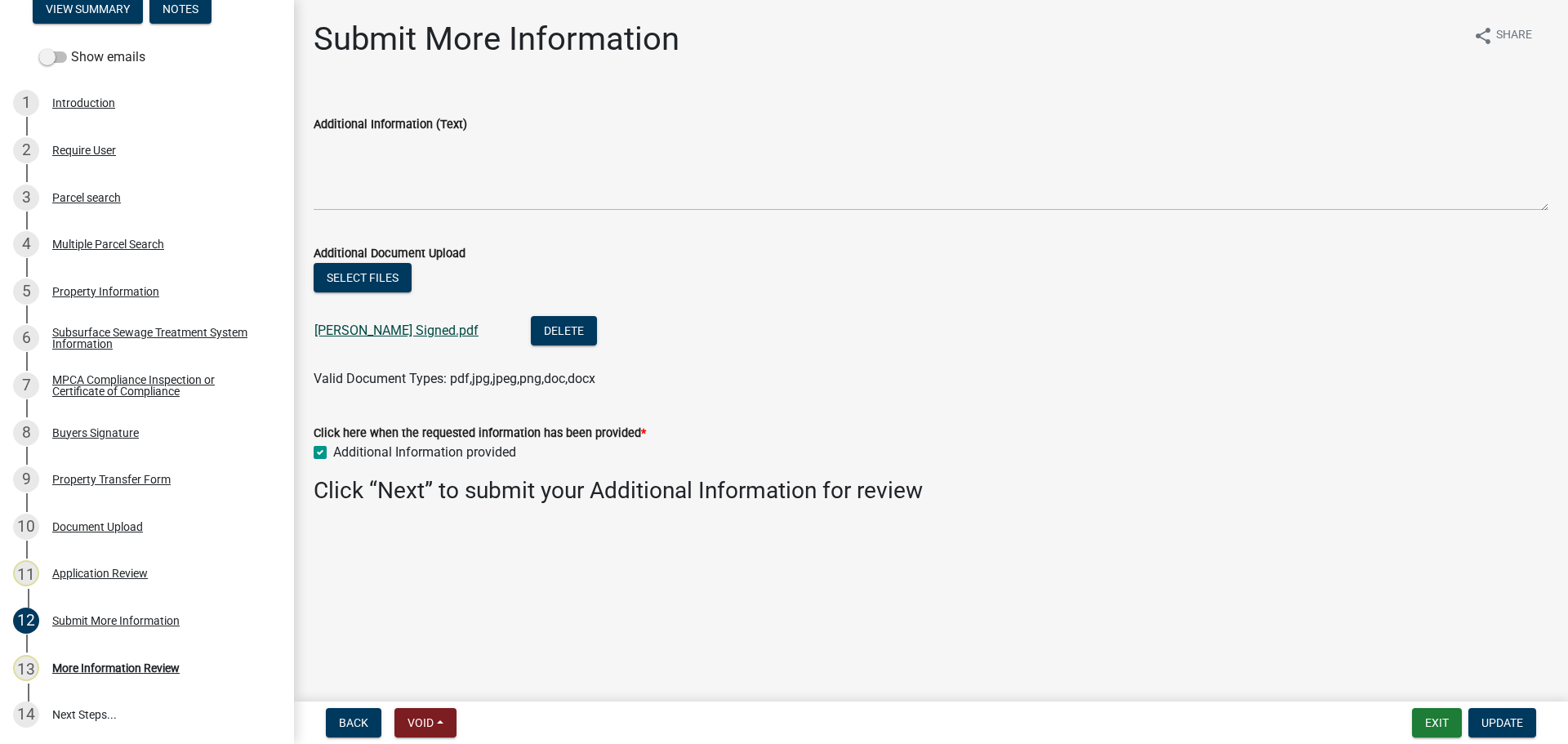
click at [363, 326] on link "[PERSON_NAME] Signed.pdf" at bounding box center [396, 330] width 164 height 15
click at [119, 192] on div "Parcel search" at bounding box center [87, 197] width 69 height 11
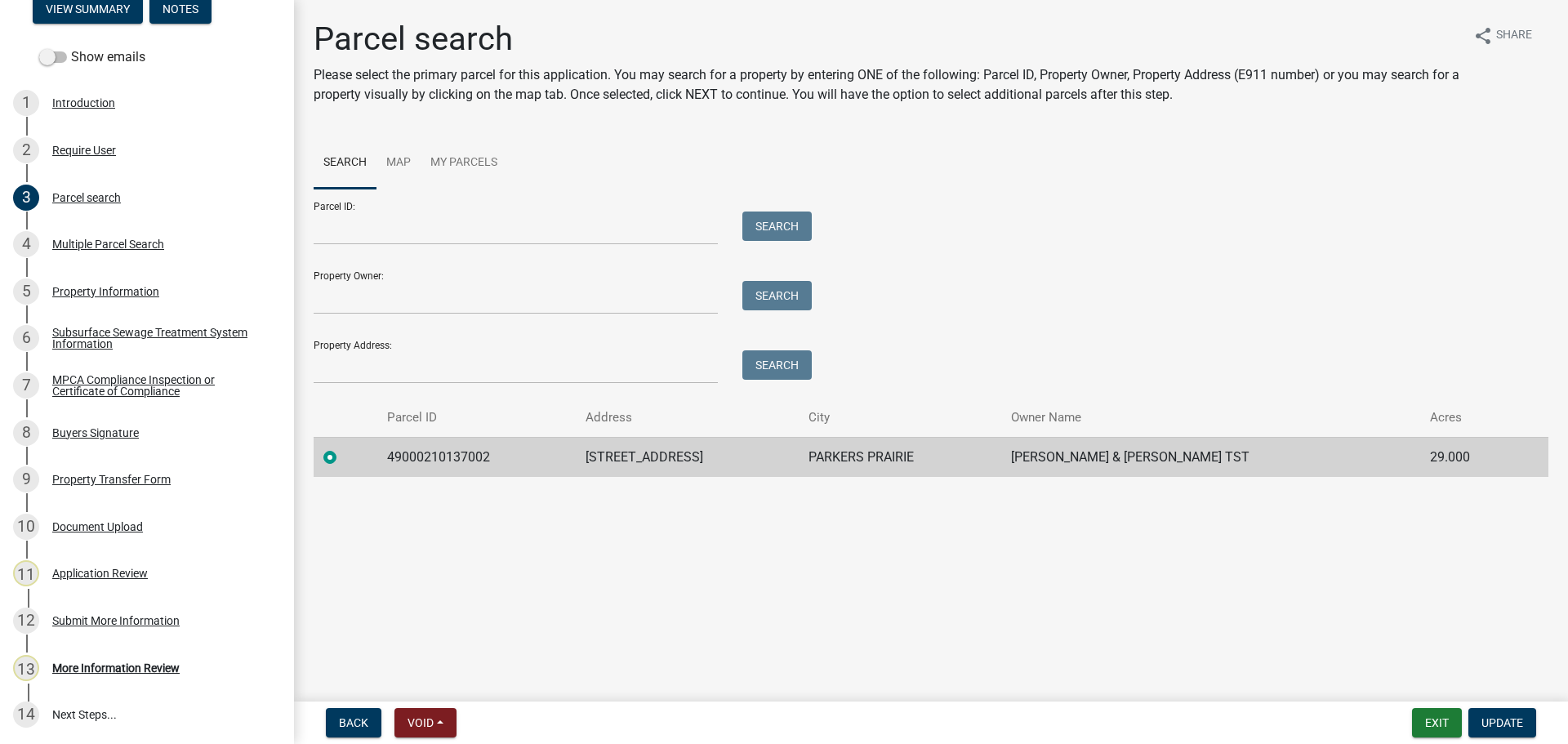
click at [466, 458] on td "49000210137002" at bounding box center [476, 456] width 199 height 40
copy td "49000210137002"
click at [158, 669] on div "More Information Review" at bounding box center [116, 668] width 127 height 11
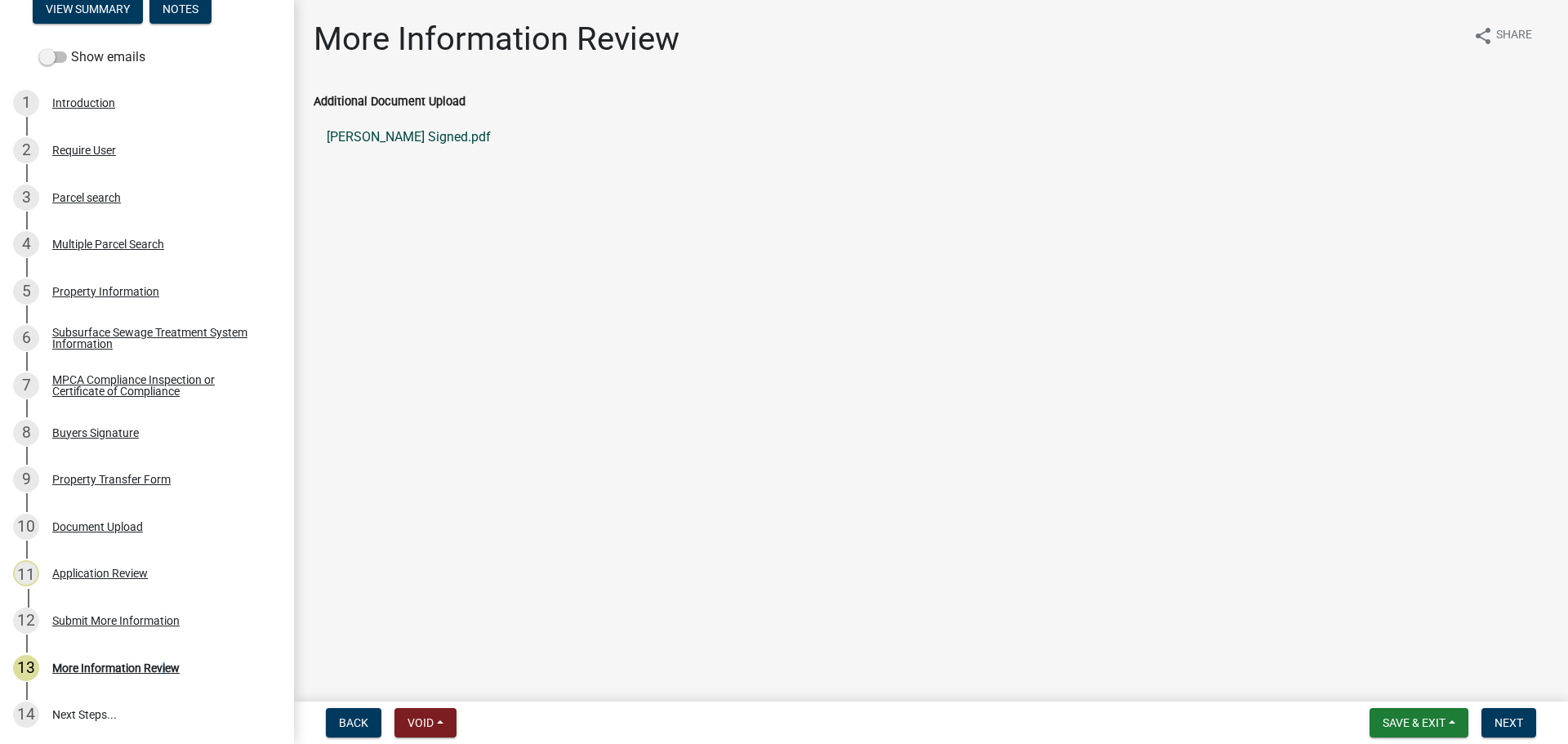
click at [417, 137] on link "[PERSON_NAME] Signed.pdf" at bounding box center [931, 137] width 1235 height 40
click at [1532, 721] on button "Next" at bounding box center [1510, 723] width 55 height 29
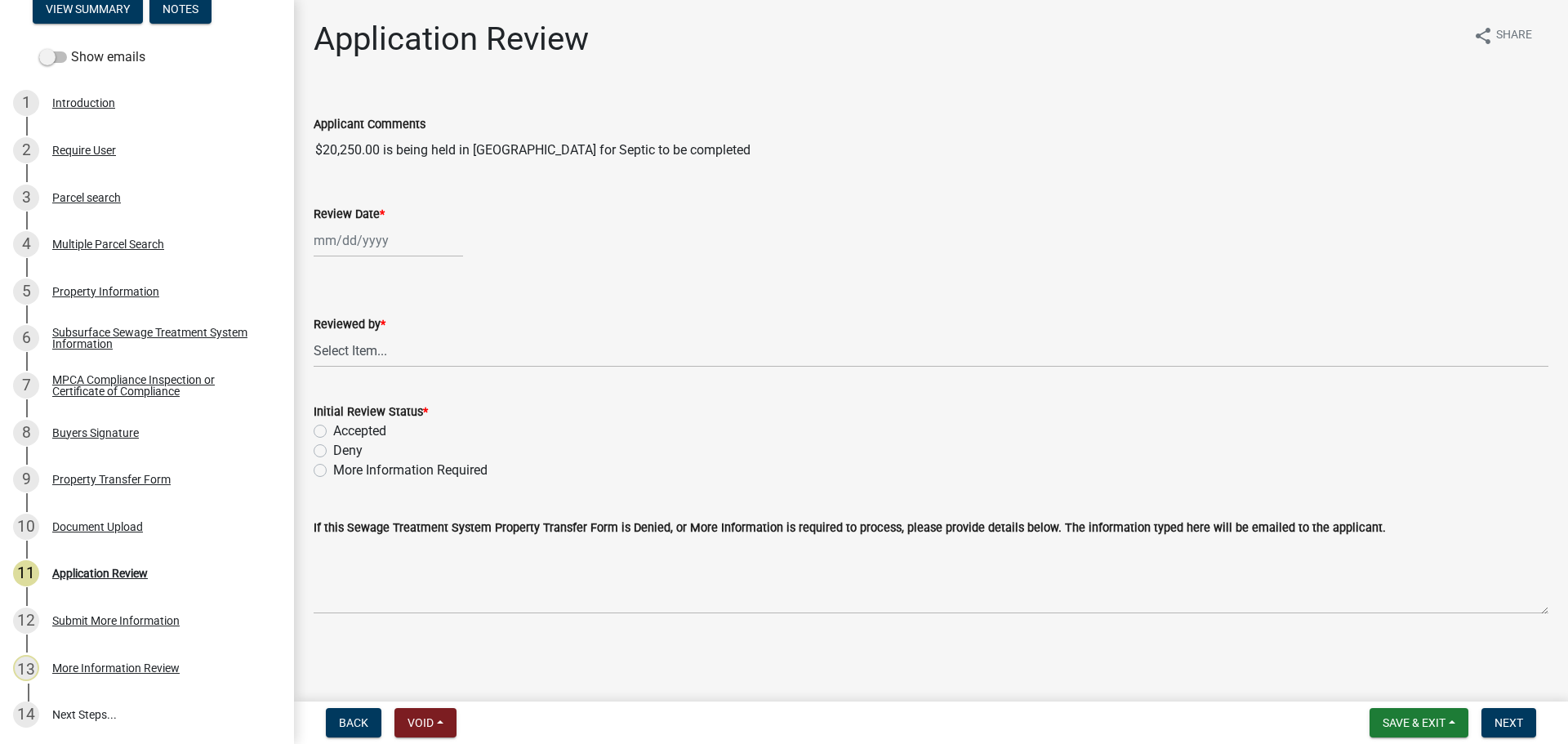
click at [402, 247] on div at bounding box center [389, 240] width 150 height 34
select select "9"
select select "2025"
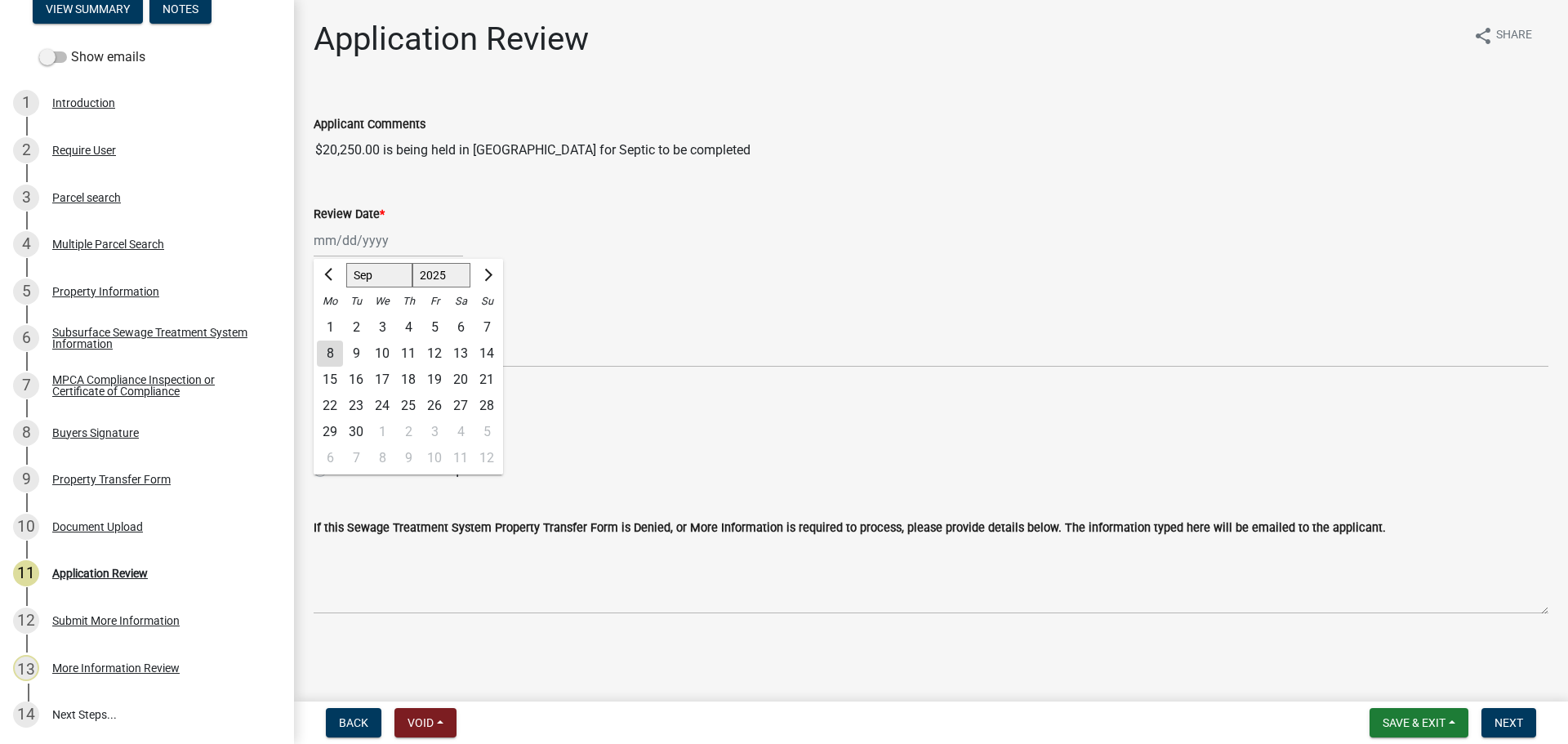
click at [332, 349] on div "8" at bounding box center [330, 353] width 26 height 26
type input "[DATE]"
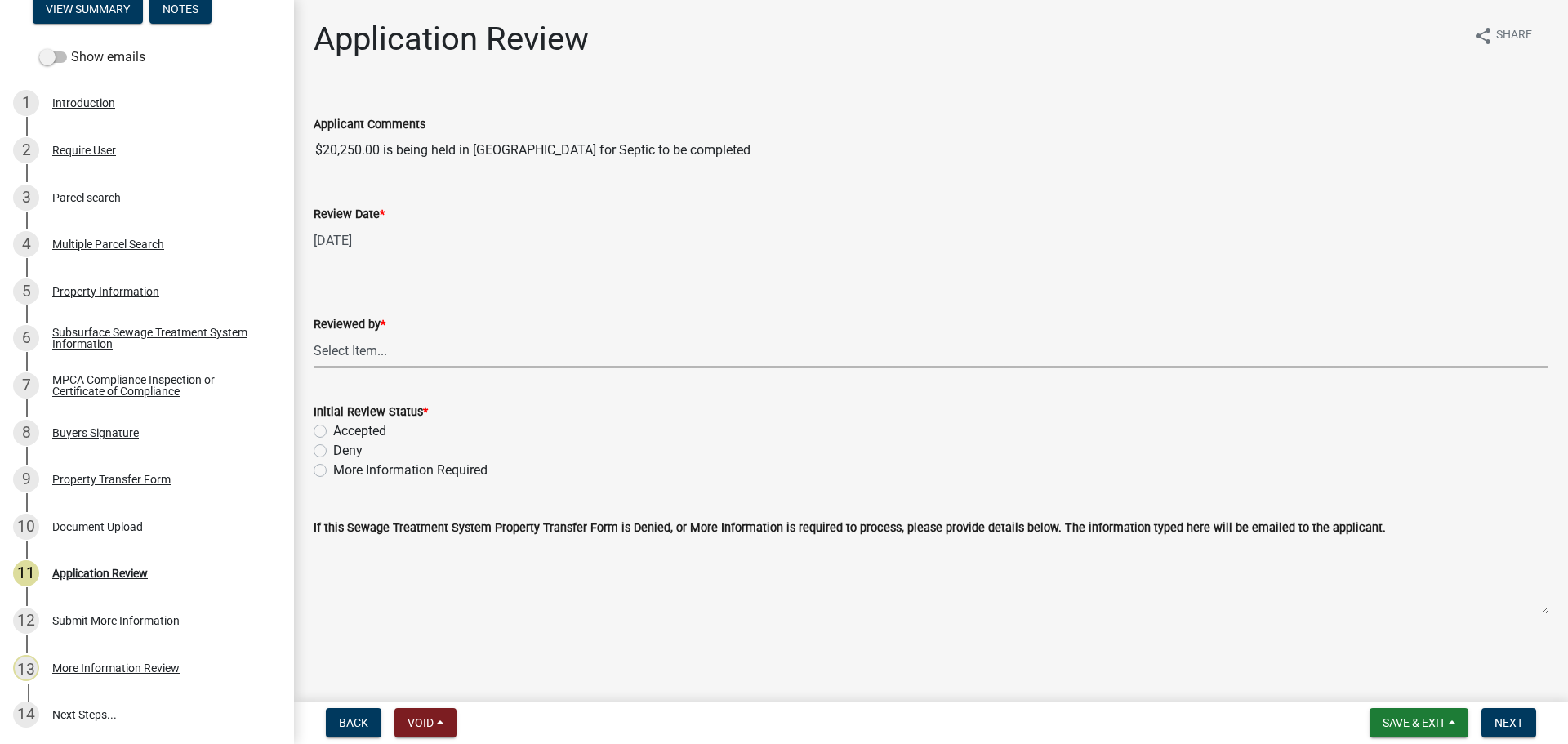
click at [399, 352] on select "Select Item... [PERSON_NAME] [PERSON_NAME] [PERSON_NAME] [PERSON_NAME] [PERSON_…" at bounding box center [931, 351] width 1235 height 34
click at [314, 334] on select "Select Item... [PERSON_NAME] [PERSON_NAME] [PERSON_NAME] [PERSON_NAME] [PERSON_…" at bounding box center [931, 351] width 1235 height 34
select select "2217fab6-25d2-4df2-8e35-18ddd05e0fe8"
click at [351, 426] on label "Accepted" at bounding box center [360, 430] width 53 height 20
click at [344, 426] on input "Accepted" at bounding box center [339, 426] width 10 height 10
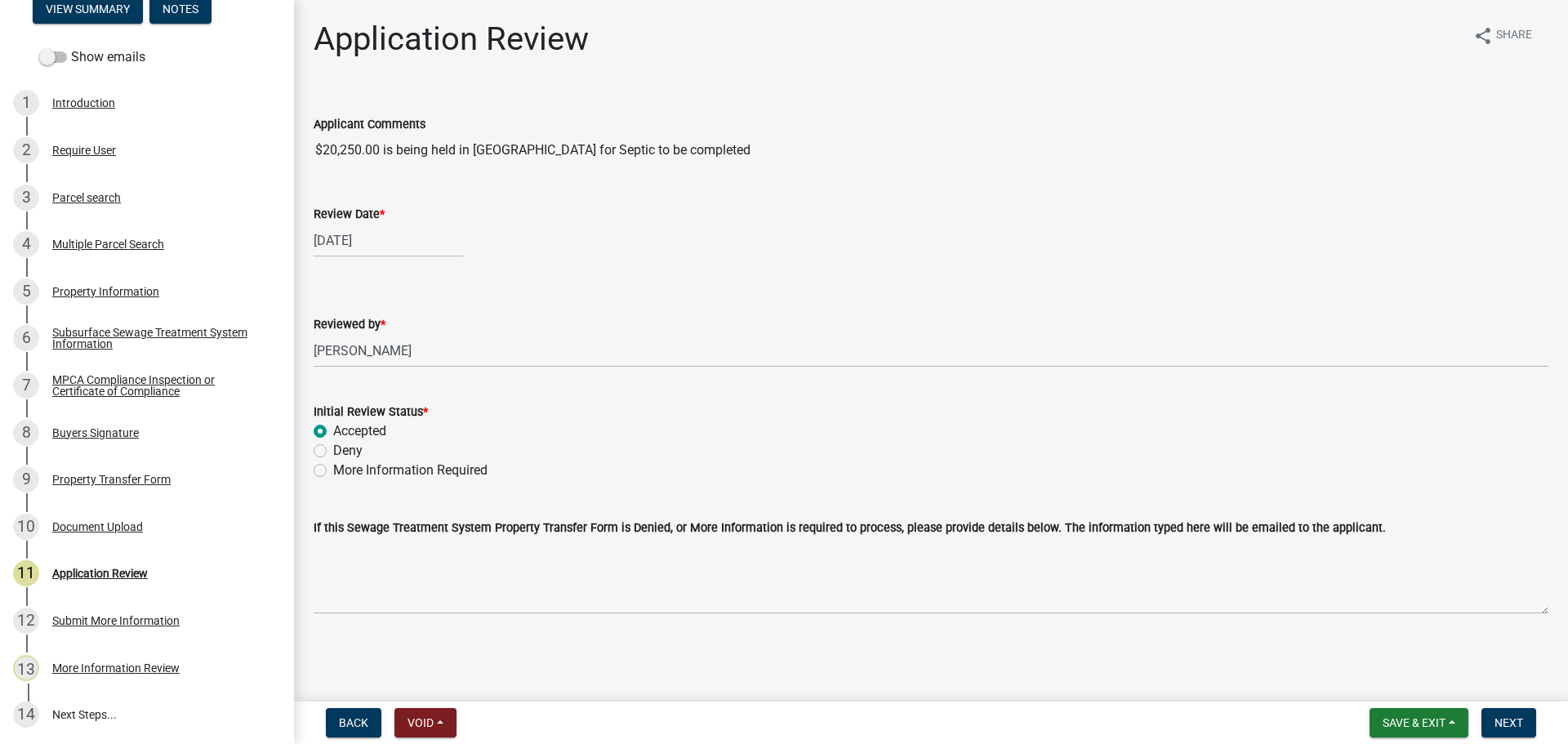
radio input "true"
click at [1517, 717] on span "Next" at bounding box center [1509, 722] width 28 height 13
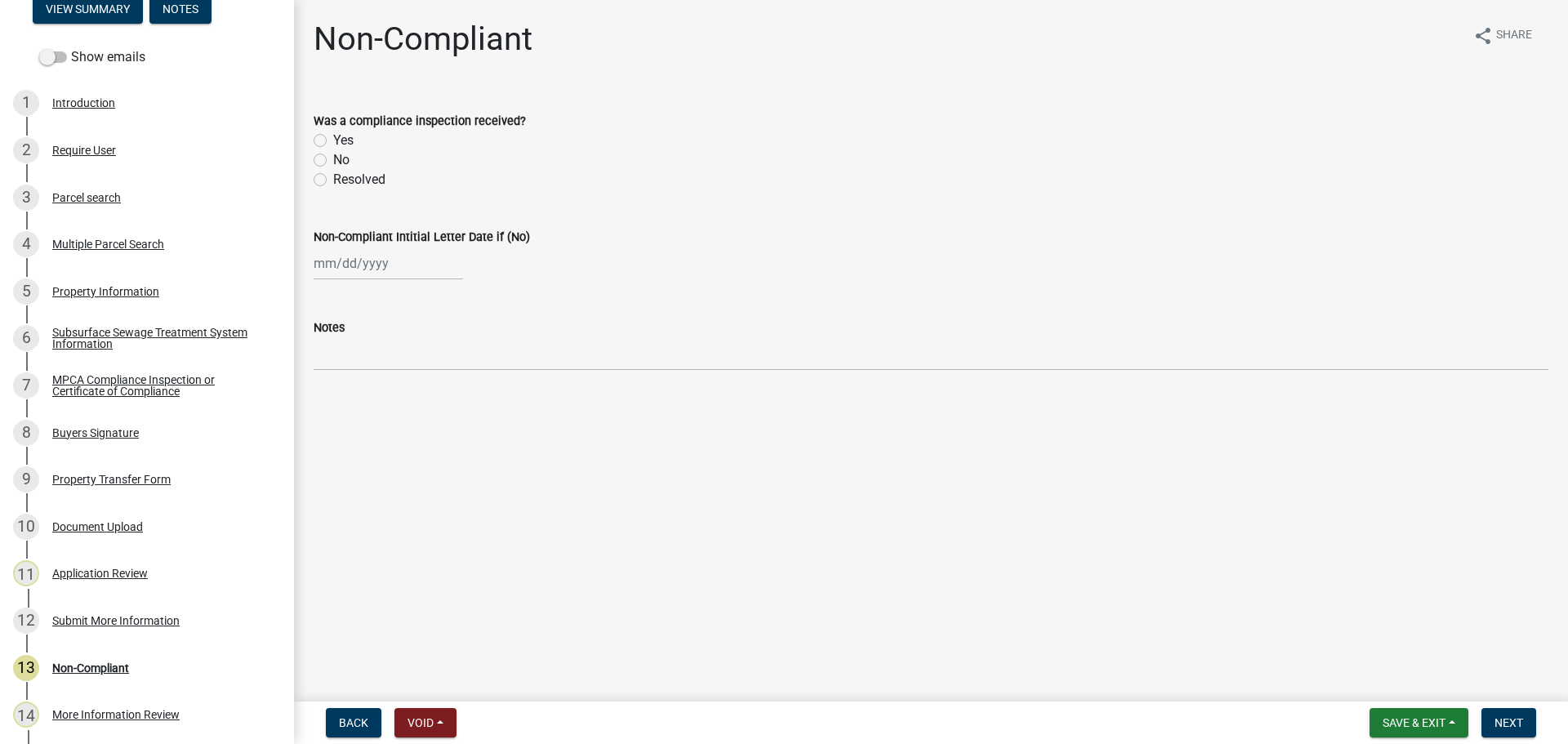
click at [334, 156] on label "No" at bounding box center [341, 160] width 16 height 20
click at [334, 156] on input "No" at bounding box center [339, 156] width 10 height 10
radio input "true"
click at [363, 273] on div at bounding box center [389, 263] width 150 height 34
select select "9"
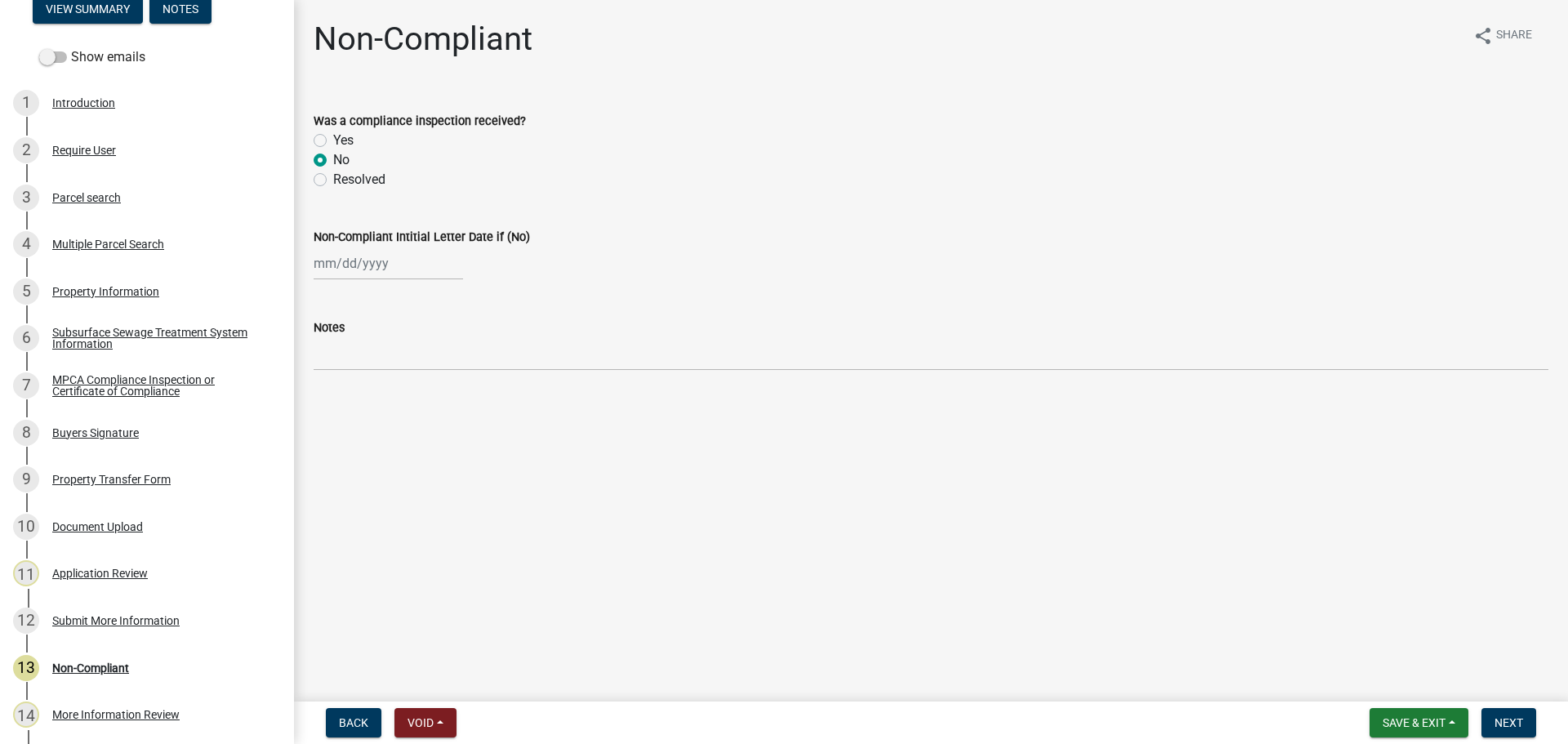
select select "2025"
click at [336, 369] on div "8" at bounding box center [330, 376] width 26 height 26
type input "[DATE]"
click at [1505, 719] on span "Next" at bounding box center [1509, 722] width 28 height 13
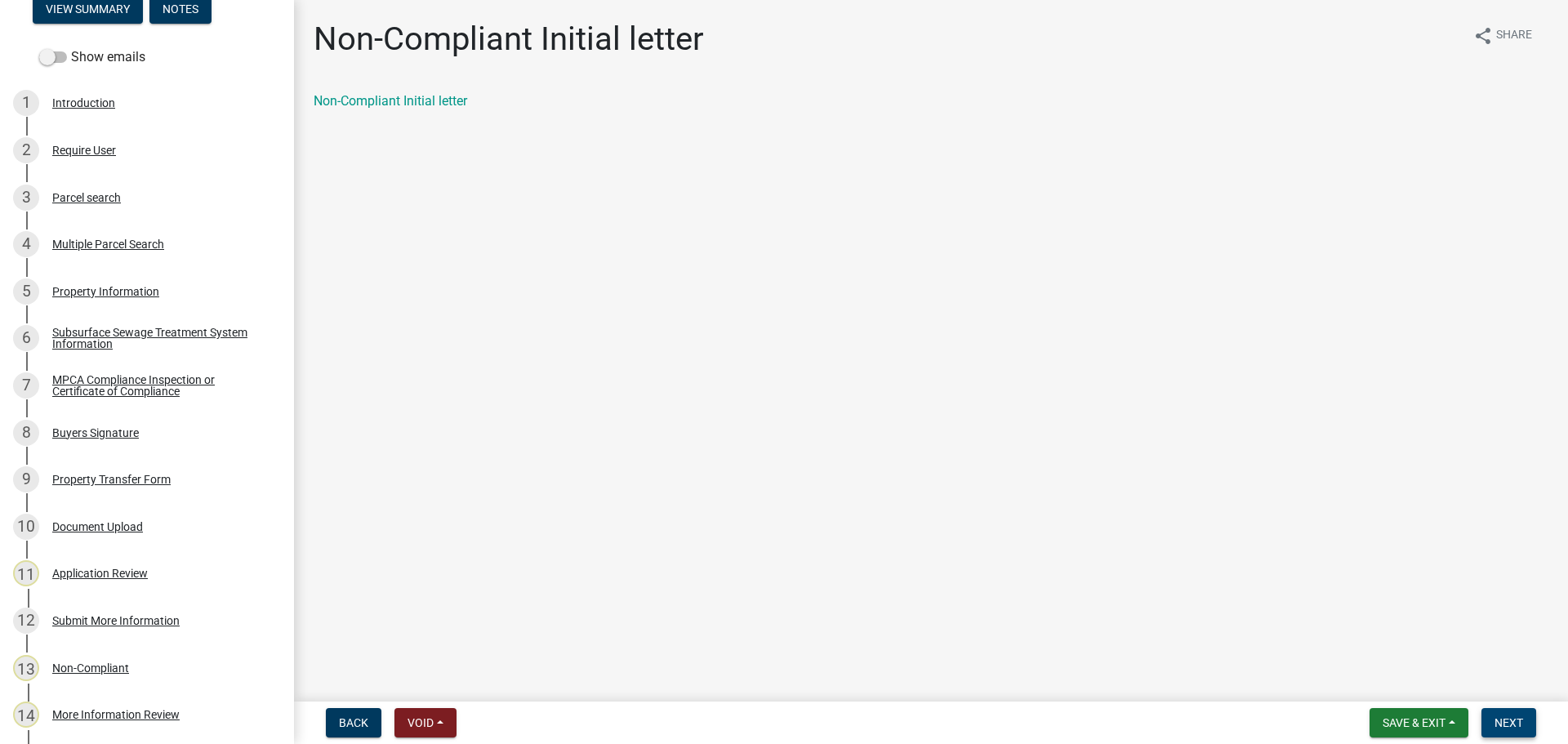
click at [1494, 717] on button "Next" at bounding box center [1510, 723] width 55 height 29
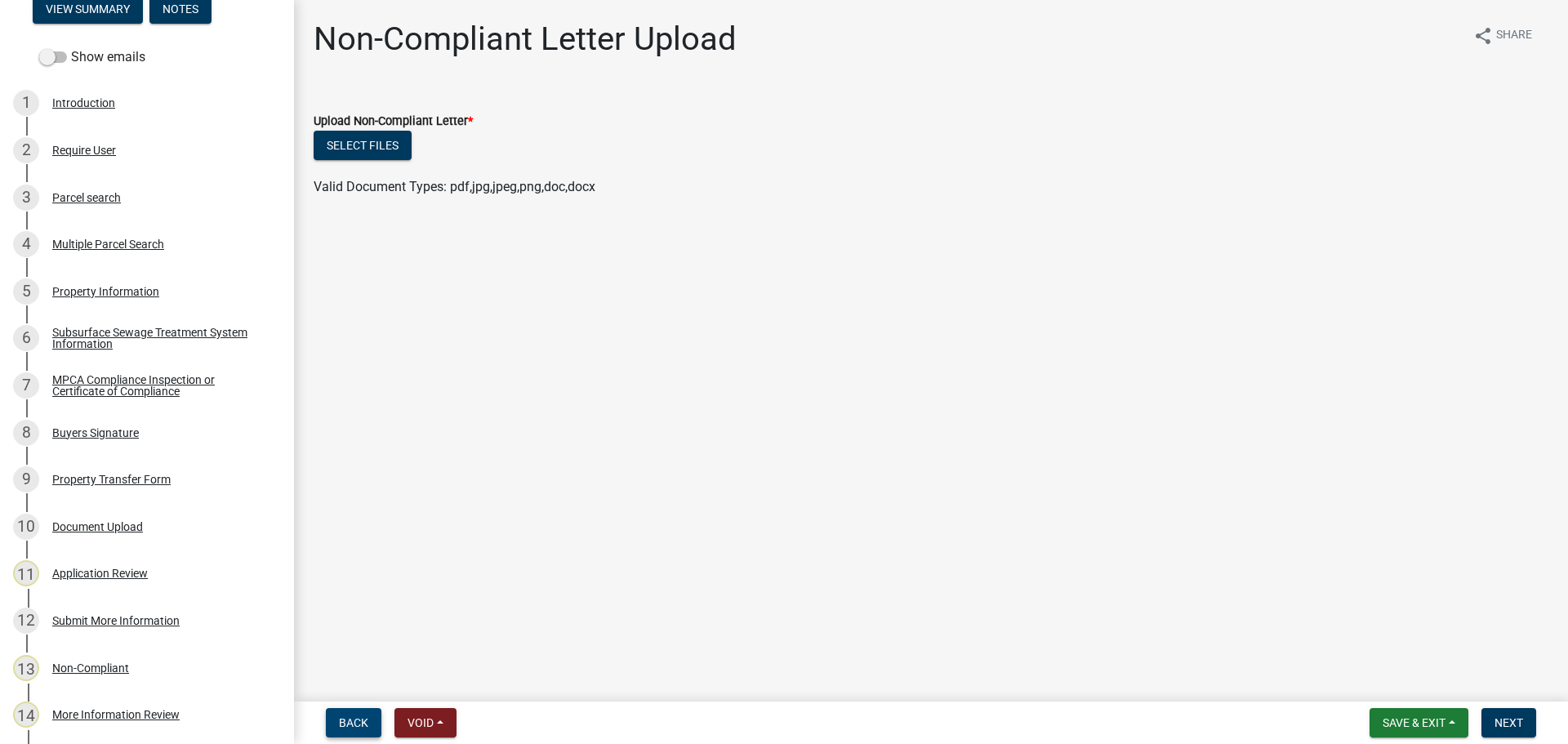
click at [363, 729] on span "Back" at bounding box center [353, 722] width 29 height 13
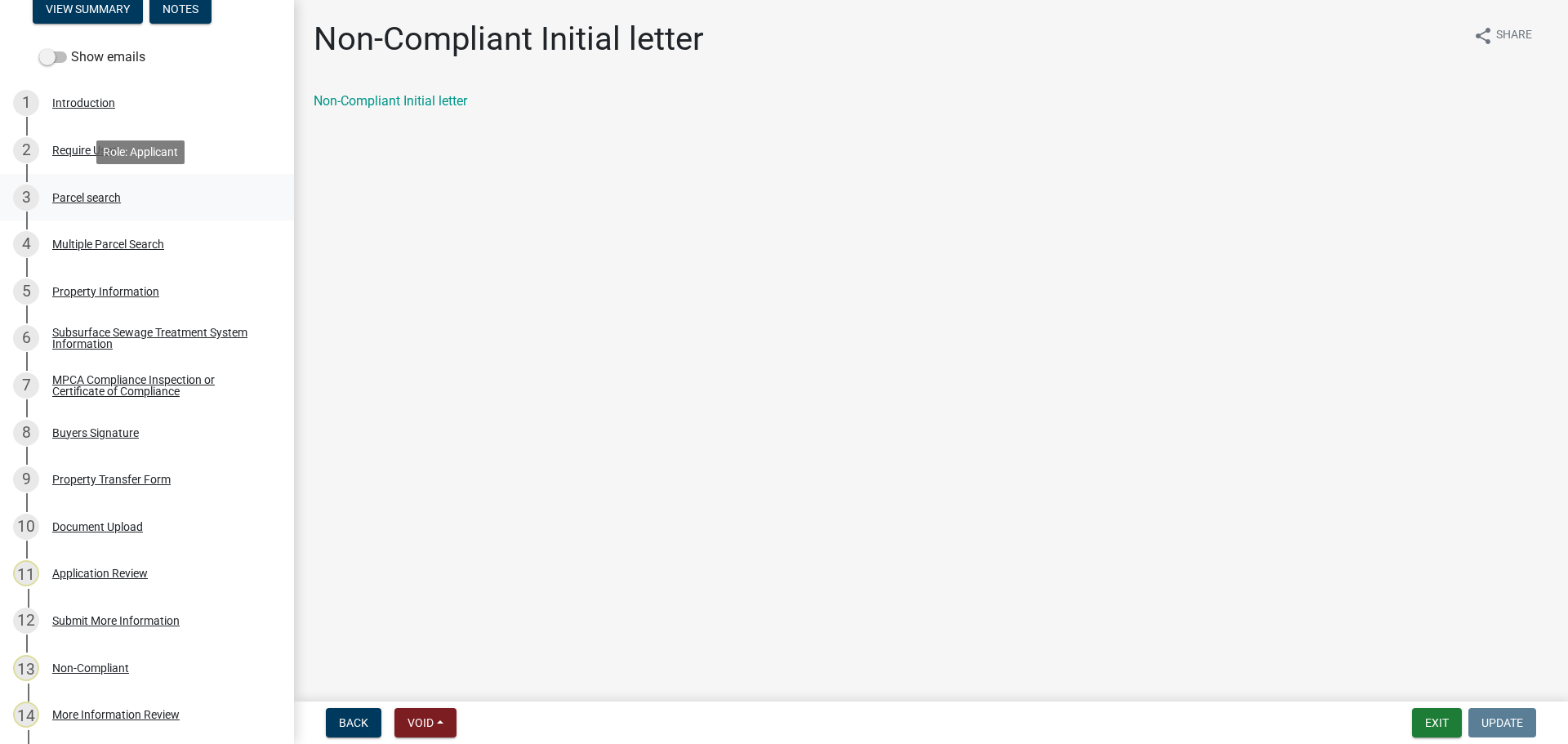
click at [103, 201] on div "Parcel search" at bounding box center [87, 197] width 69 height 11
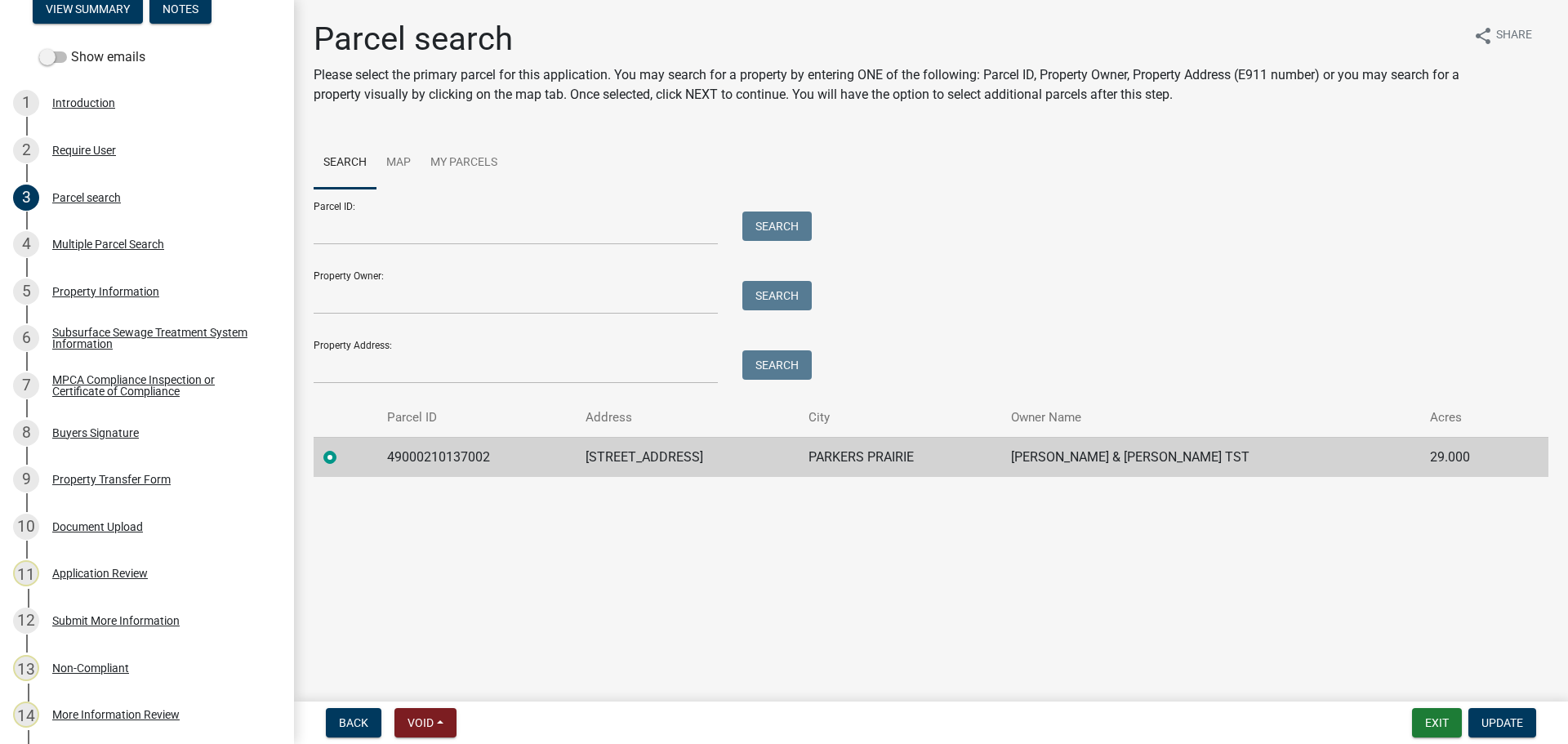
click at [446, 452] on td "49000210137002" at bounding box center [476, 456] width 199 height 40
copy td "49000210137002"
click at [129, 668] on div "13 Non-Compliant" at bounding box center [140, 668] width 254 height 26
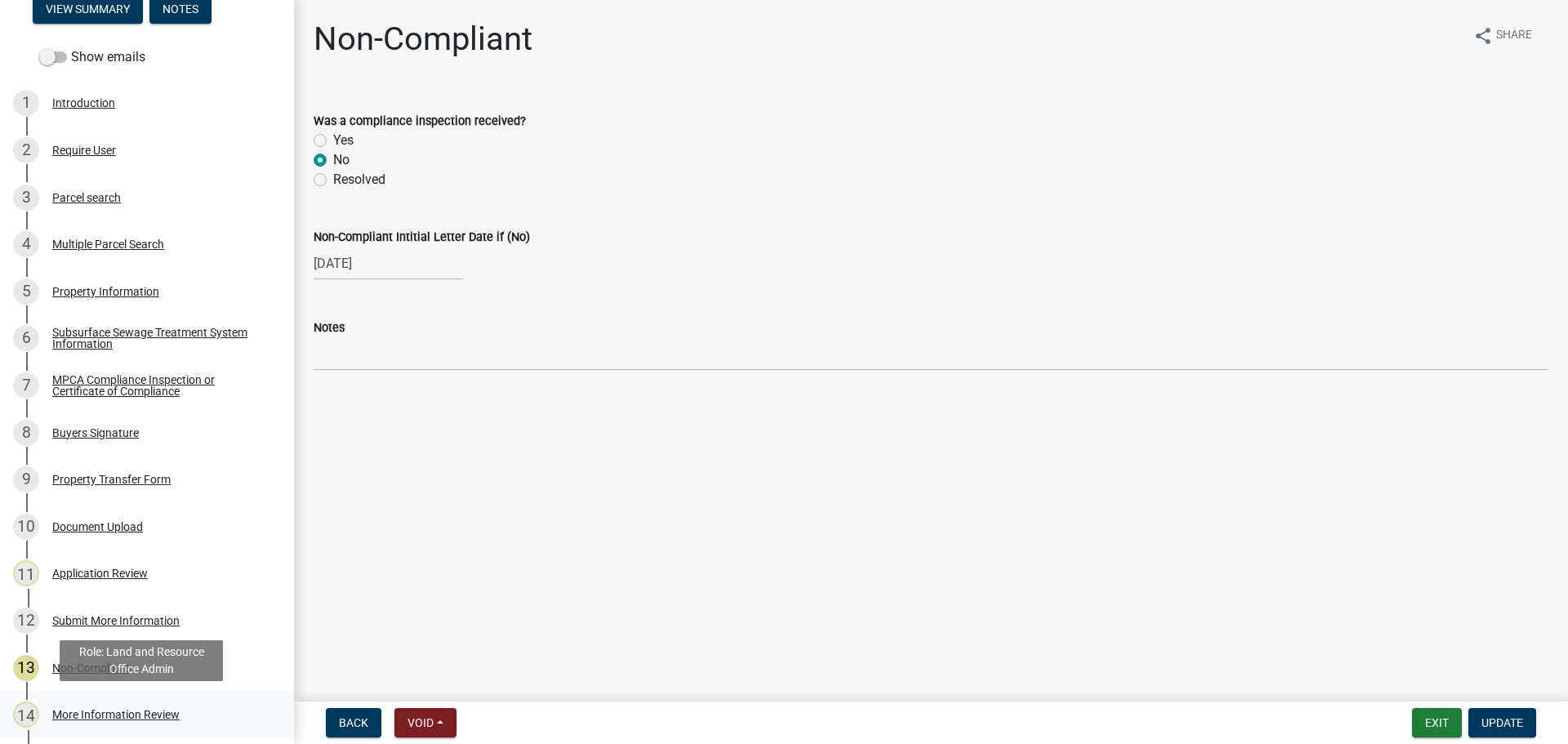
click at [107, 723] on div "14 More Information Review" at bounding box center [140, 714] width 254 height 26
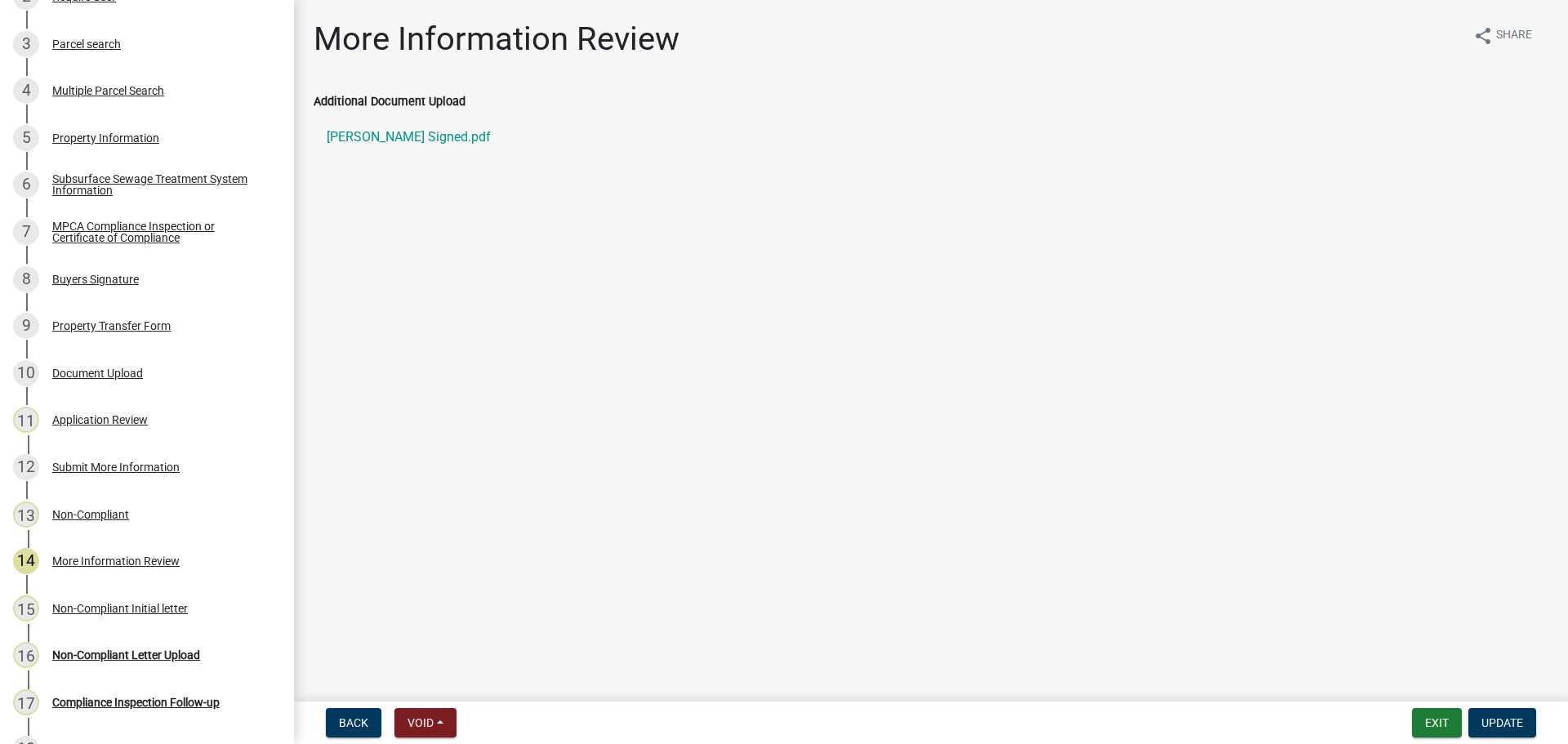
scroll to position [400, 0]
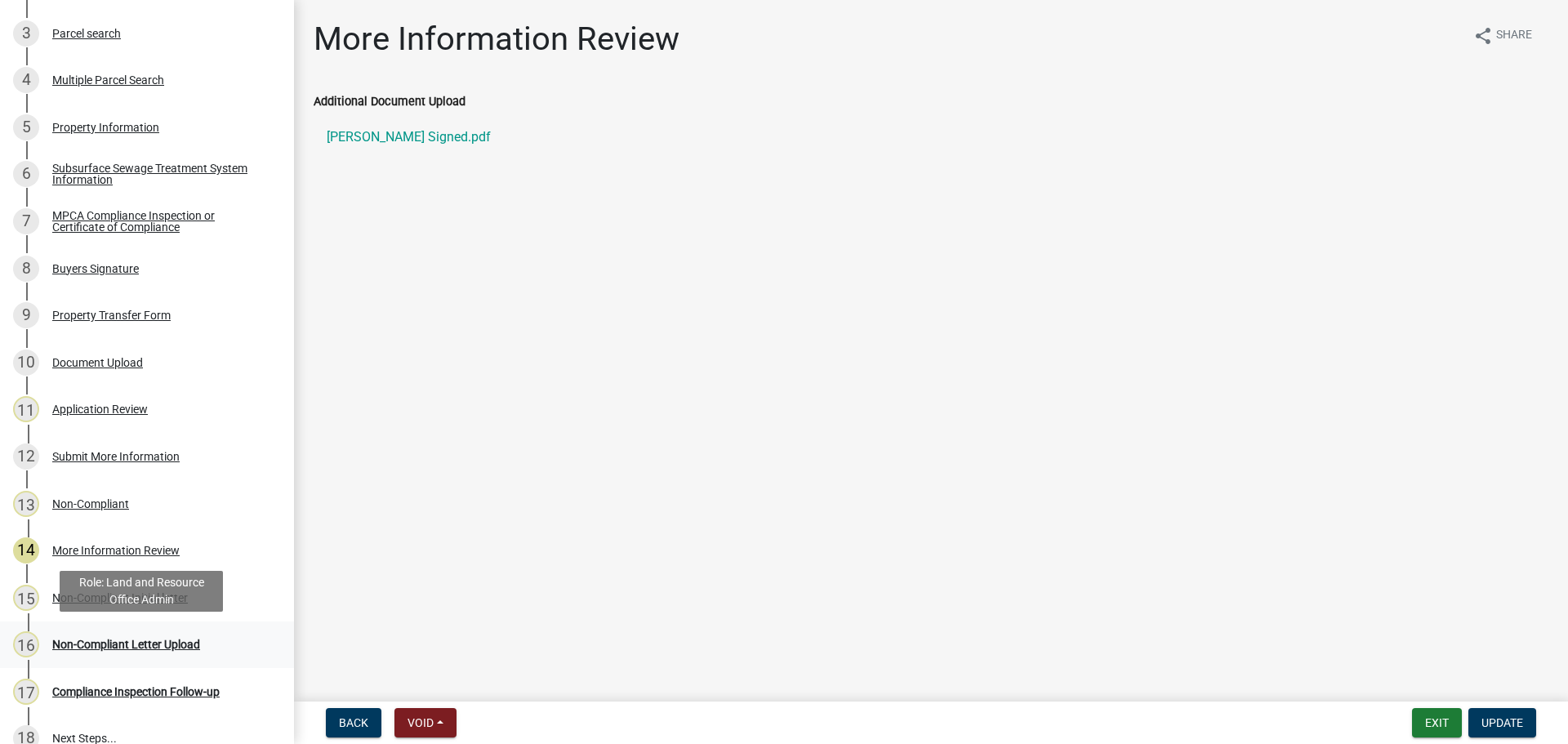
click at [177, 643] on div "Non-Compliant Letter Upload" at bounding box center [126, 643] width 148 height 11
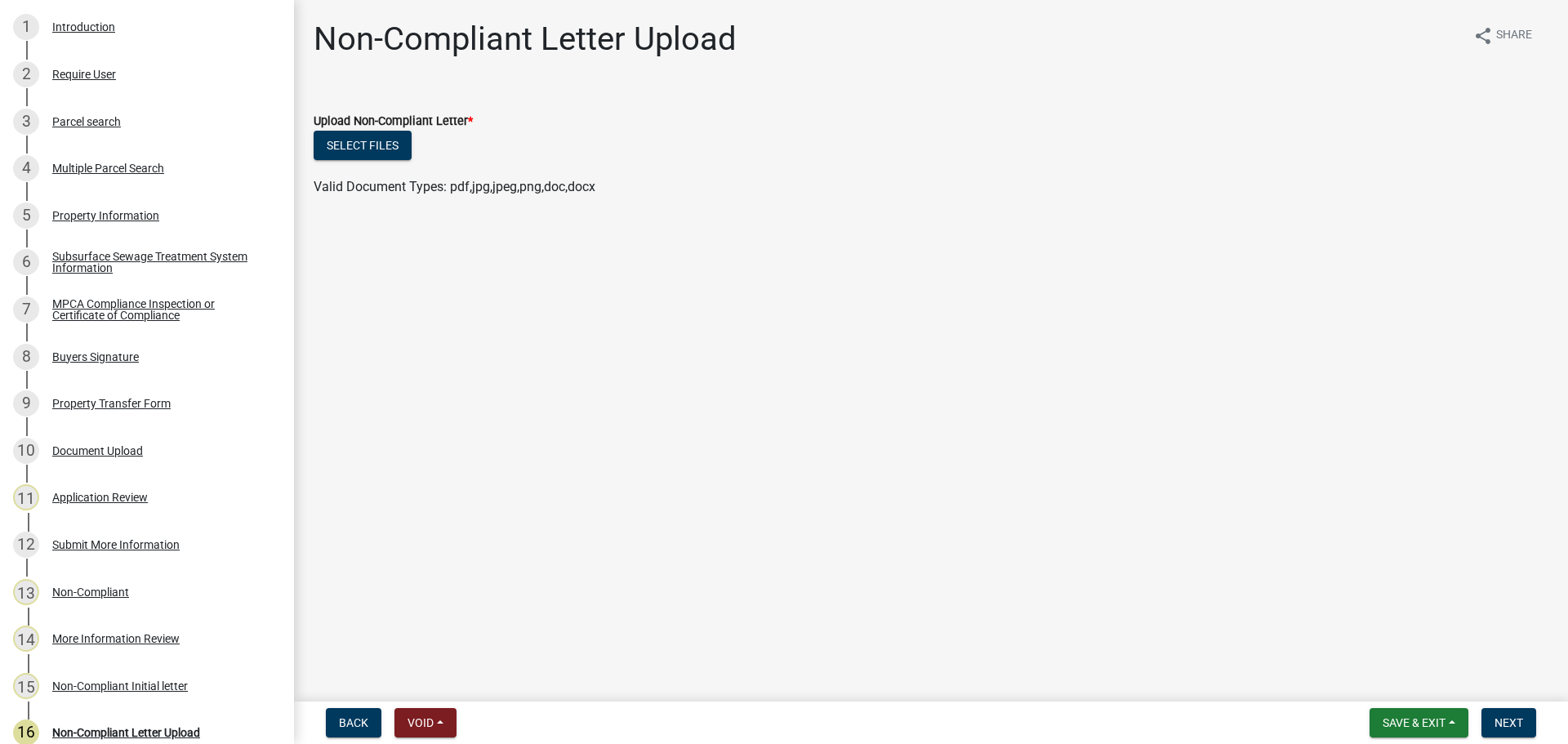
scroll to position [298, 0]
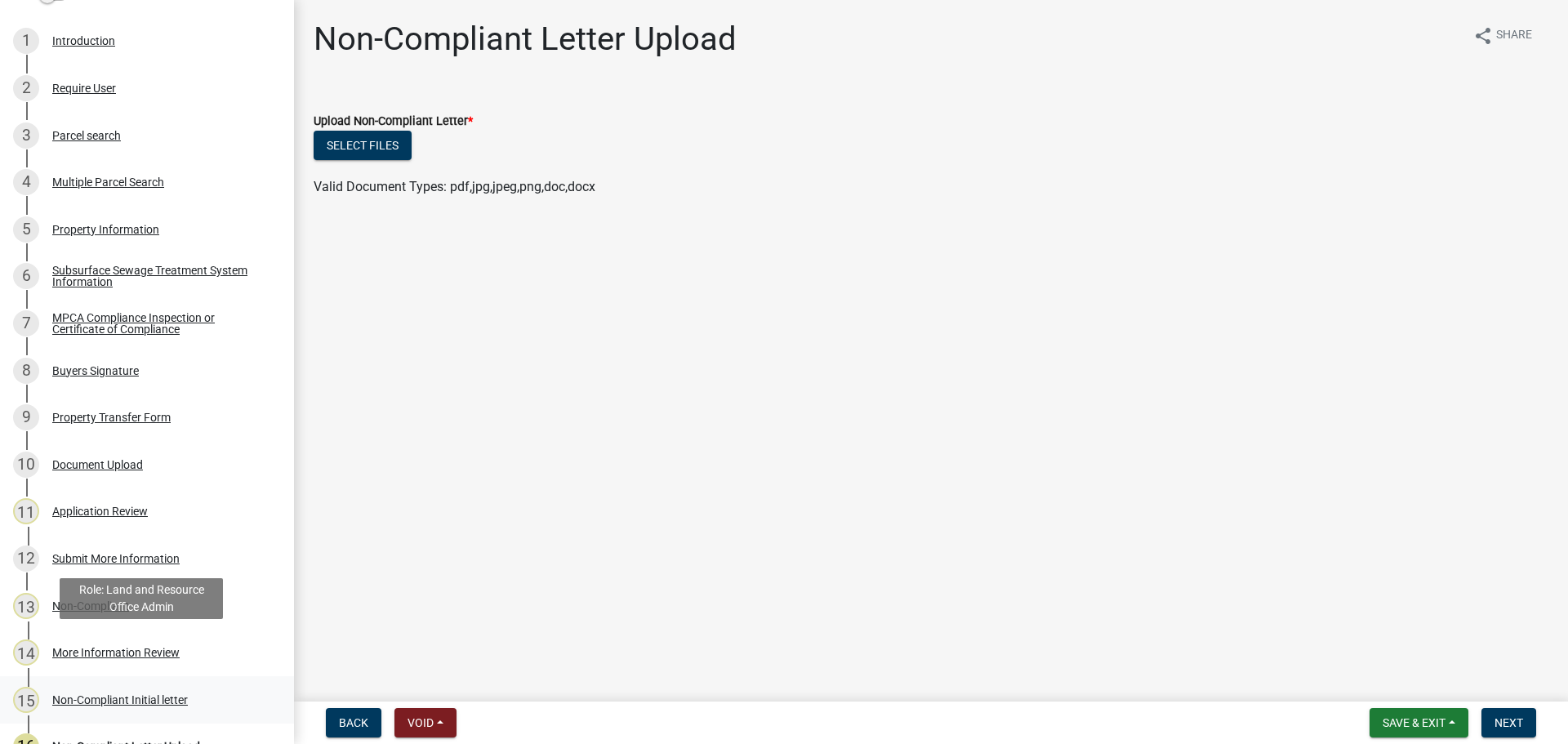
click at [186, 684] on link "15 Non-Compliant Initial letter" at bounding box center [147, 699] width 294 height 47
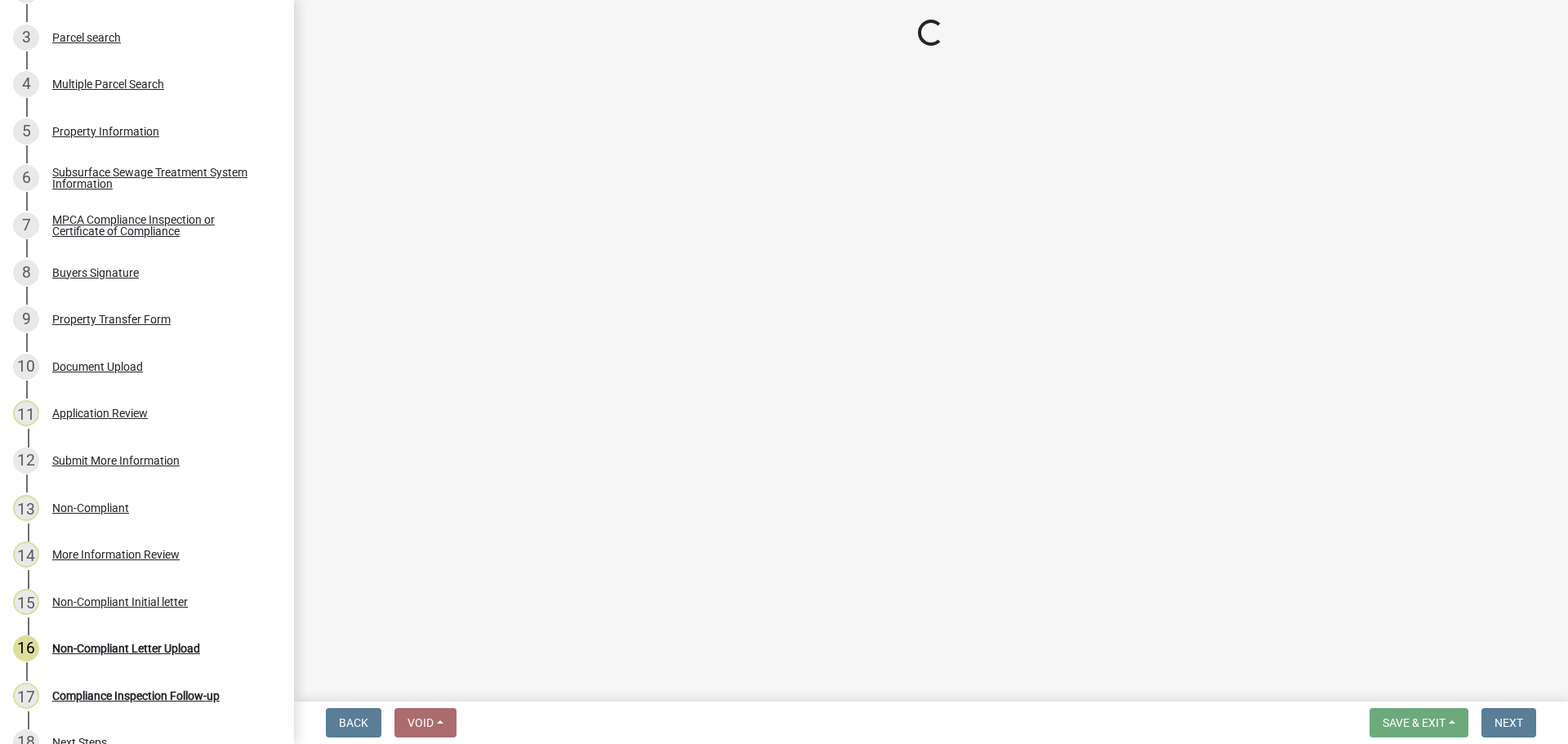
scroll to position [399, 0]
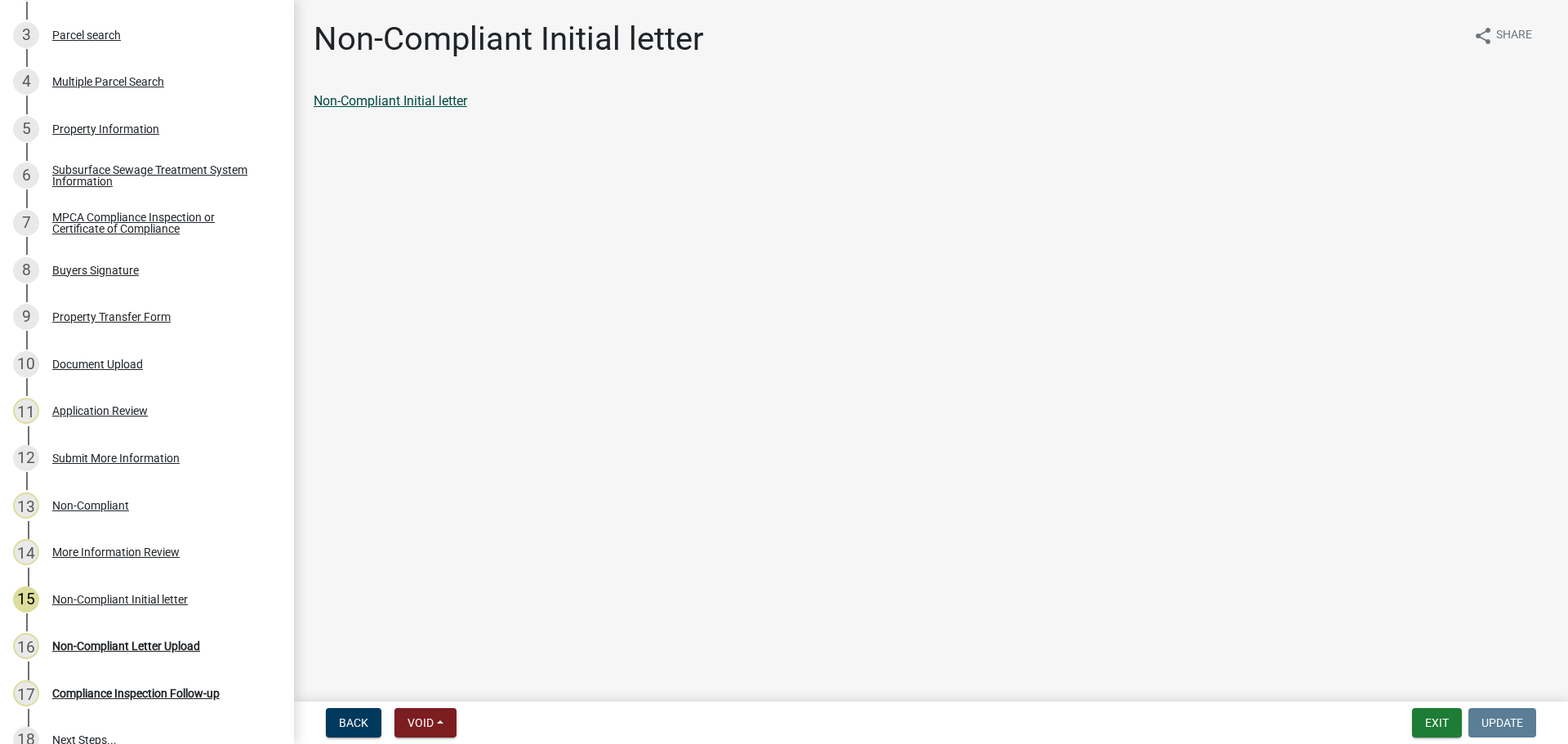
drag, startPoint x: 432, startPoint y: 108, endPoint x: 432, endPoint y: 101, distance: 7.0
click at [432, 101] on div "Non-Compliant Initial letter" at bounding box center [931, 101] width 1235 height 20
click at [432, 101] on link "Non-Compliant Initial letter" at bounding box center [390, 101] width 154 height 15
click at [801, 204] on main "Non-Compliant Initial letter share Share Non-Compliant Initial letter" at bounding box center [931, 347] width 1274 height 695
click at [166, 655] on div "16 Non-Compliant Letter Upload" at bounding box center [140, 645] width 254 height 26
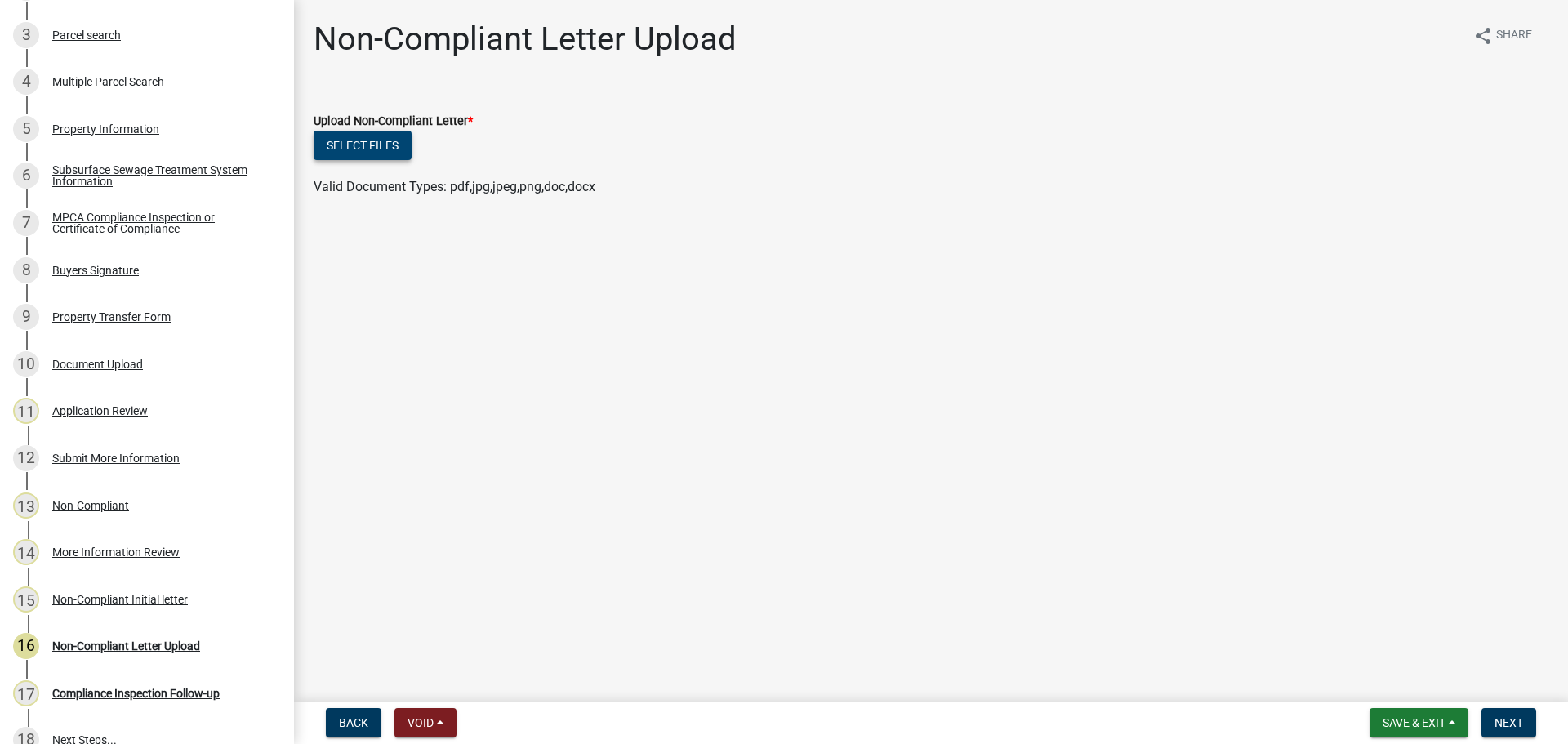
click at [375, 155] on button "Select files" at bounding box center [363, 145] width 98 height 29
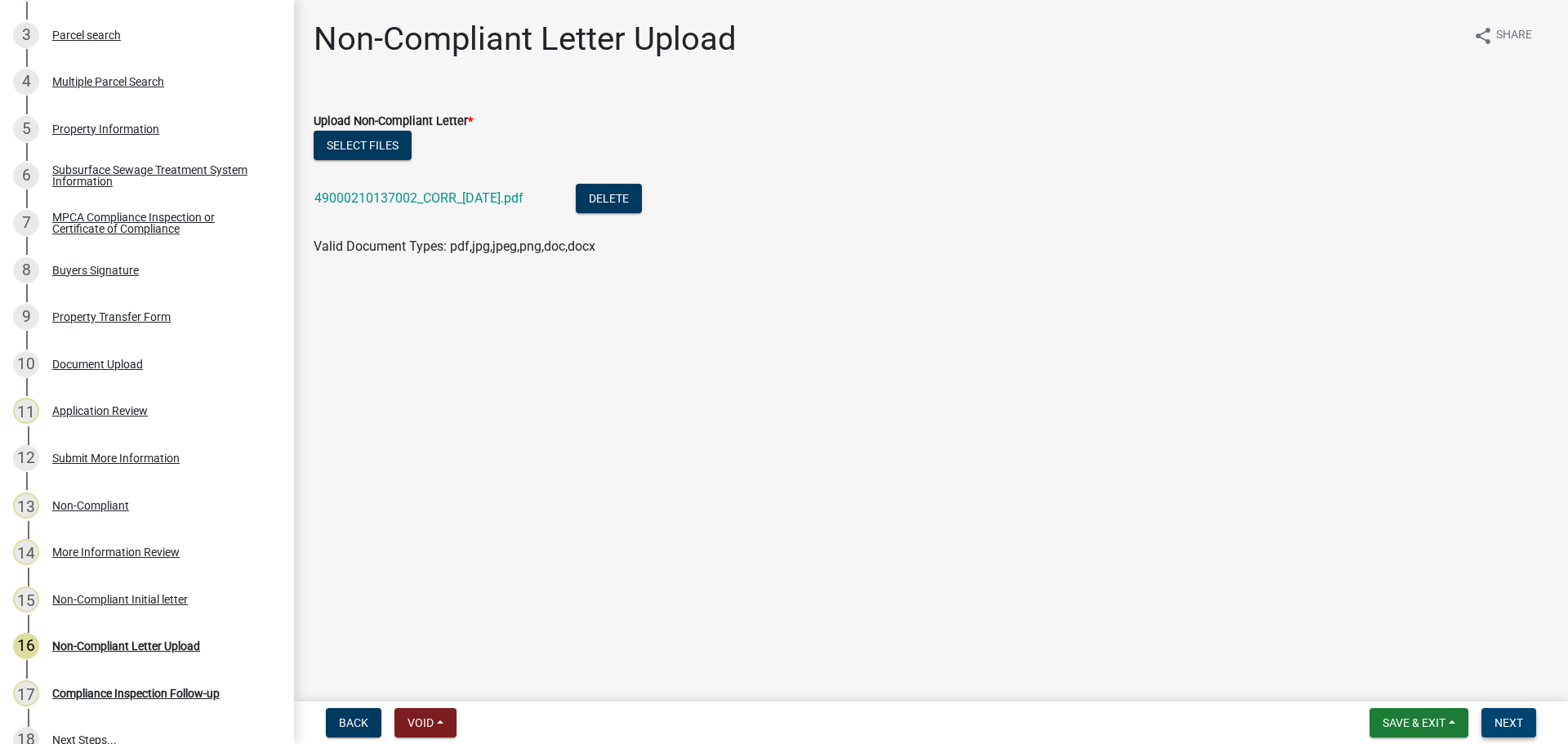
drag, startPoint x: 1520, startPoint y: 727, endPoint x: 1510, endPoint y: 717, distance: 14.1
click at [1520, 727] on span "Next" at bounding box center [1509, 722] width 28 height 13
